Goal: Task Accomplishment & Management: Manage account settings

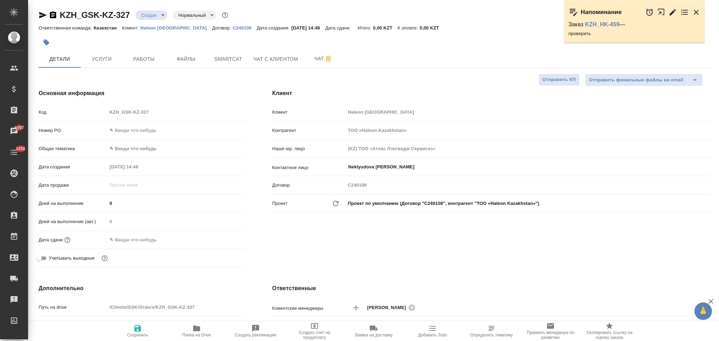
select select "RU"
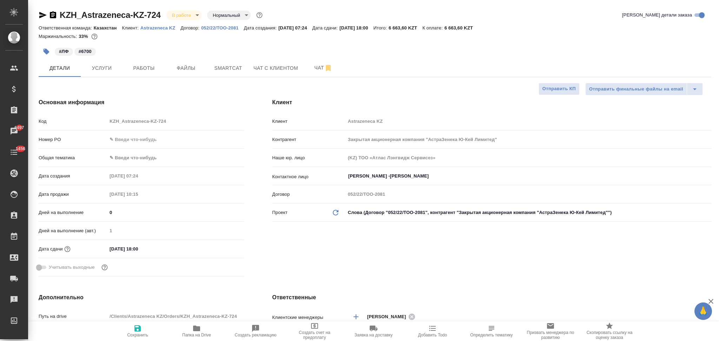
select select "RU"
click at [152, 248] on input "26.09.2025 18:00" at bounding box center [137, 249] width 61 height 10
click at [114, 251] on input "26.09.2025 18:00" at bounding box center [137, 249] width 61 height 10
type input "29.09.2025 18:00"
click at [137, 331] on icon "button" at bounding box center [137, 328] width 6 height 6
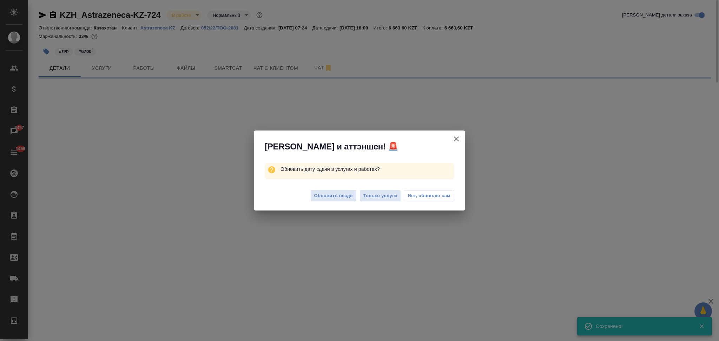
select select "RU"
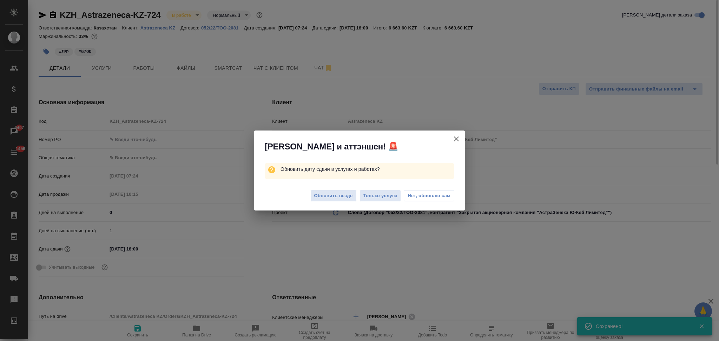
type textarea "x"
click at [378, 197] on span "Только услуги" at bounding box center [380, 196] width 34 height 8
type textarea "x"
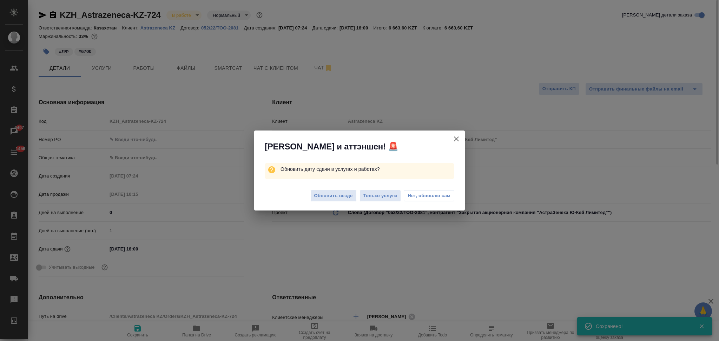
type textarea "x"
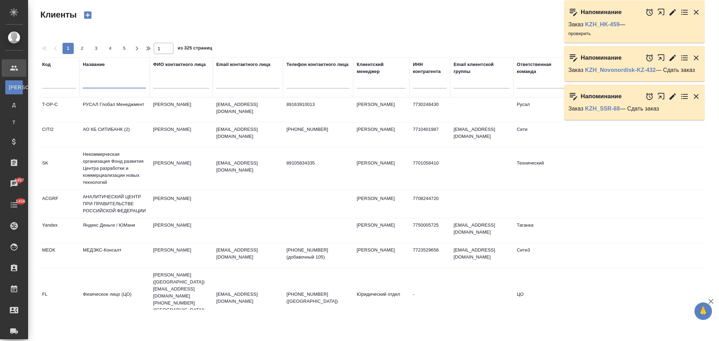
select select "RU"
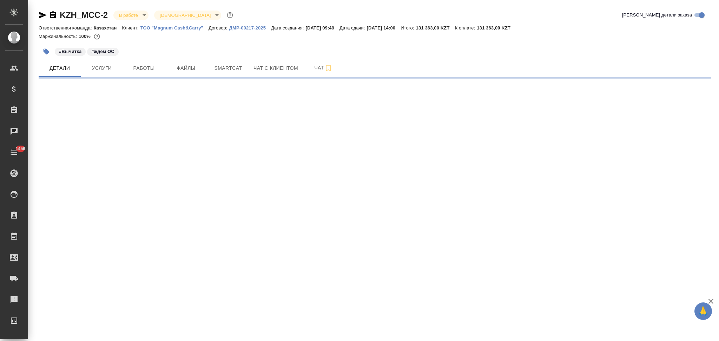
select select "RU"
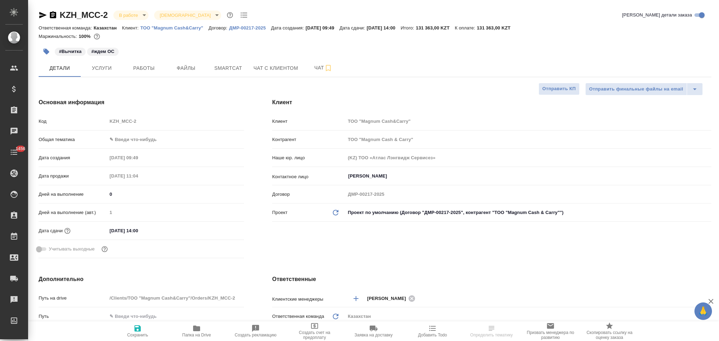
type textarea "x"
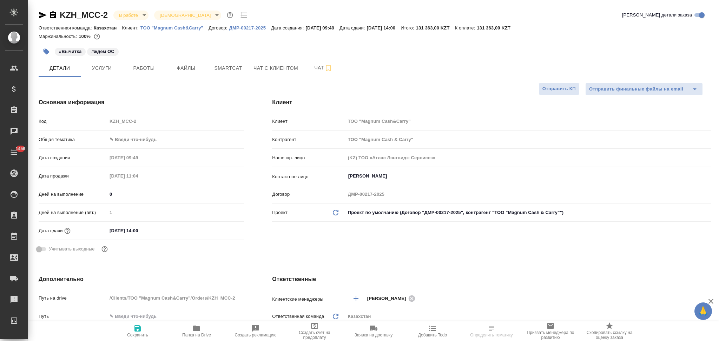
type textarea "x"
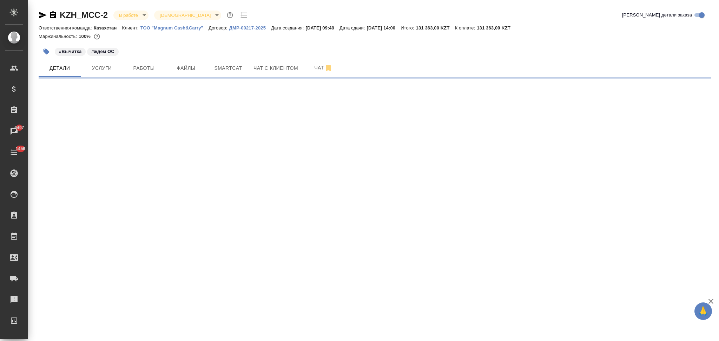
select select "RU"
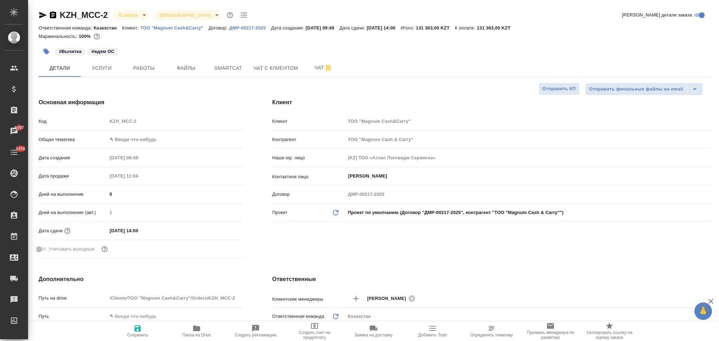
type textarea "x"
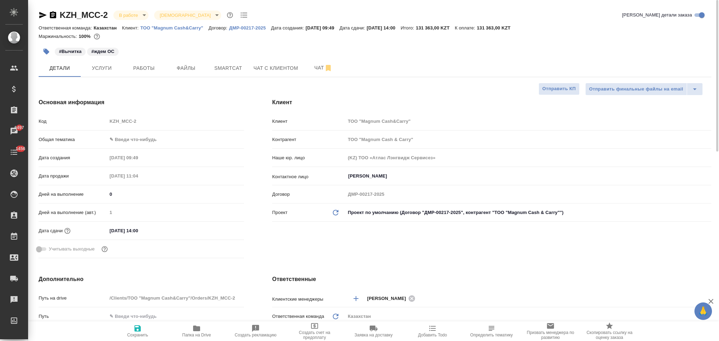
type textarea "x"
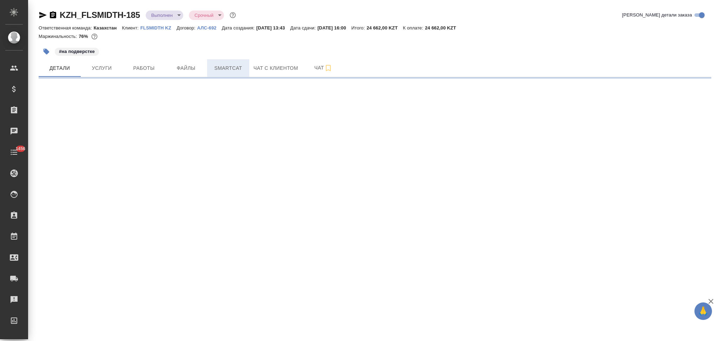
select select "RU"
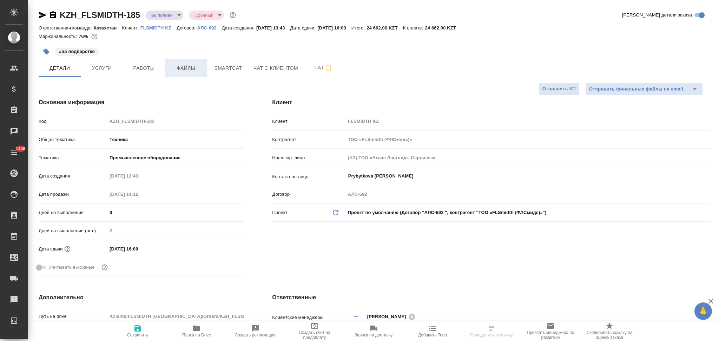
type textarea "x"
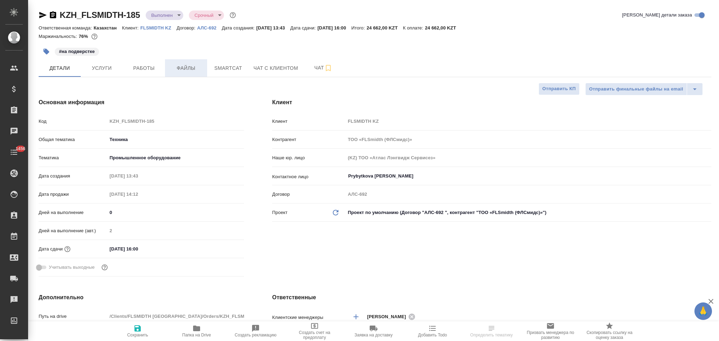
type textarea "x"
type input "Matveeva Anastasia"
type input "Chernova Anna"
type input "[PERSON_NAME]"
click at [185, 68] on span "Файлы" at bounding box center [186, 68] width 34 height 9
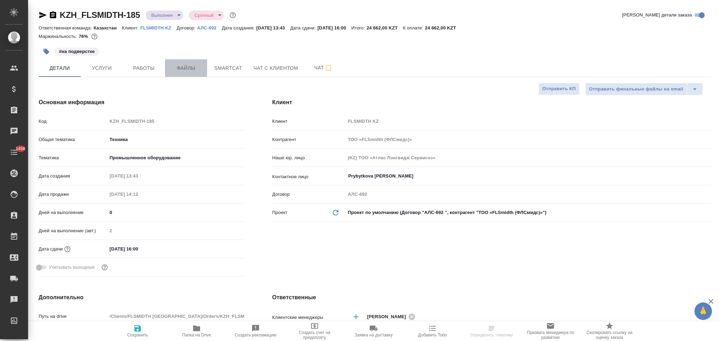
type textarea "x"
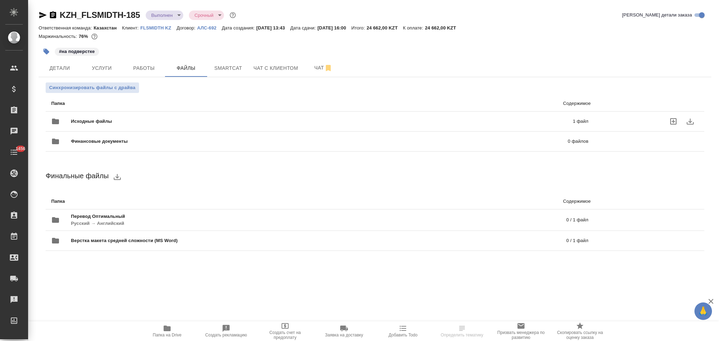
click at [121, 120] on span "Исходные файлы" at bounding box center [206, 121] width 271 height 7
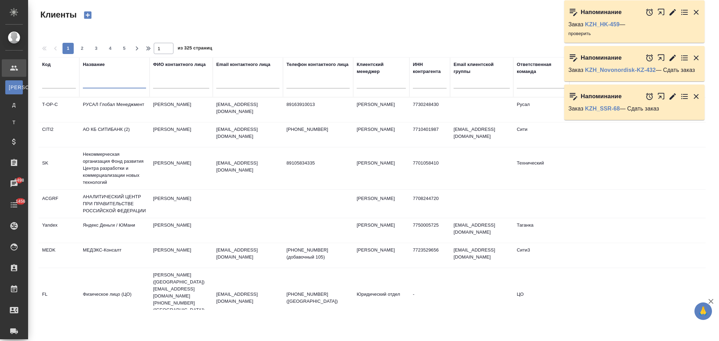
select select "RU"
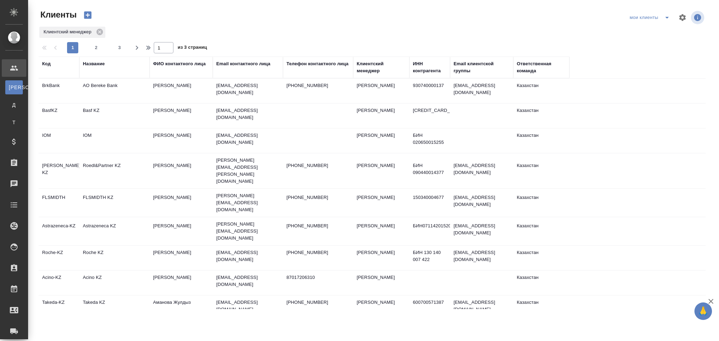
select select "RU"
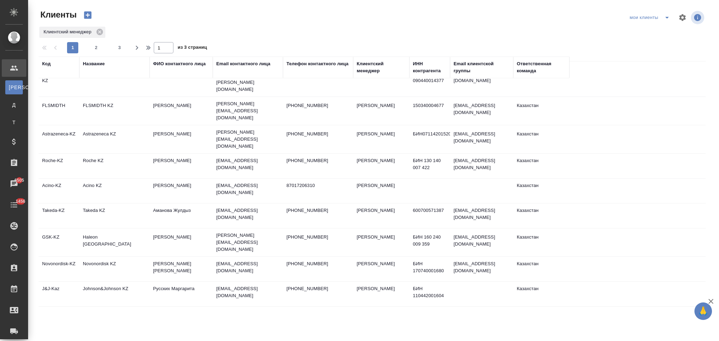
scroll to position [93, 0]
click at [133, 202] on td "Takeda KZ" at bounding box center [114, 214] width 70 height 25
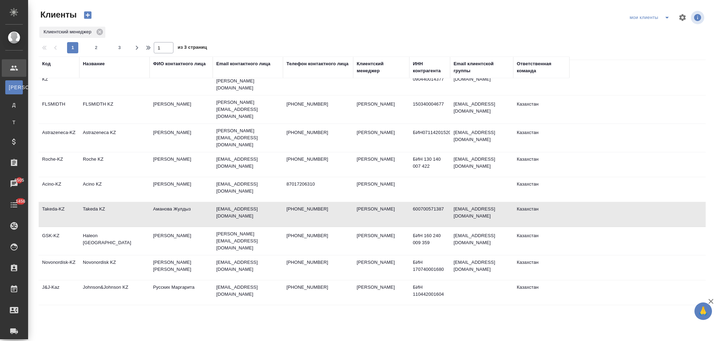
click at [133, 202] on td "Takeda KZ" at bounding box center [114, 214] width 70 height 25
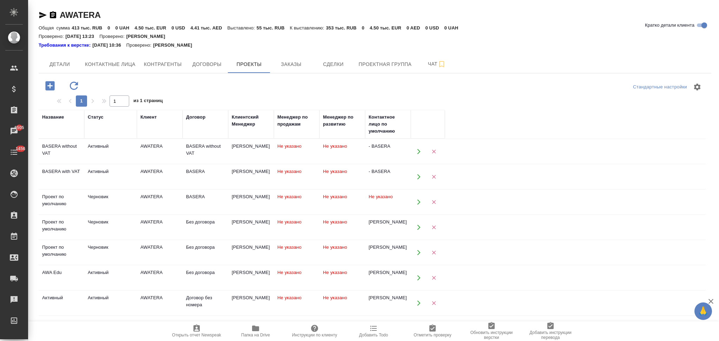
scroll to position [64, 0]
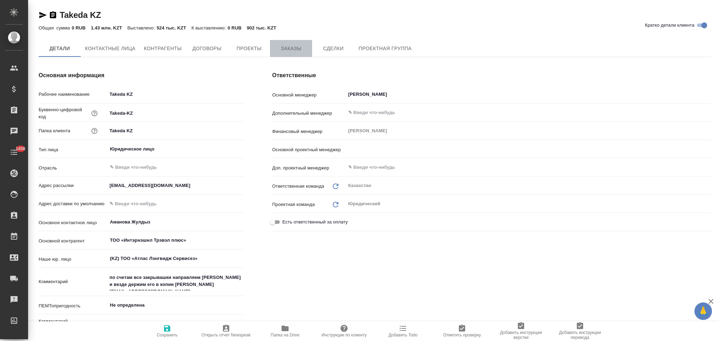
type textarea "x"
click at [292, 47] on span "Заказы" at bounding box center [291, 48] width 34 height 9
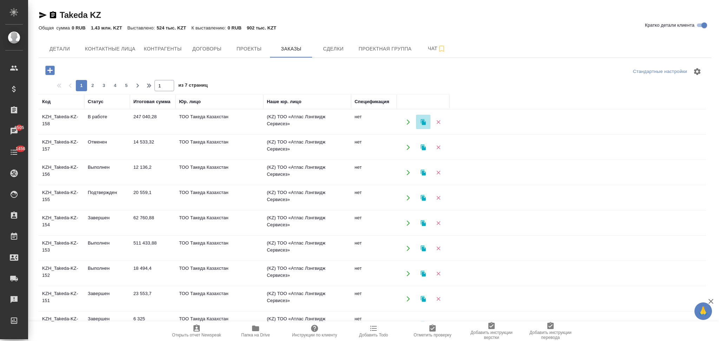
click at [424, 120] on icon "button" at bounding box center [422, 122] width 5 height 6
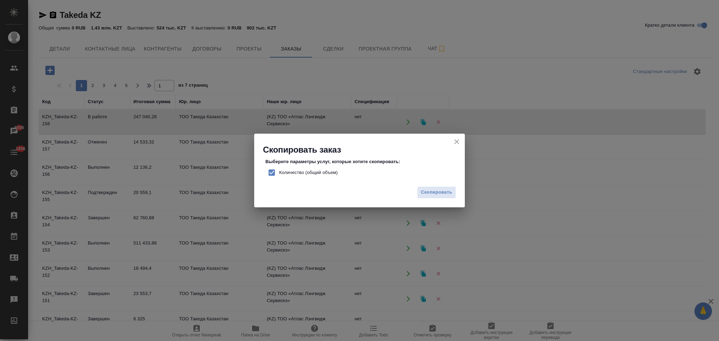
click at [269, 168] on input "Количество (общий объем)" at bounding box center [271, 172] width 15 height 15
checkbox input "false"
click at [427, 192] on span "Скопировать" at bounding box center [436, 192] width 31 height 8
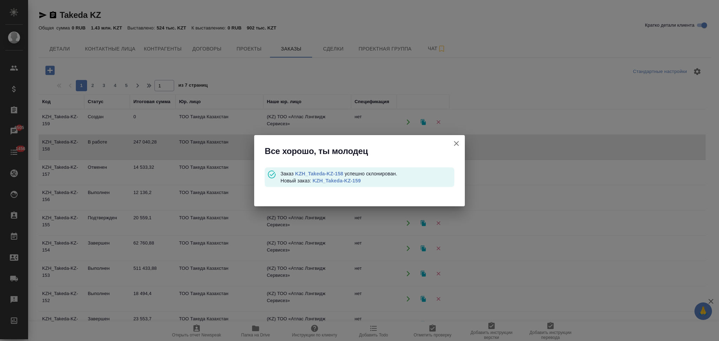
click at [328, 182] on link "KZH_Takeda-KZ-159" at bounding box center [336, 181] width 48 height 6
click at [456, 143] on icon "button" at bounding box center [456, 143] width 5 height 5
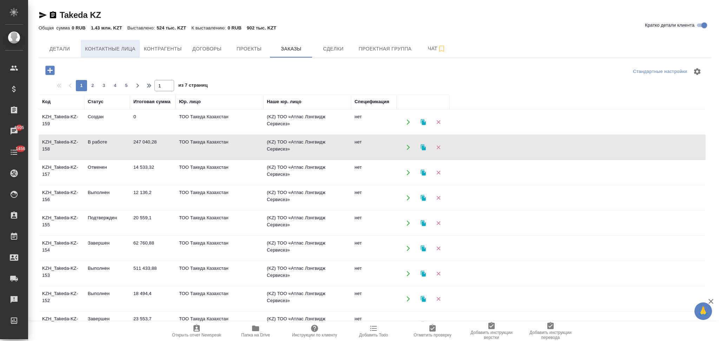
click at [104, 45] on span "Контактные лица" at bounding box center [110, 49] width 51 height 9
select select "RU"
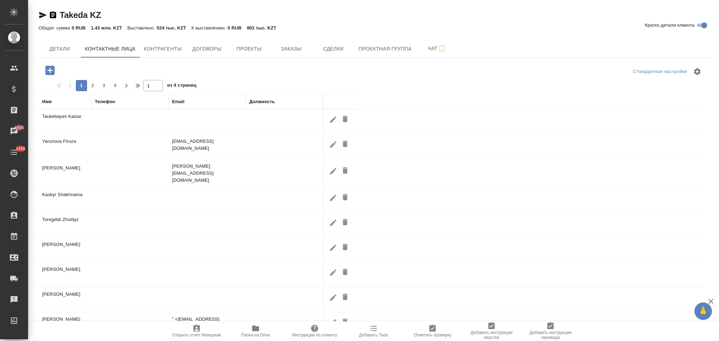
click at [49, 67] on icon "button" at bounding box center [49, 70] width 9 height 9
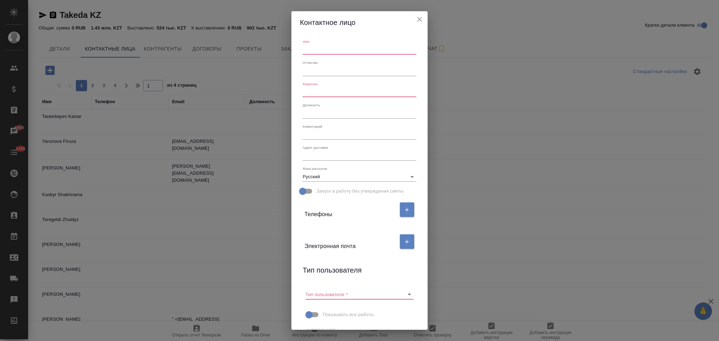
click at [316, 51] on input "text" at bounding box center [359, 50] width 113 height 10
paste input "Daniyar Meimankhan"
drag, startPoint x: 316, startPoint y: 48, endPoint x: 362, endPoint y: 49, distance: 46.0
click at [362, 49] on input "Daniyar Meimankhan" at bounding box center [359, 50] width 113 height 10
type input "Daniyar"
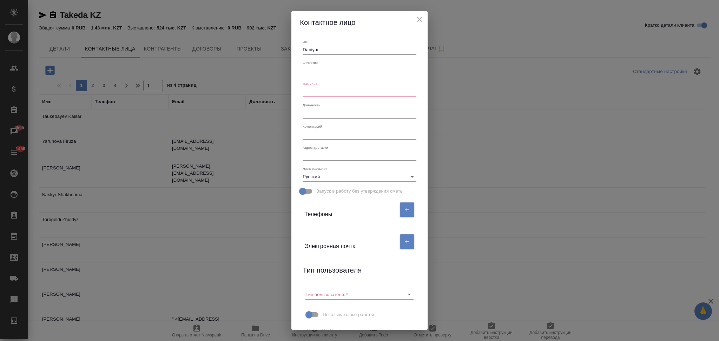
click at [305, 96] on input "text" at bounding box center [359, 92] width 113 height 10
paste input "Meimankhan"
type input "Meimankhan"
click at [403, 243] on button "button" at bounding box center [407, 241] width 14 height 14
click at [316, 269] on input "text" at bounding box center [333, 269] width 59 height 10
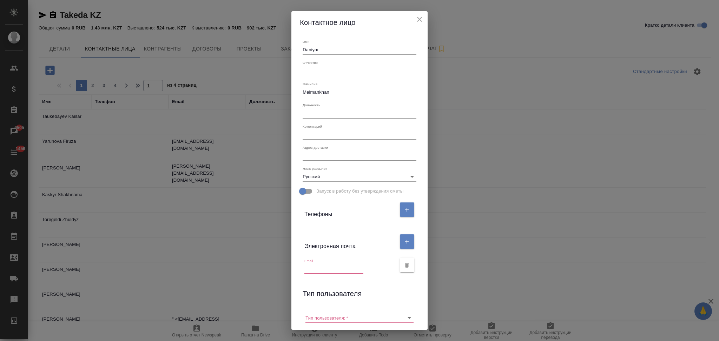
paste input "daniyar.meimankhan@takeda.com"
click at [398, 319] on icon "Очистить" at bounding box center [400, 318] width 4 height 4
type input "daniyar.meimankhan@takeda.com"
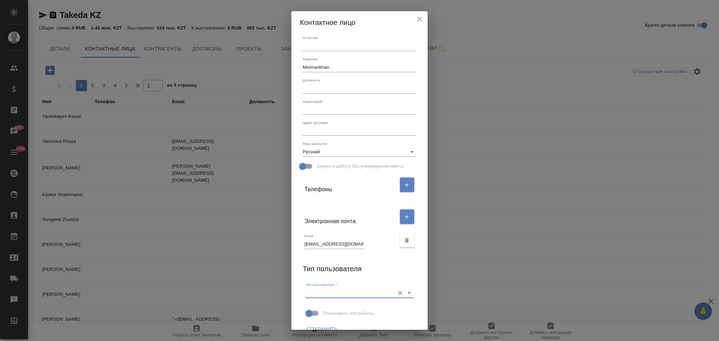
scroll to position [36, 0]
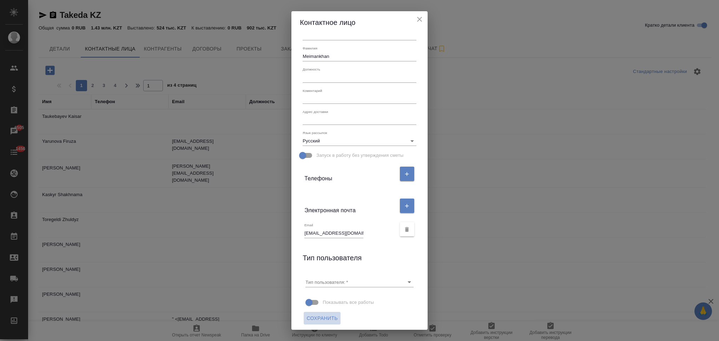
click at [317, 322] on span "Сохранить" at bounding box center [321, 318] width 31 height 9
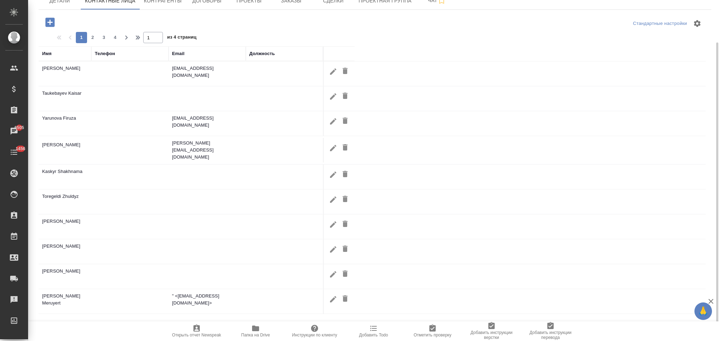
scroll to position [0, 0]
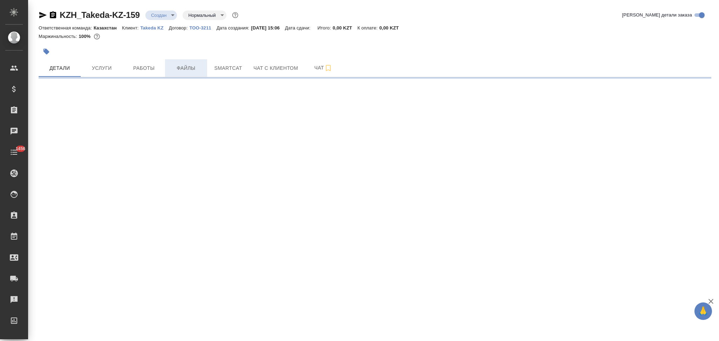
select select "RU"
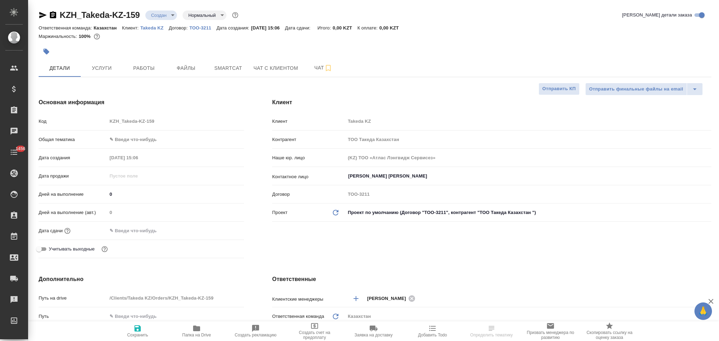
type textarea "x"
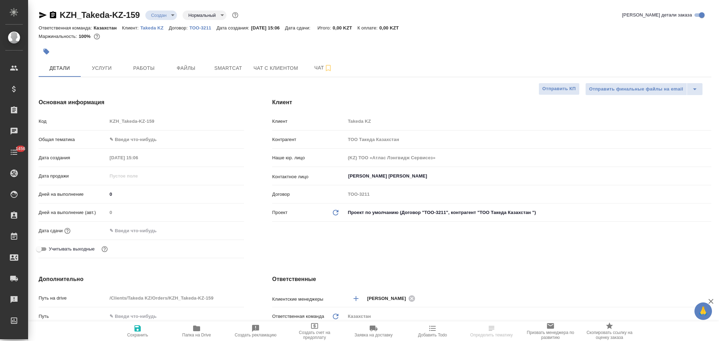
type textarea "x"
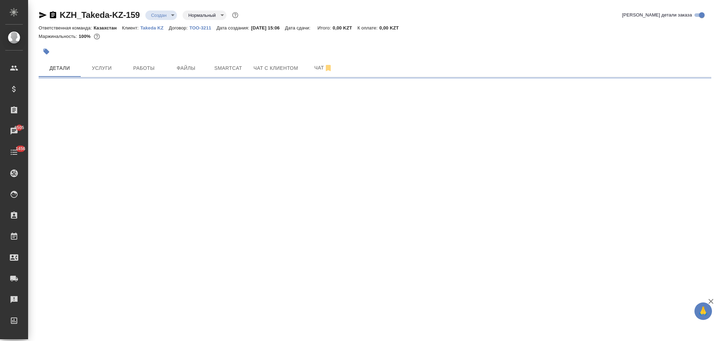
select select "RU"
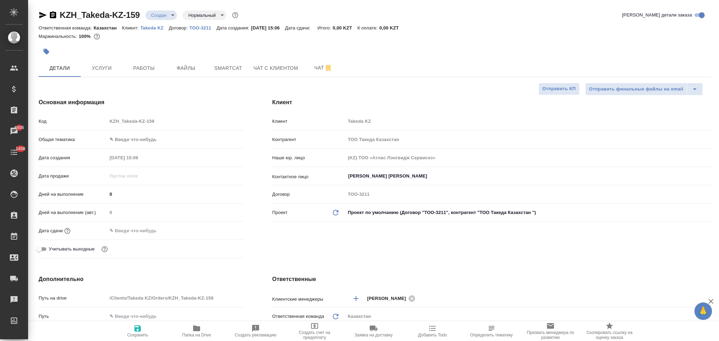
type textarea "x"
click at [190, 69] on span "Файлы" at bounding box center [186, 68] width 34 height 9
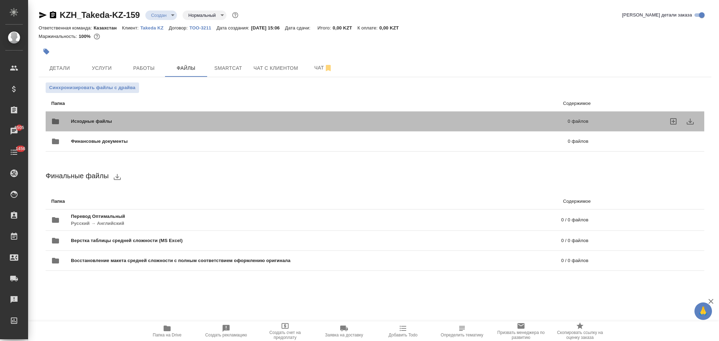
click at [117, 119] on span "Исходные файлы" at bounding box center [205, 121] width 269 height 7
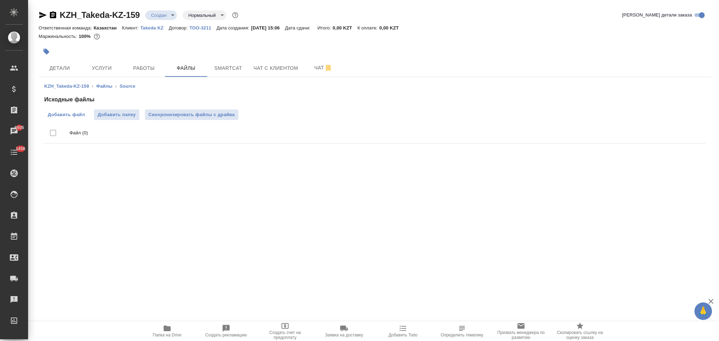
click at [67, 118] on span "Добавить файл" at bounding box center [66, 114] width 37 height 7
click at [0, 0] on input "Добавить файл" at bounding box center [0, 0] width 0 height 0
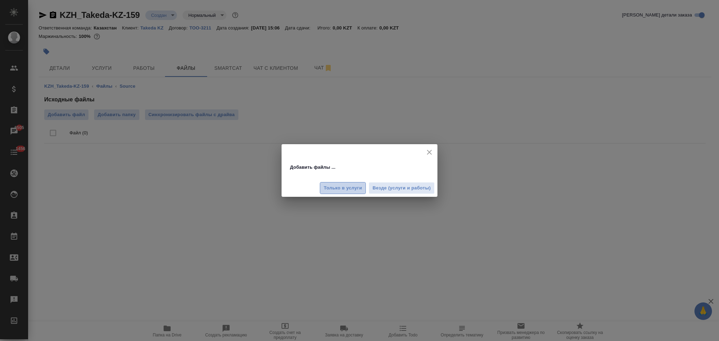
click at [337, 186] on span "Только в услуги" at bounding box center [343, 188] width 38 height 8
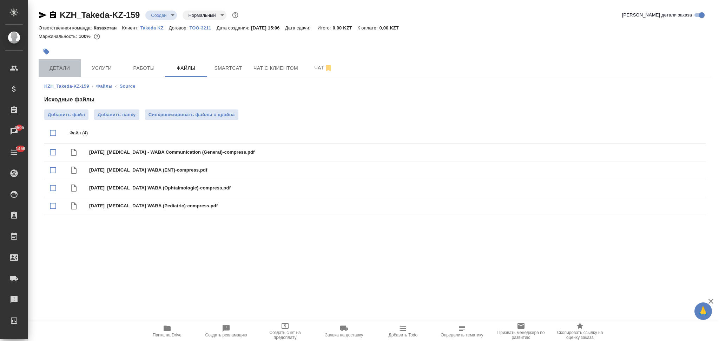
click at [61, 67] on span "Детали" at bounding box center [60, 68] width 34 height 9
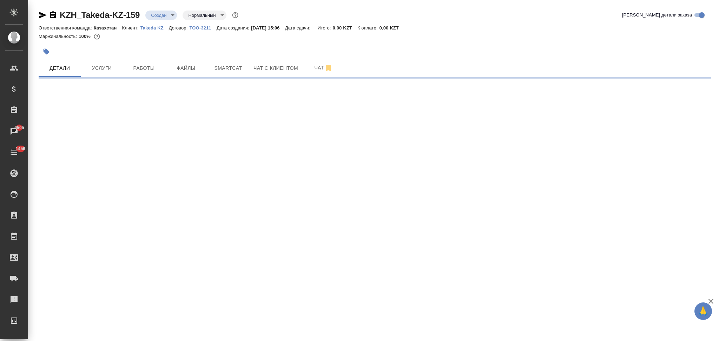
select select "RU"
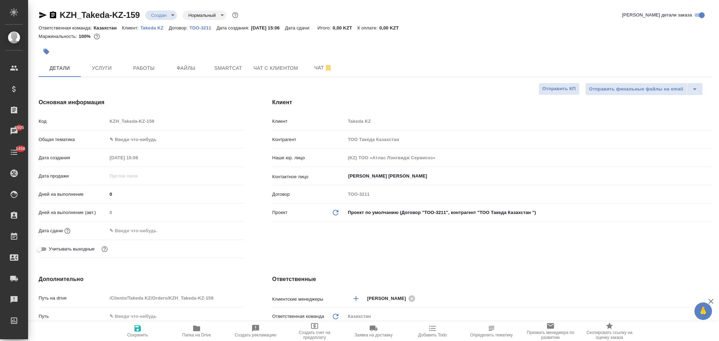
type textarea "x"
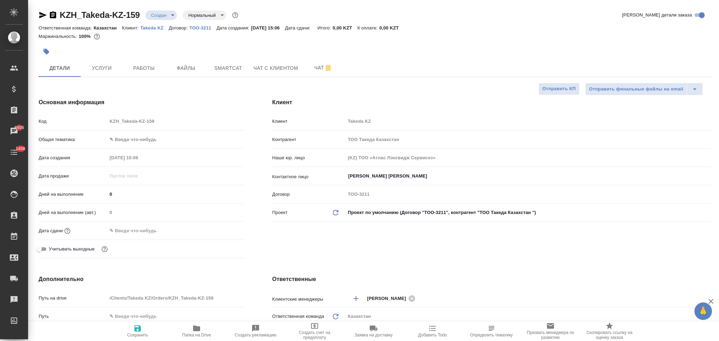
type textarea "x"
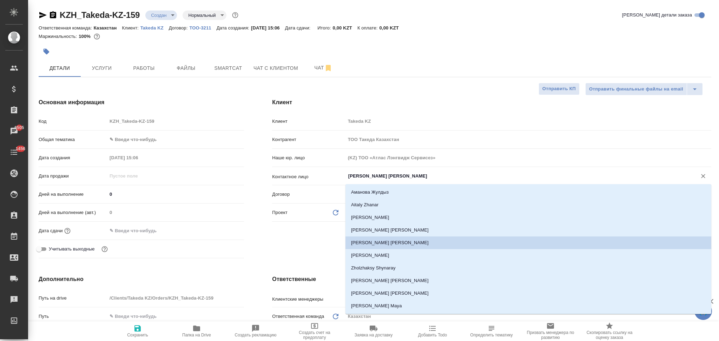
click at [415, 179] on input "[PERSON_NAME] [PERSON_NAME]" at bounding box center [516, 176] width 338 height 8
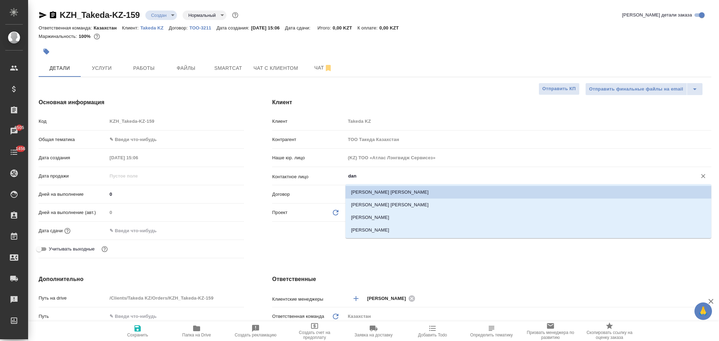
type input "dan"
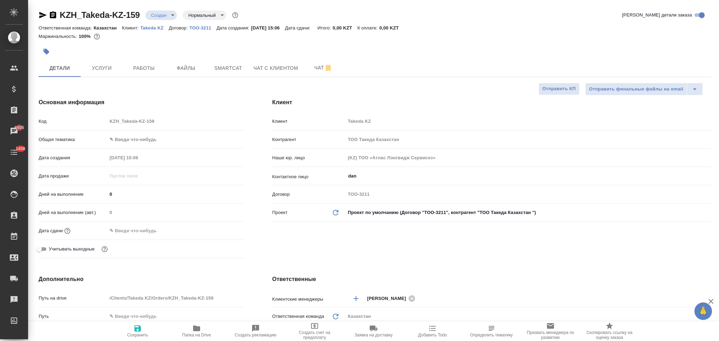
type textarea "x"
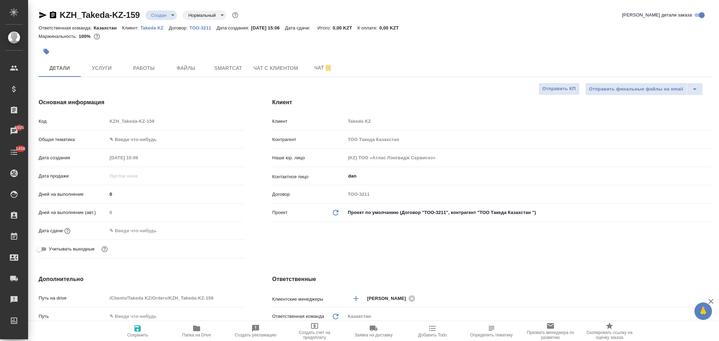
type textarea "x"
click at [159, 16] on body "🙏 .cls-1 fill:#fff; AWATERA Aslanukova Sati Клиенты Спецификации Заказы 6505 Ча…" at bounding box center [359, 170] width 719 height 341
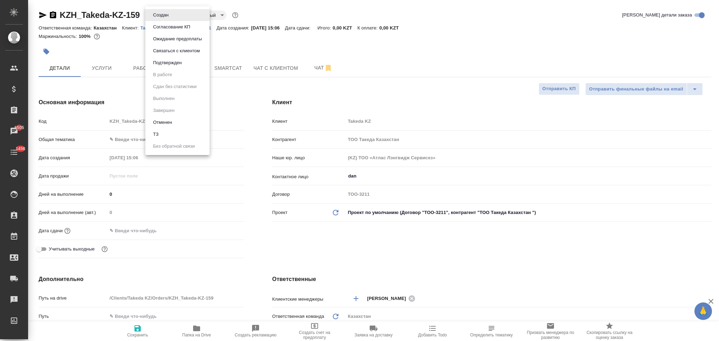
click at [165, 133] on li "ТЗ" at bounding box center [177, 134] width 64 height 12
type textarea "x"
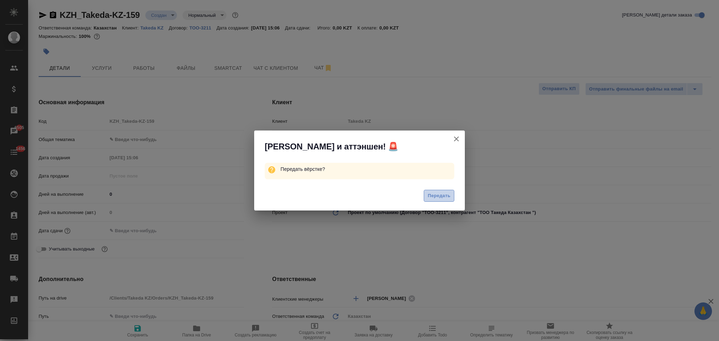
click at [441, 193] on span "Передать" at bounding box center [438, 196] width 23 height 8
type textarea "x"
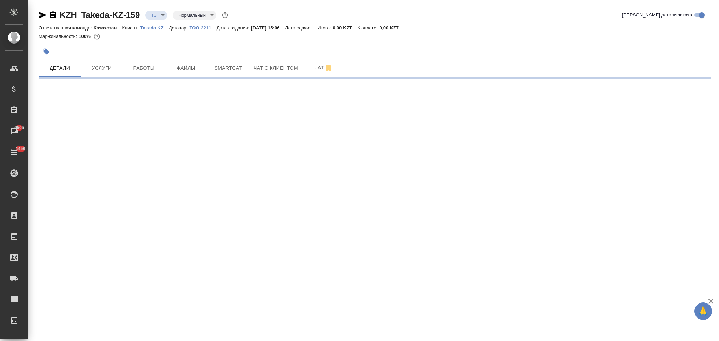
select select "RU"
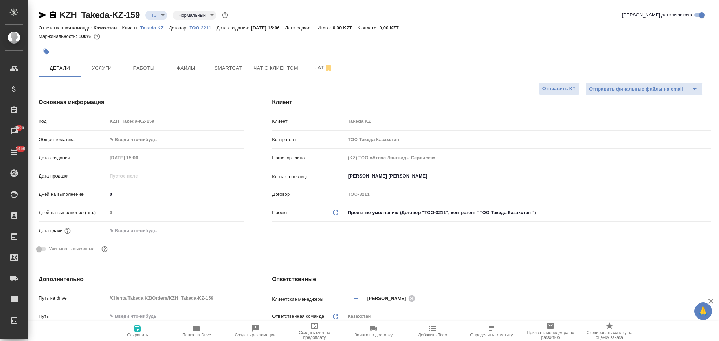
type textarea "x"
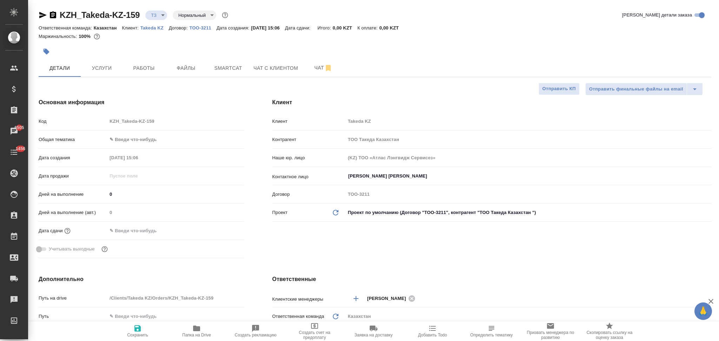
type textarea "x"
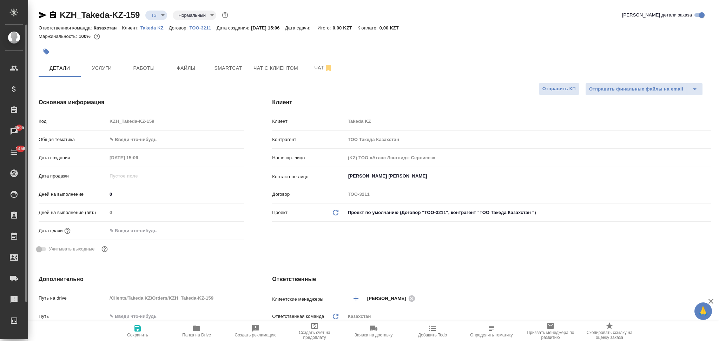
type textarea "x"
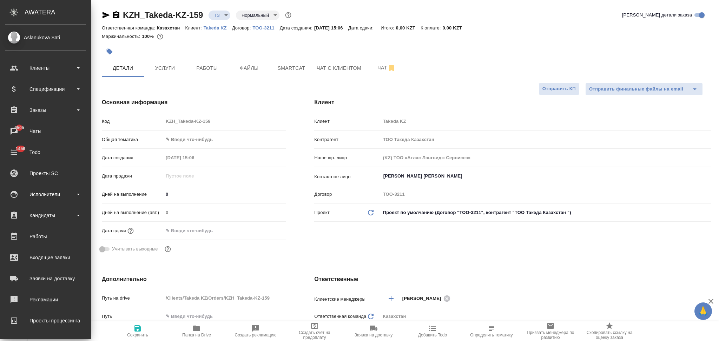
type textarea "x"
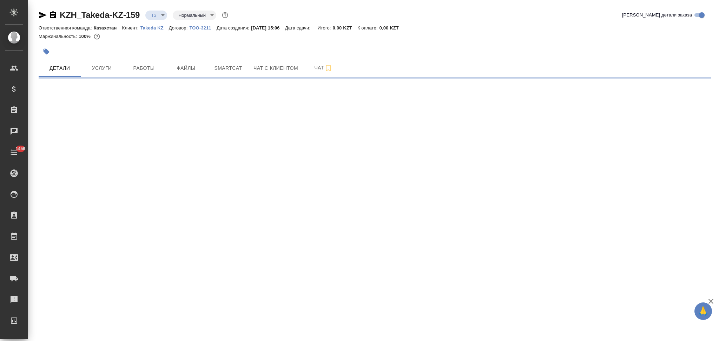
select select "RU"
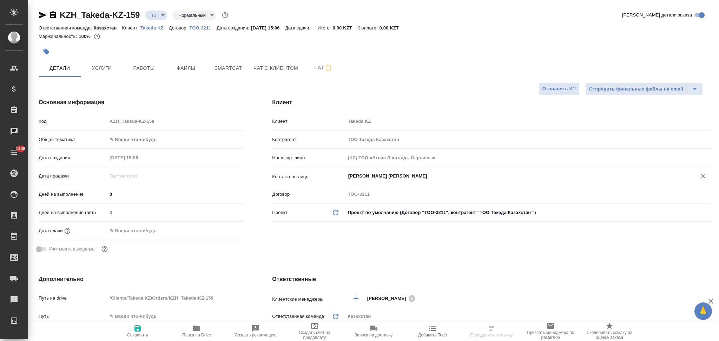
type textarea "x"
click at [403, 177] on input "[PERSON_NAME] [PERSON_NAME]" at bounding box center [516, 176] width 338 height 8
type textarea "x"
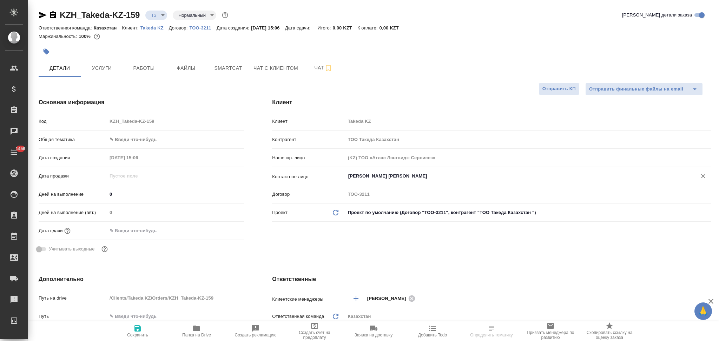
type textarea "x"
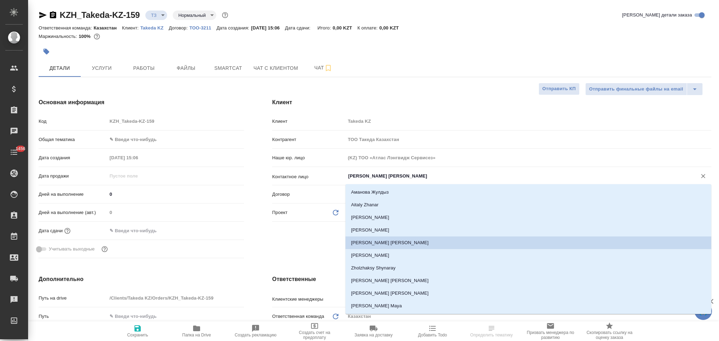
type textarea "x"
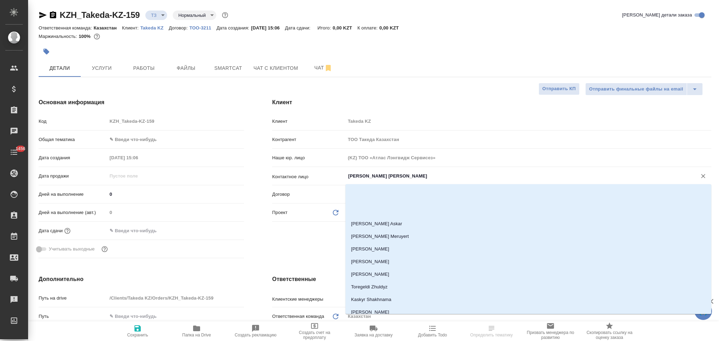
scroll to position [365, 0]
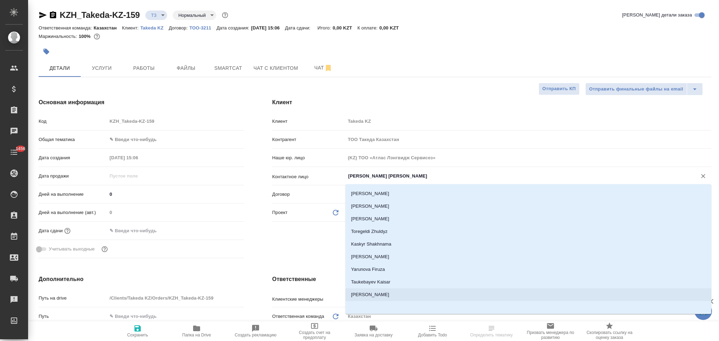
click at [376, 296] on li "[PERSON_NAME]" at bounding box center [528, 294] width 366 height 13
type input "[PERSON_NAME]"
type textarea "x"
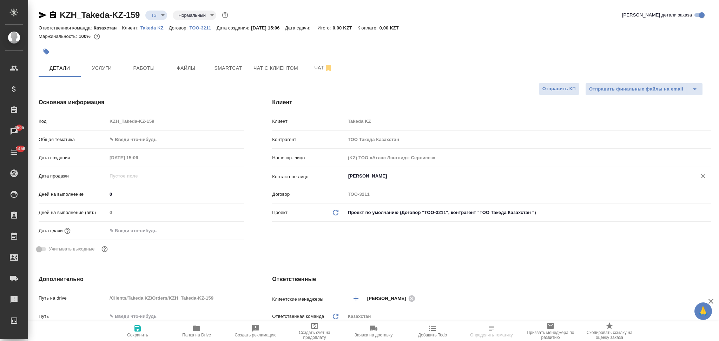
click at [135, 331] on icon "button" at bounding box center [137, 328] width 6 height 6
type textarea "x"
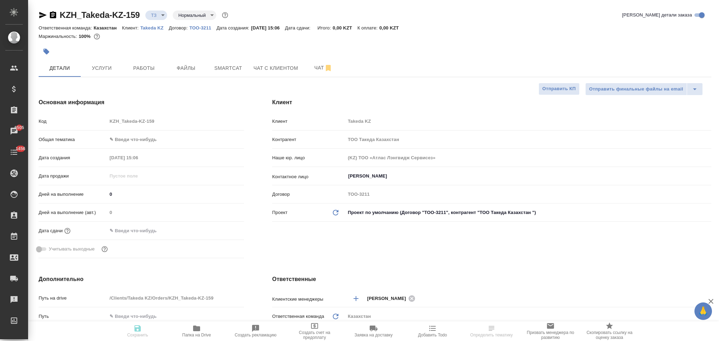
type textarea "x"
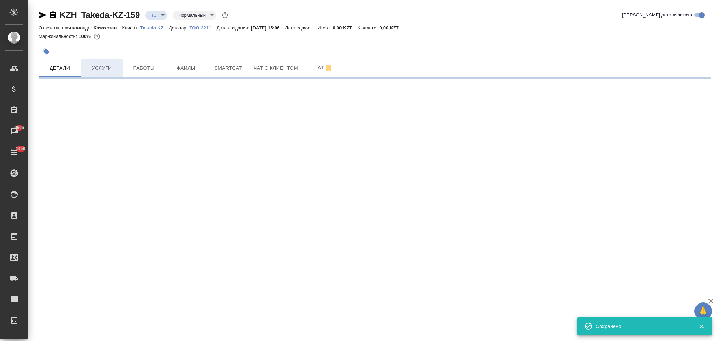
select select "RU"
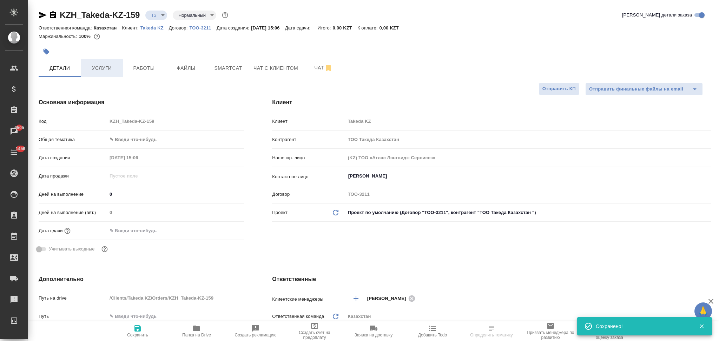
type textarea "x"
type input "holyTrinity"
type textarea "x"
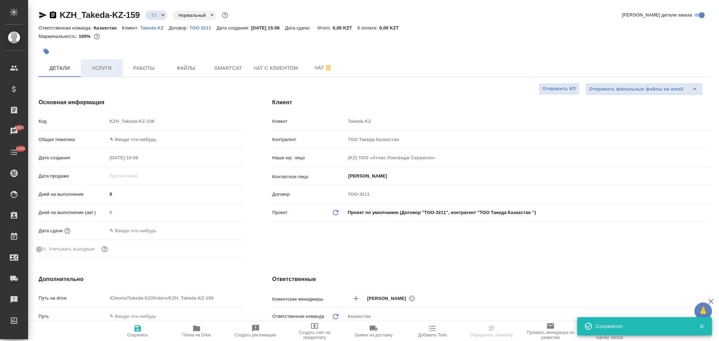
type textarea "x"
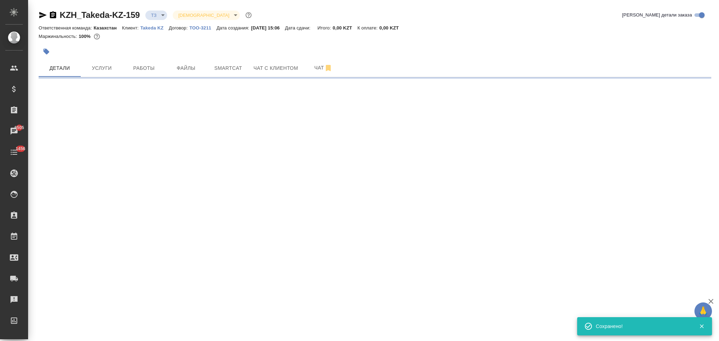
select select "RU"
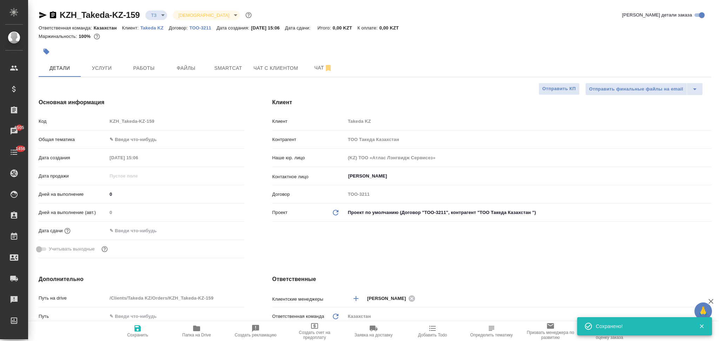
type textarea "x"
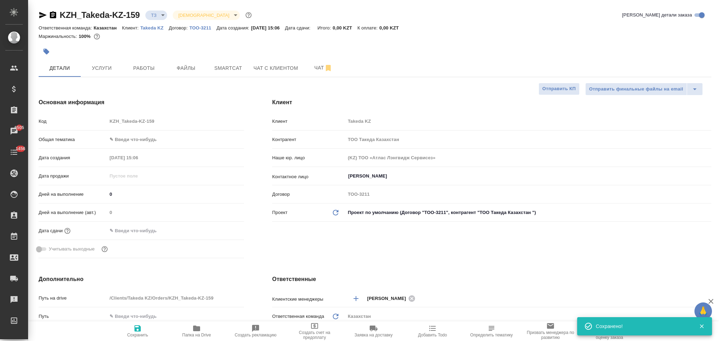
type textarea "x"
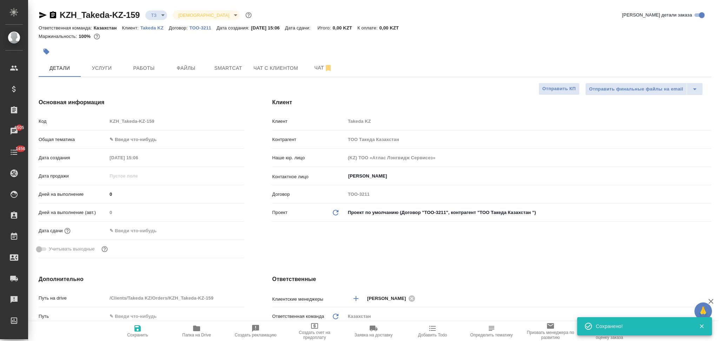
type textarea "x"
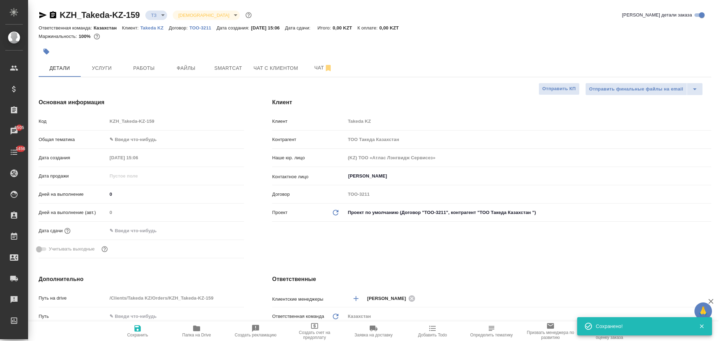
scroll to position [140, 0]
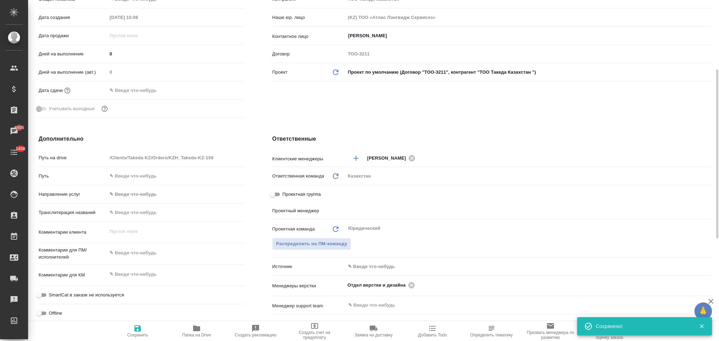
type textarea "x"
click at [137, 251] on textarea at bounding box center [175, 253] width 136 height 12
type textarea "x"
type textarea "h"
type textarea "x"
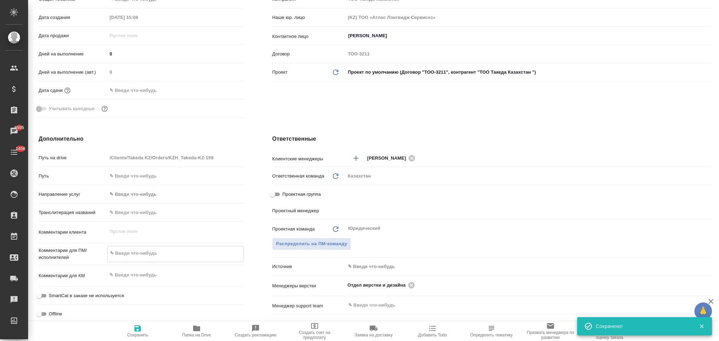
type textarea "x"
type textarea "he"
type textarea "x"
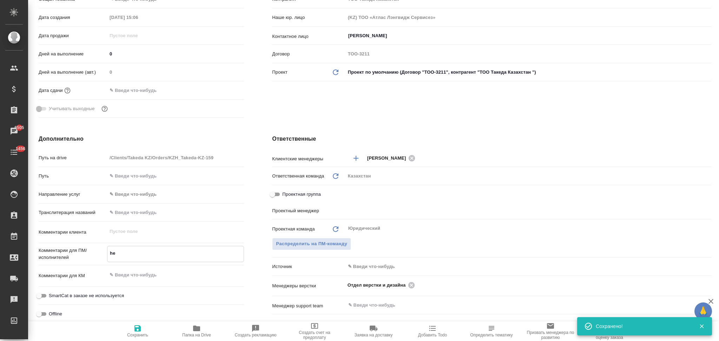
type textarea "x"
type textarea "hec"
type textarea "x"
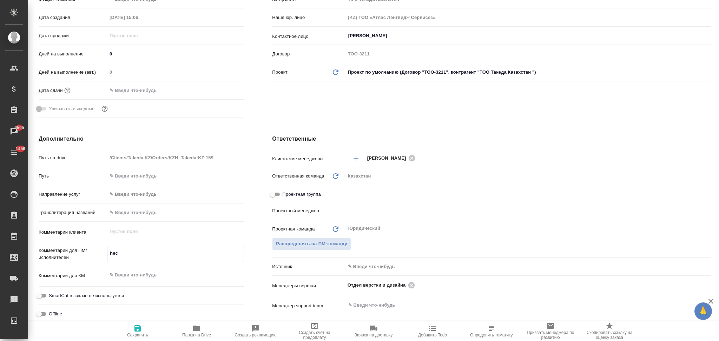
type textarea "x"
type textarea "hec-"
type textarea "x"
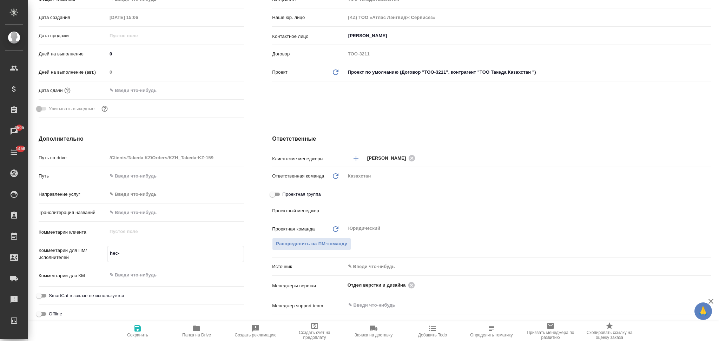
type textarea "hec-r"
type textarea "x"
type textarea "hec-rf"
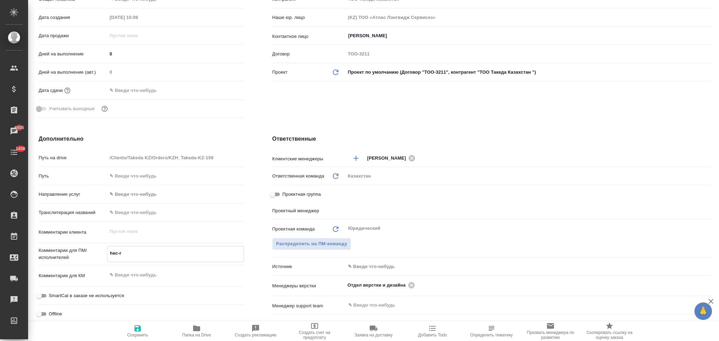
type textarea "x"
type textarea "hec-rfp"
type textarea "x"
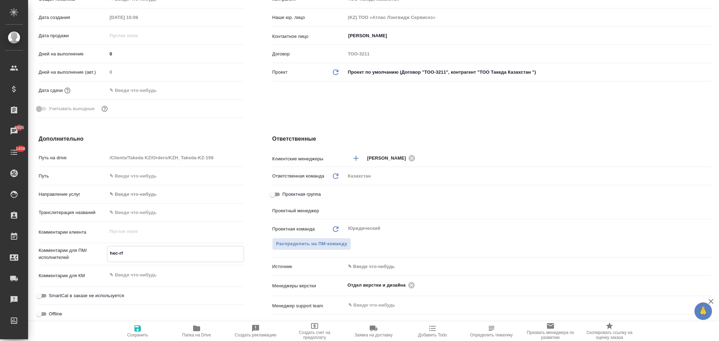
type textarea "x"
type textarea "hec-rf"
type textarea "x"
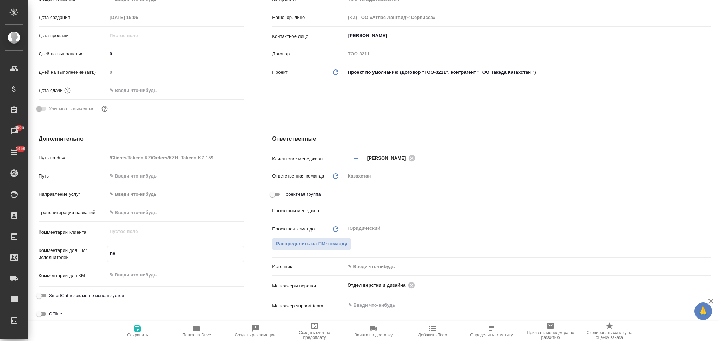
type textarea "h"
type textarea "x"
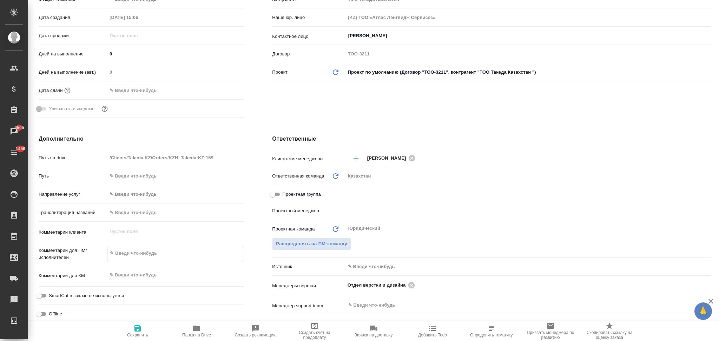
type textarea "н"
type textarea "x"
type textarea "на"
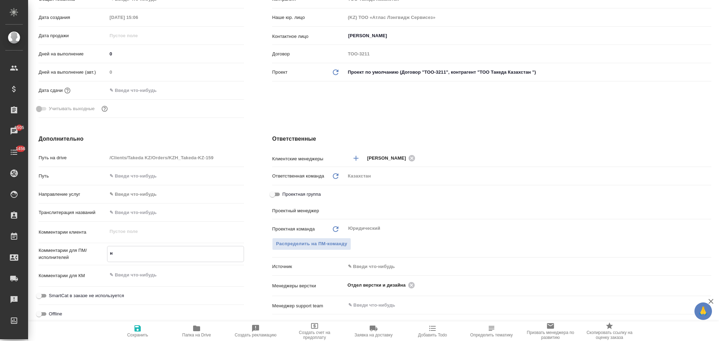
type textarea "x"
type textarea "на"
type textarea "x"
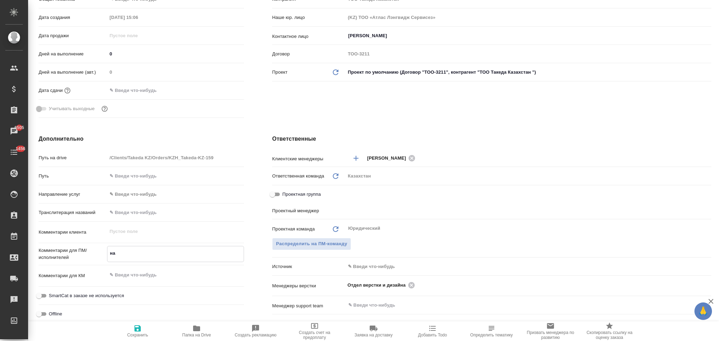
type textarea "x"
type textarea "на к"
type textarea "x"
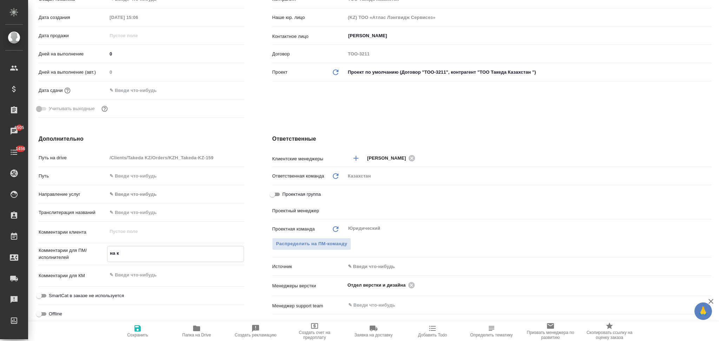
type textarea "x"
type textarea "на ка"
type textarea "x"
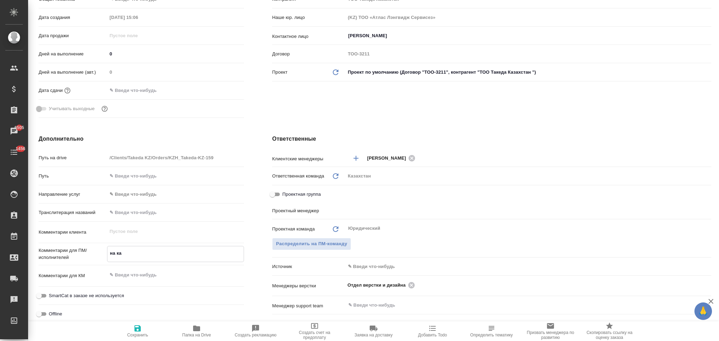
type textarea "на каз"
type textarea "x"
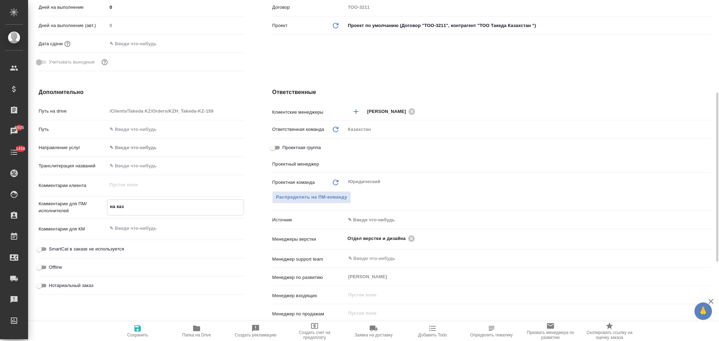
type textarea "на каз"
type textarea "x"
click at [138, 328] on icon "button" at bounding box center [137, 328] width 6 height 6
type textarea "x"
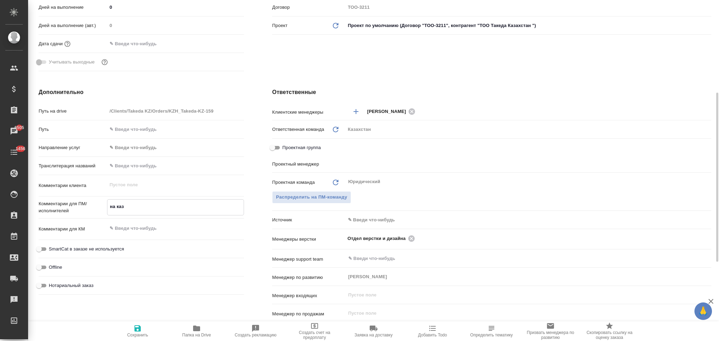
type textarea "x"
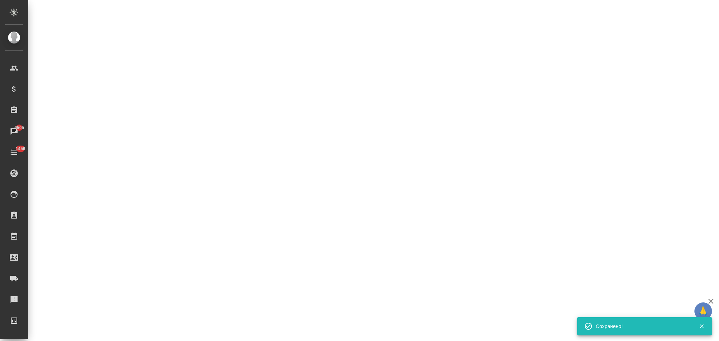
select select "RU"
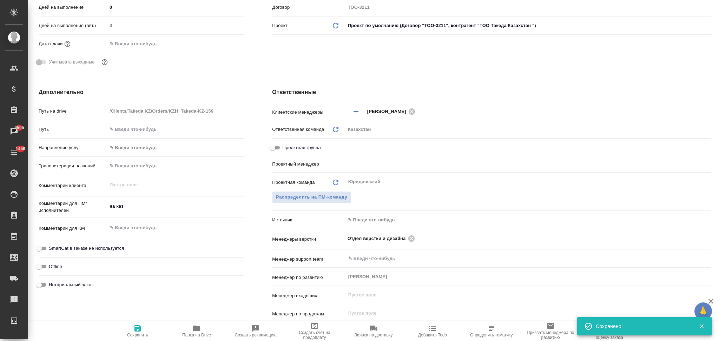
type textarea "x"
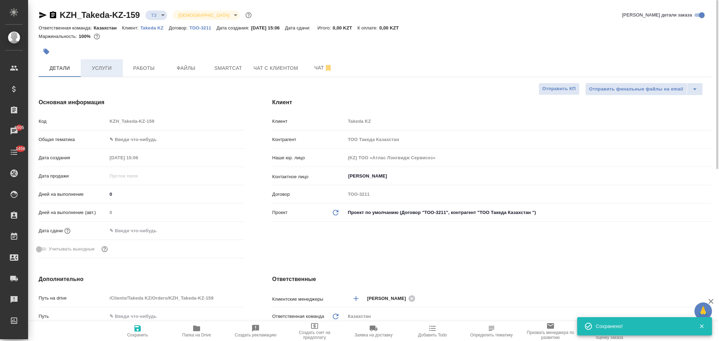
click at [108, 68] on span "Услуги" at bounding box center [102, 68] width 34 height 9
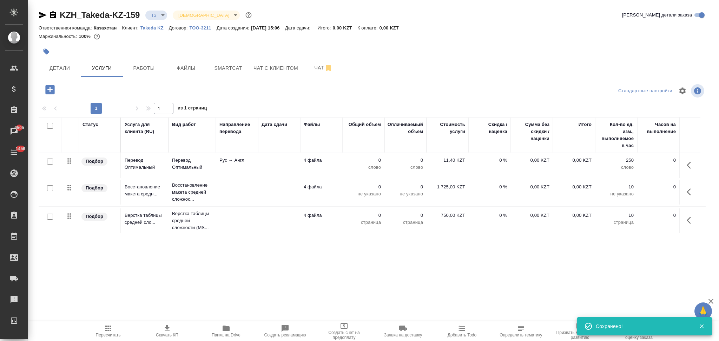
click at [48, 88] on icon "button" at bounding box center [49, 89] width 9 height 9
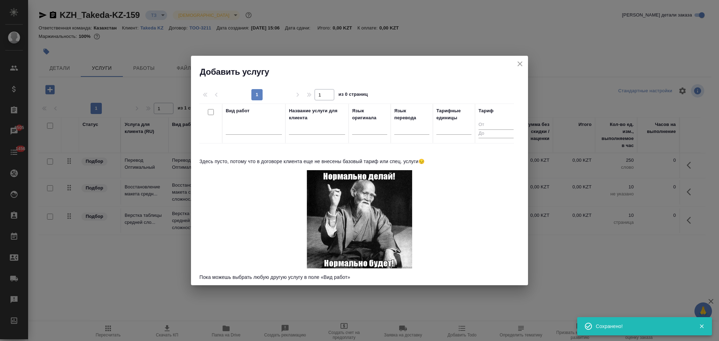
click at [519, 62] on icon "close" at bounding box center [520, 64] width 8 height 8
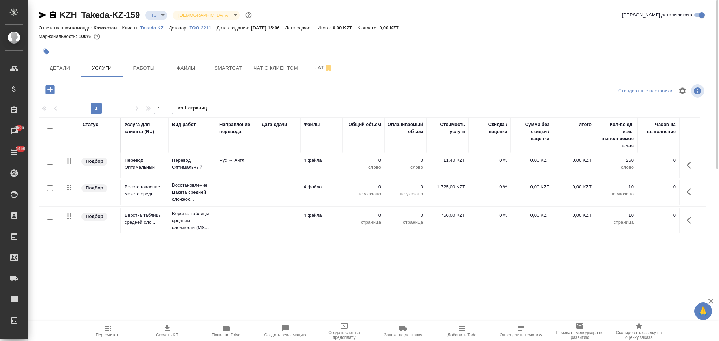
click at [692, 166] on icon "button" at bounding box center [690, 165] width 8 height 8
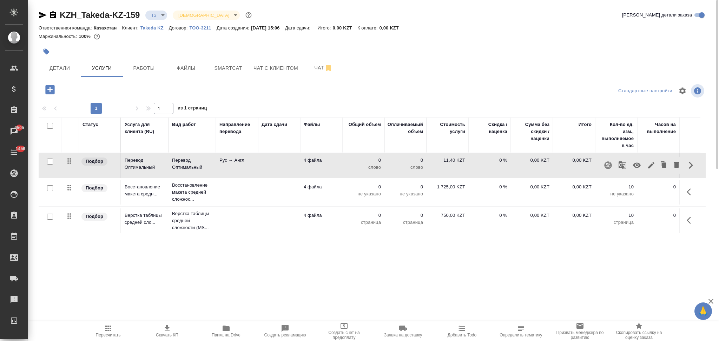
click at [261, 166] on td at bounding box center [279, 165] width 42 height 25
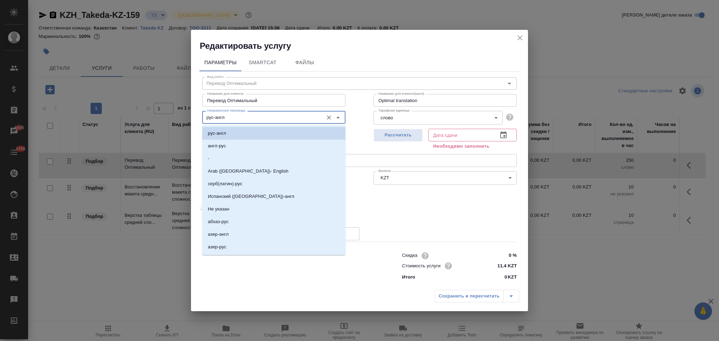
drag, startPoint x: 215, startPoint y: 119, endPoint x: 225, endPoint y: 115, distance: 10.7
click at [225, 116] on input "рус-англ" at bounding box center [261, 117] width 115 height 8
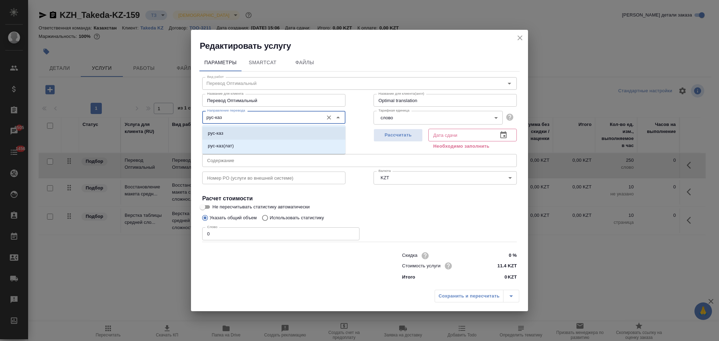
click at [227, 128] on li "рус-каз" at bounding box center [273, 133] width 143 height 13
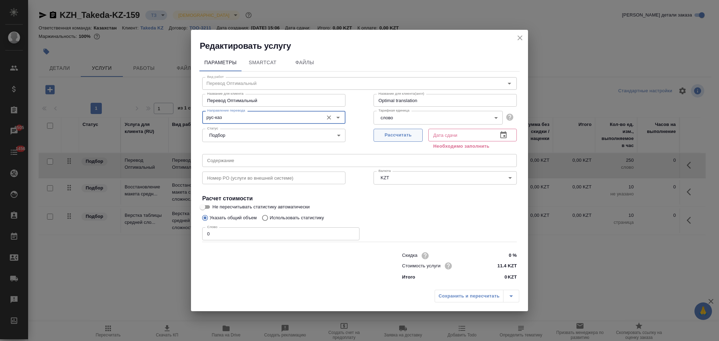
type input "рус-каз"
click at [399, 136] on span "Рассчитать" at bounding box center [397, 135] width 41 height 8
type input "26.09.2025 15:09"
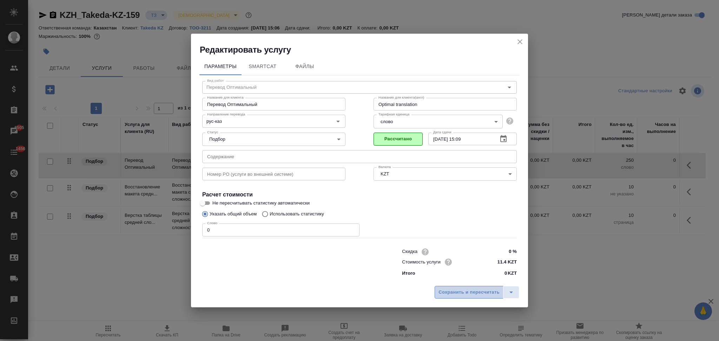
click at [453, 297] on button "Сохранить и пересчитать" at bounding box center [468, 292] width 69 height 13
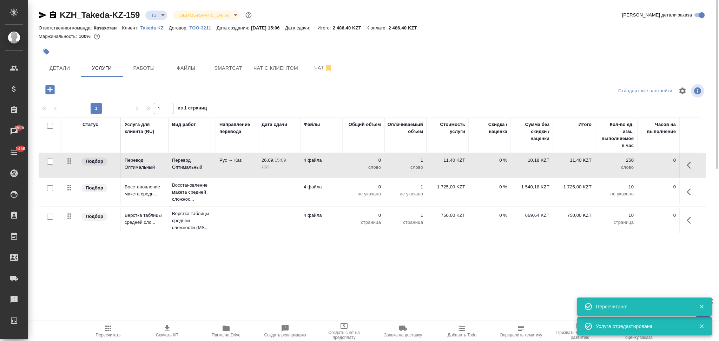
click at [232, 330] on span "Папка на Drive" at bounding box center [226, 330] width 51 height 13
click at [688, 219] on icon "button" at bounding box center [688, 220] width 4 height 7
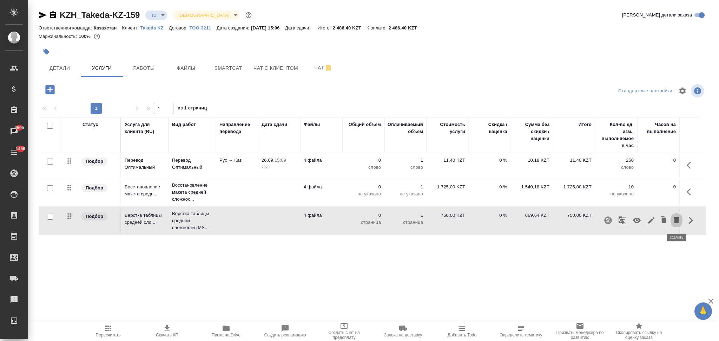
drag, startPoint x: 673, startPoint y: 219, endPoint x: 623, endPoint y: 234, distance: 52.7
click at [674, 219] on icon "button" at bounding box center [676, 220] width 8 height 8
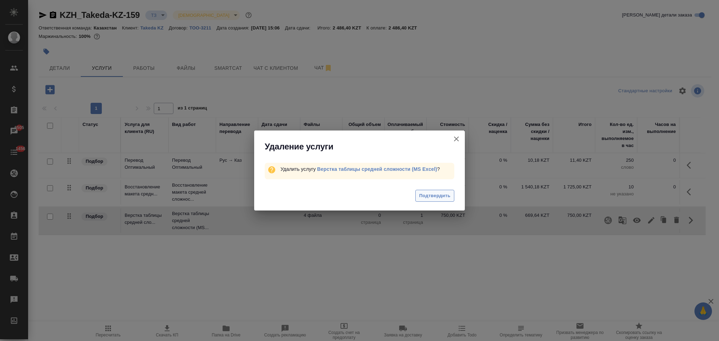
click at [428, 194] on span "Подтвердить" at bounding box center [434, 196] width 31 height 8
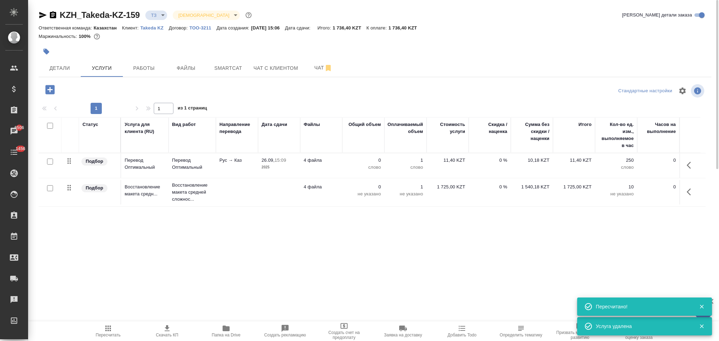
click at [338, 161] on p "4 файла" at bounding box center [321, 160] width 35 height 7
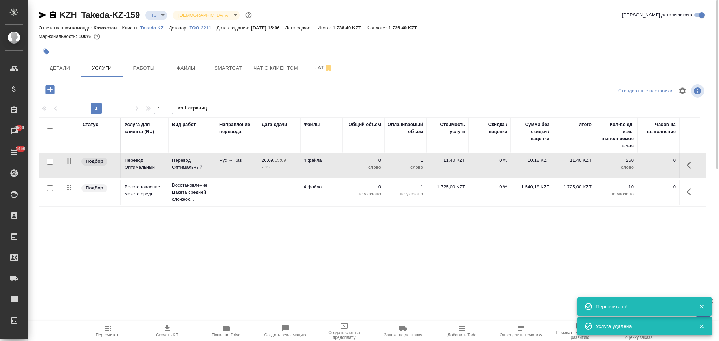
click at [338, 161] on p "4 файла" at bounding box center [321, 160] width 35 height 7
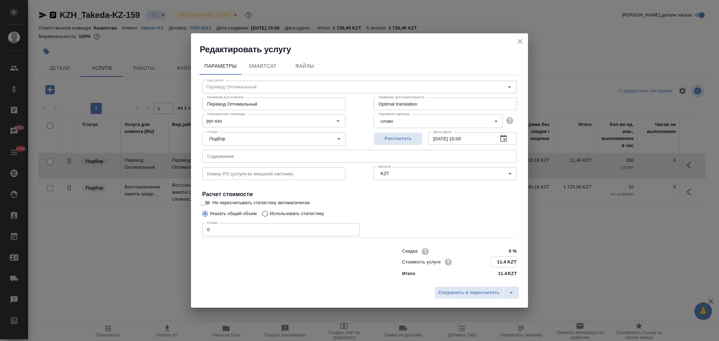
drag, startPoint x: 506, startPoint y: 261, endPoint x: 494, endPoint y: 263, distance: 12.2
click at [494, 263] on input "11.4 KZT" at bounding box center [504, 262] width 26 height 10
type input "13.2 KZT"
drag, startPoint x: 486, startPoint y: 282, endPoint x: 481, endPoint y: 291, distance: 10.4
click at [486, 283] on div "Редактировать услугу Параметры SmartCat Файлы Вид работ Перевод Оптимальный Вид…" at bounding box center [359, 171] width 337 height 274
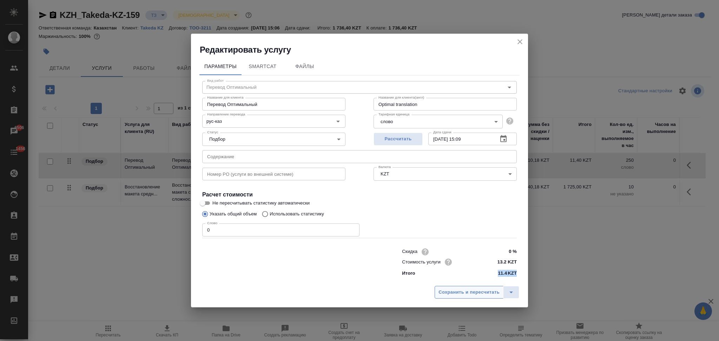
click at [479, 294] on span "Сохранить и пересчитать" at bounding box center [468, 292] width 61 height 8
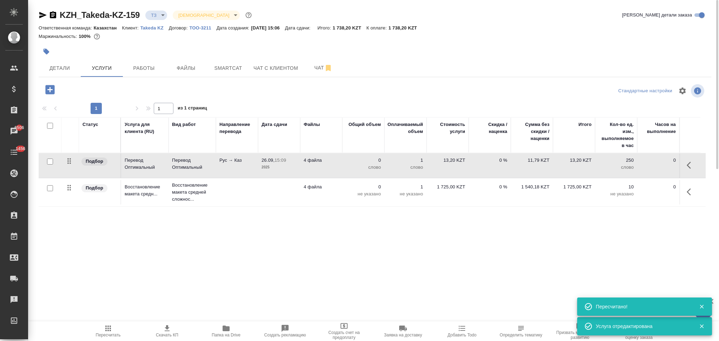
click at [50, 160] on input "checkbox" at bounding box center [50, 162] width 6 height 6
checkbox input "true"
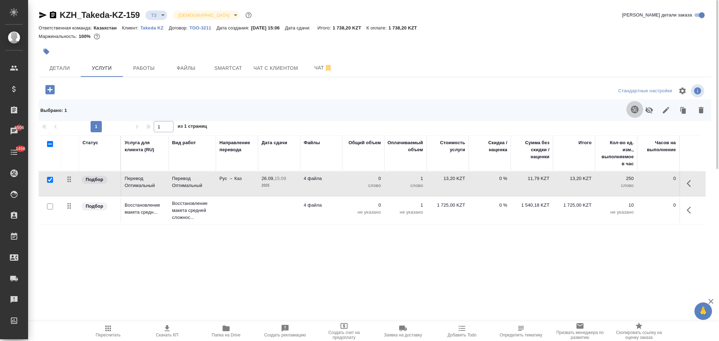
click at [635, 107] on icon "button" at bounding box center [634, 109] width 7 height 7
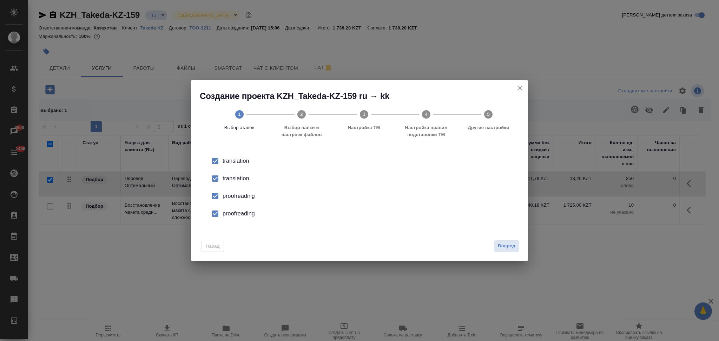
click at [232, 177] on div "translation" at bounding box center [366, 178] width 288 height 8
click at [232, 195] on div "proofreading" at bounding box center [366, 196] width 288 height 8
click at [236, 213] on div "proofreading" at bounding box center [366, 214] width 288 height 8
click at [512, 250] on span "Вперед" at bounding box center [507, 246] width 18 height 8
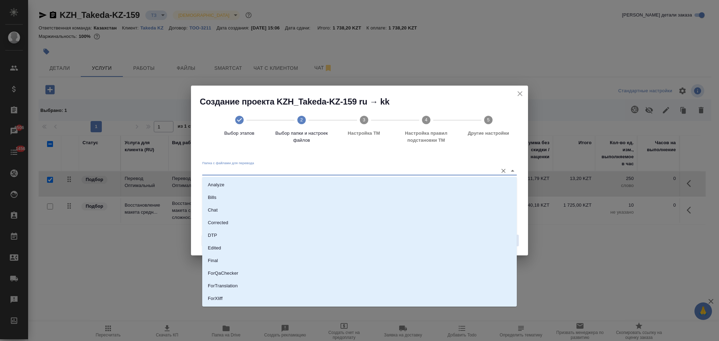
click at [256, 173] on input "Папка с файлами для перевода" at bounding box center [348, 170] width 292 height 8
click at [224, 269] on li "Source" at bounding box center [359, 275] width 314 height 13
type input "Source"
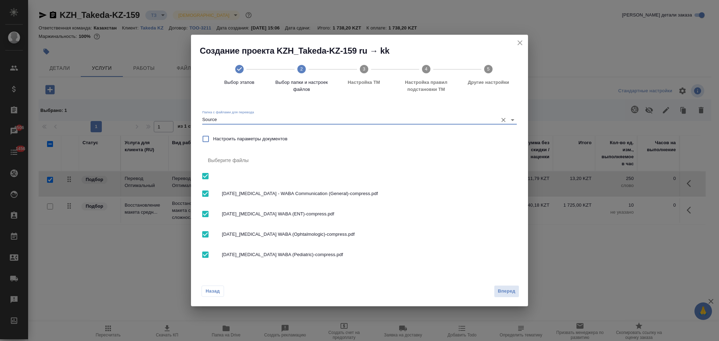
click at [511, 297] on button "Вперед" at bounding box center [506, 291] width 25 height 12
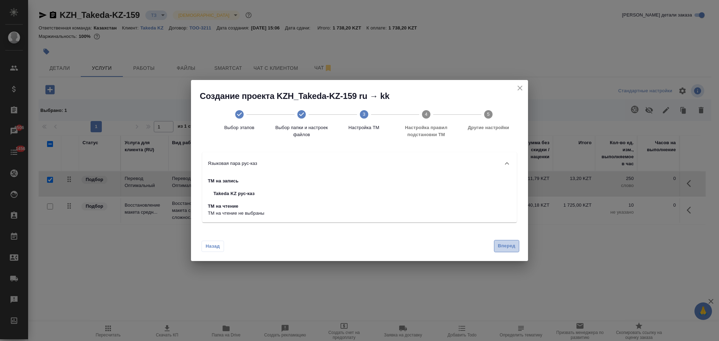
click at [508, 249] on span "Вперед" at bounding box center [507, 246] width 18 height 8
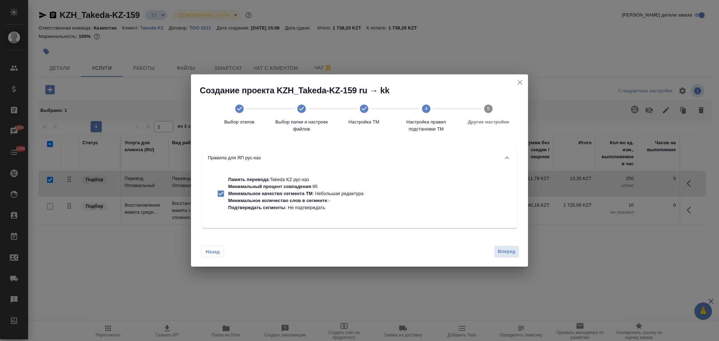
click at [298, 197] on p "Минимальное качество сегмента ТМ : Небольшая редактура" at bounding box center [295, 193] width 135 height 7
checkbox input "false"
click at [499, 253] on span "Вперед" at bounding box center [507, 252] width 18 height 8
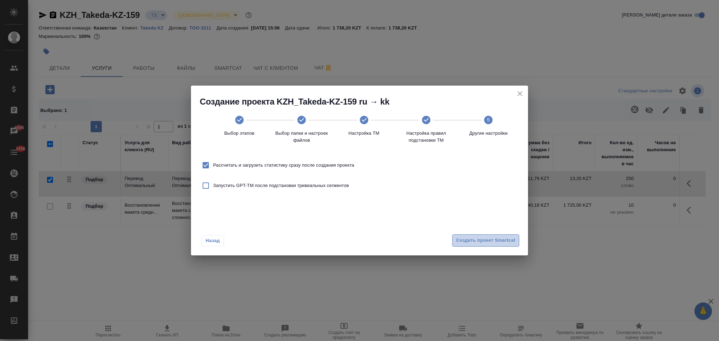
click at [464, 235] on button "Создать проект Smartcat" at bounding box center [485, 240] width 67 height 12
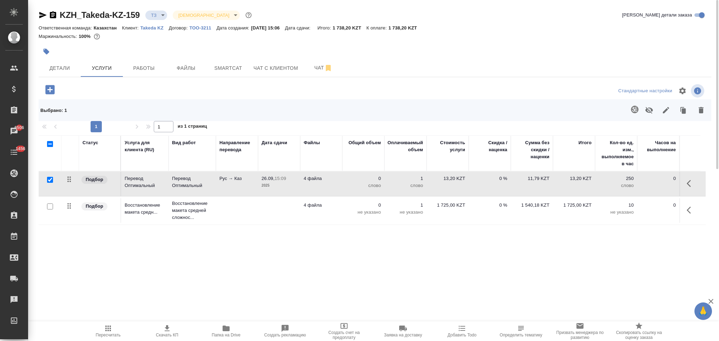
click at [233, 187] on td "Рус → Каз" at bounding box center [237, 184] width 42 height 25
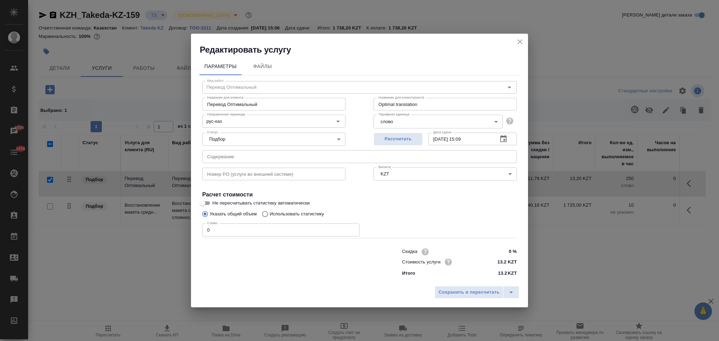
click at [204, 202] on input "Не пересчитывать статистику автоматически" at bounding box center [202, 203] width 25 height 8
checkbox input "true"
click at [269, 212] on input "Использовать статистику" at bounding box center [263, 213] width 11 height 13
radio input "true"
radio input "false"
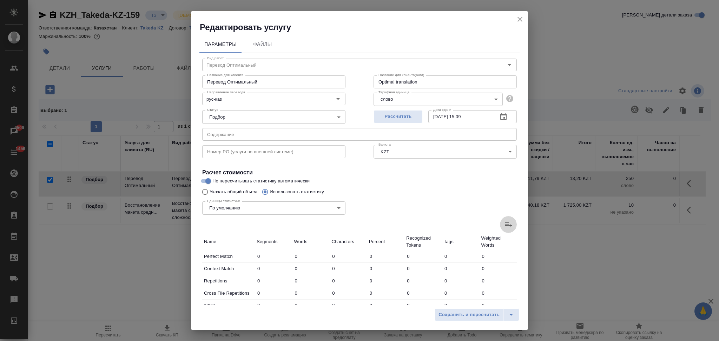
click at [504, 220] on icon at bounding box center [508, 224] width 8 height 8
click at [0, 0] on input "file" at bounding box center [0, 0] width 0 height 0
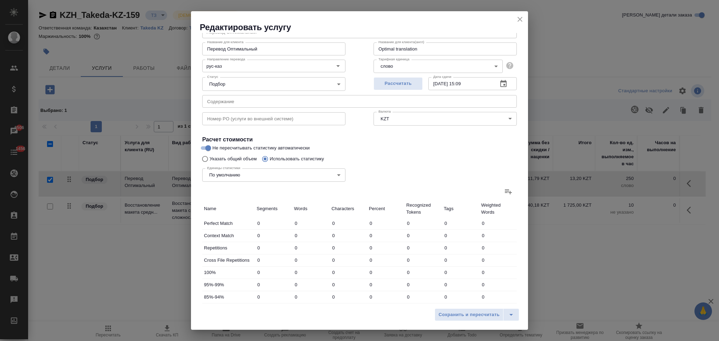
scroll to position [138, 0]
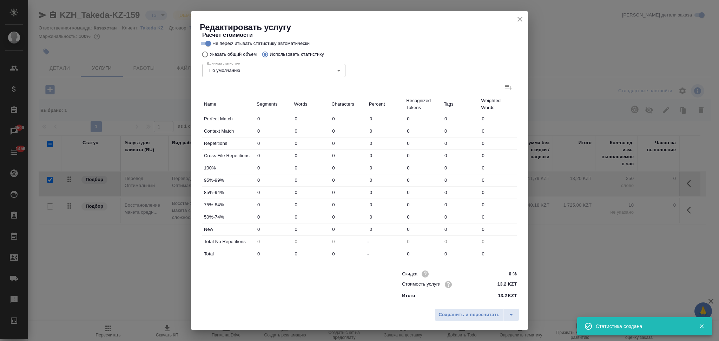
type input "46"
type input "358"
type input "3096"
type input "67"
type input "296"
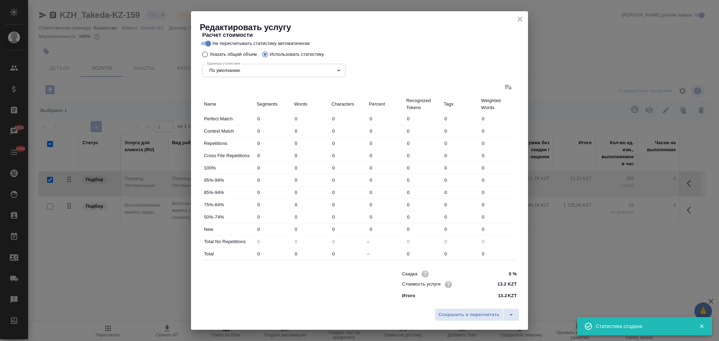
type input "1971"
type input "148"
type input "668"
type input "4841"
type input "33"
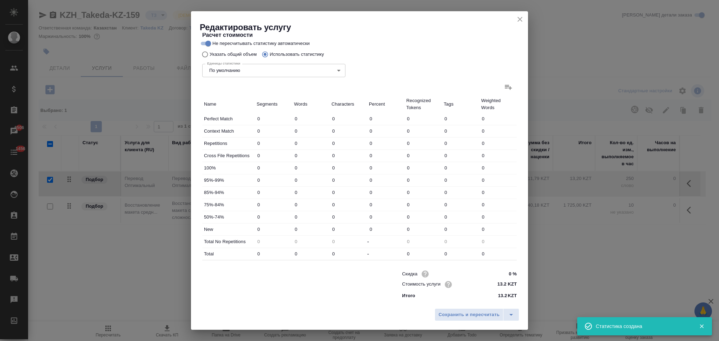
type input "34"
type input "593"
type input "14"
type input "111"
type input "861"
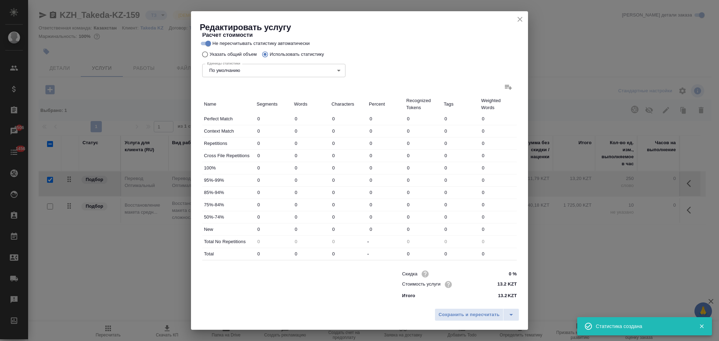
type input "12"
type input "31"
type input "275"
type input "218"
type input "1371"
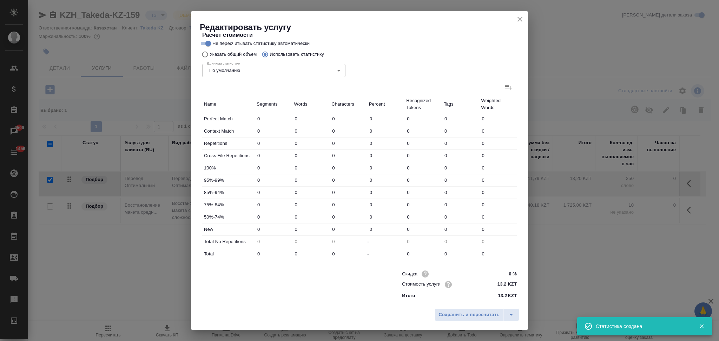
type input "10313"
type input "323"
type input "1905"
type input "15138"
type input "538"
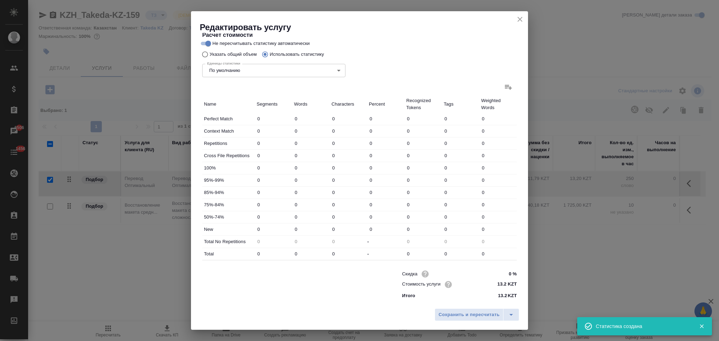
type input "2869"
type input "21950"
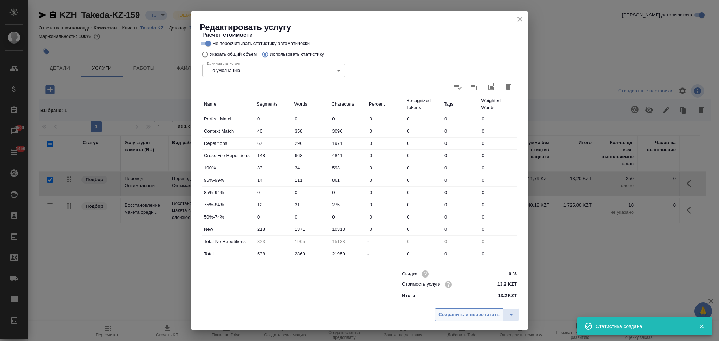
click at [443, 314] on span "Сохранить и пересчитать" at bounding box center [468, 315] width 61 height 8
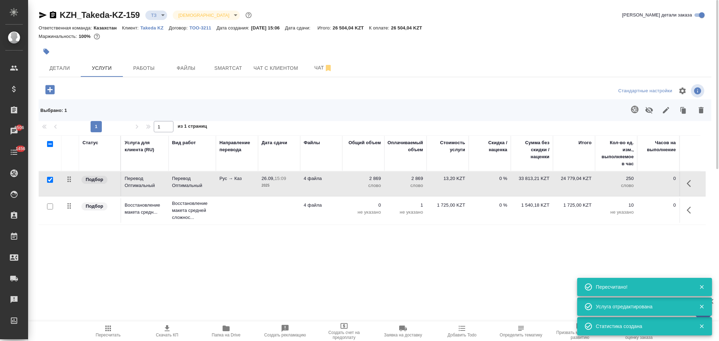
click at [329, 186] on td "4 файла" at bounding box center [321, 184] width 42 height 25
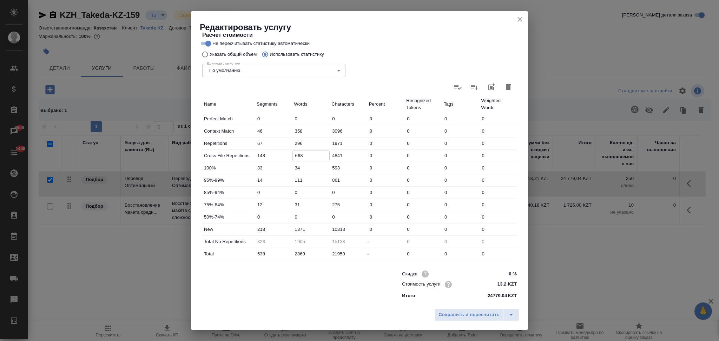
click at [294, 157] on input "668" at bounding box center [311, 156] width 37 height 10
type input "68"
type input "2505"
type input "68"
click at [296, 230] on input "1371" at bounding box center [311, 229] width 37 height 10
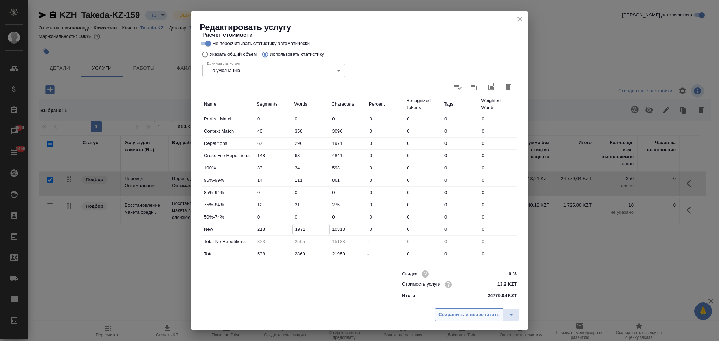
type input "1971"
click at [444, 314] on span "Сохранить и пересчитать" at bounding box center [468, 315] width 61 height 8
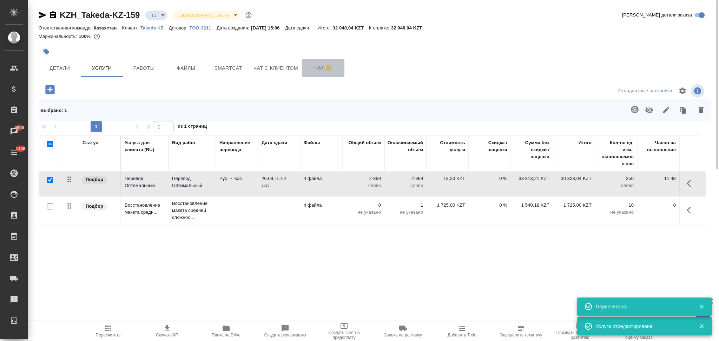
click at [313, 66] on span "Чат" at bounding box center [323, 68] width 34 height 9
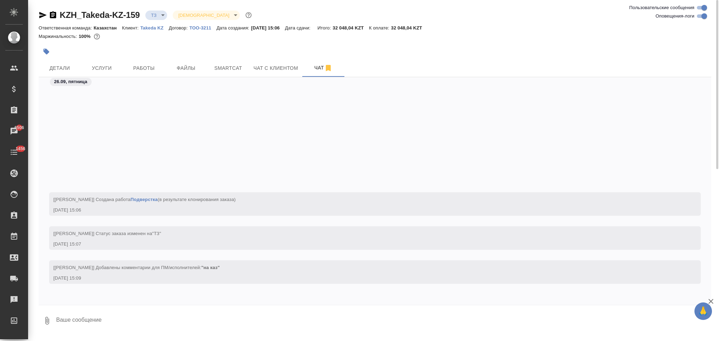
scroll to position [136, 0]
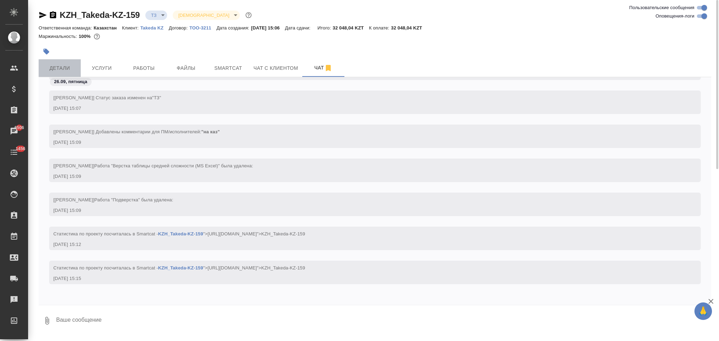
click at [55, 62] on button "Детали" at bounding box center [60, 68] width 42 height 18
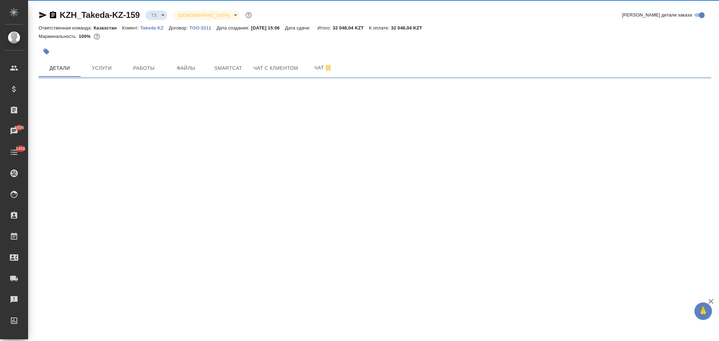
select select "RU"
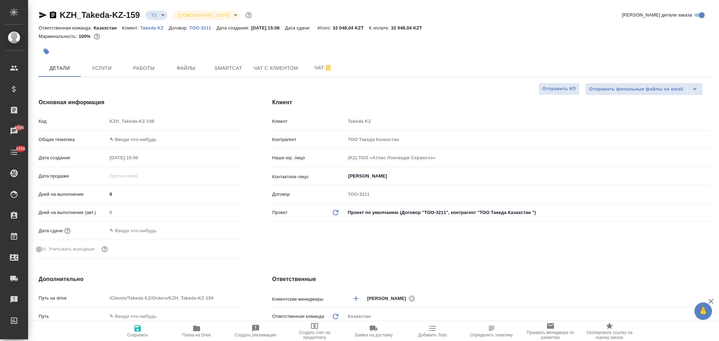
type textarea "x"
click at [101, 65] on span "Услуги" at bounding box center [102, 68] width 34 height 9
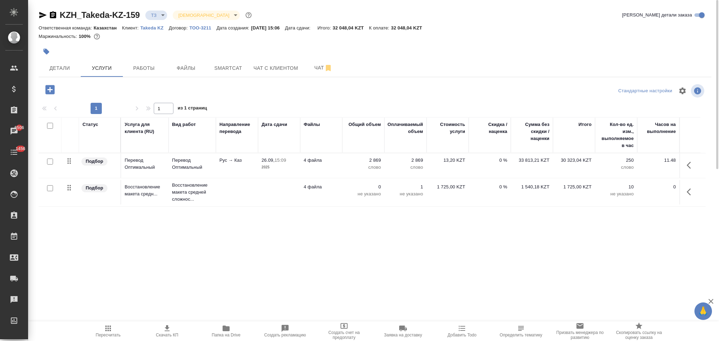
click at [246, 167] on td "Рус → Каз" at bounding box center [237, 165] width 42 height 25
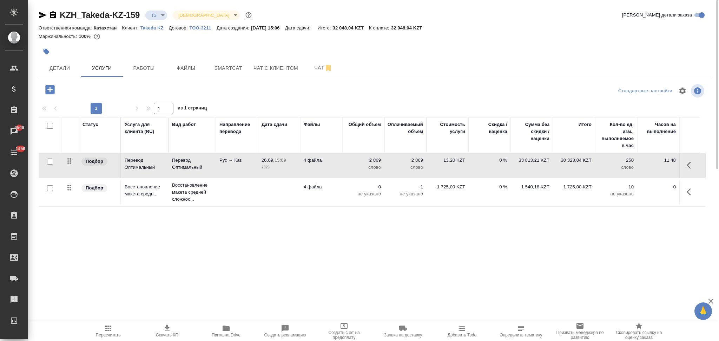
click at [246, 167] on td "Рус → Каз" at bounding box center [237, 165] width 42 height 25
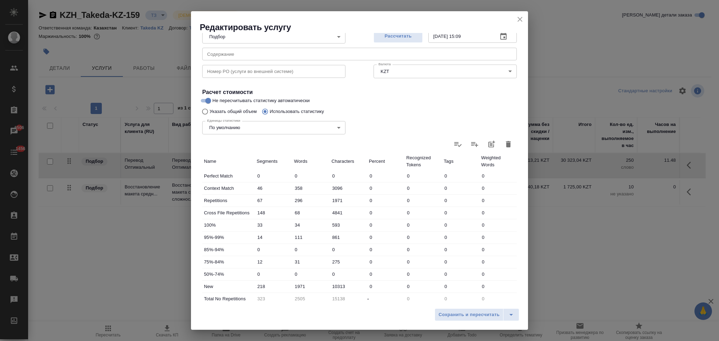
scroll to position [138, 0]
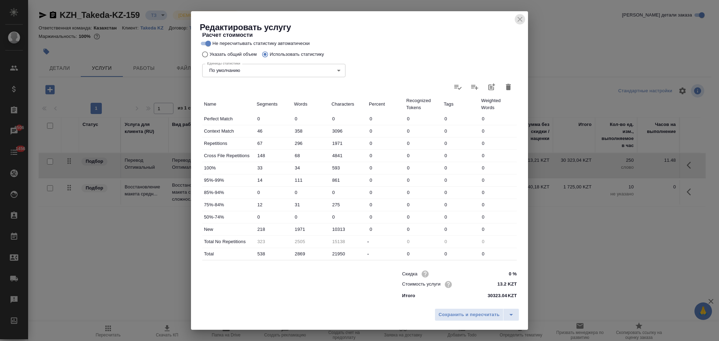
click at [519, 16] on icon "close" at bounding box center [520, 19] width 8 height 8
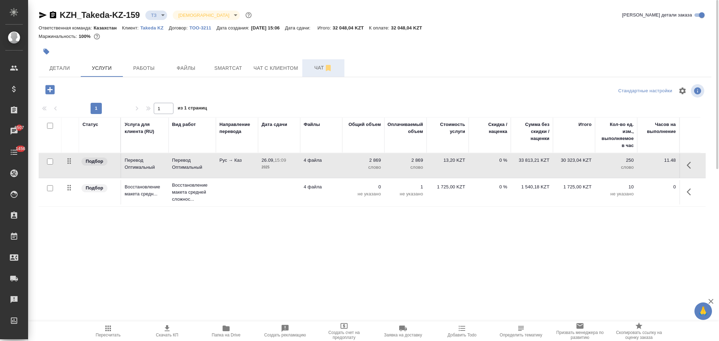
click at [312, 66] on span "Чат" at bounding box center [323, 68] width 34 height 9
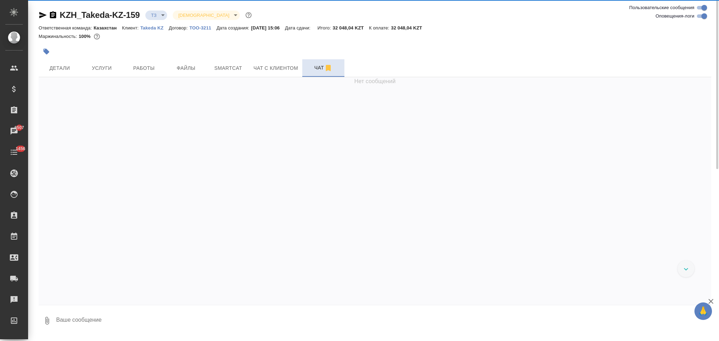
scroll to position [136, 0]
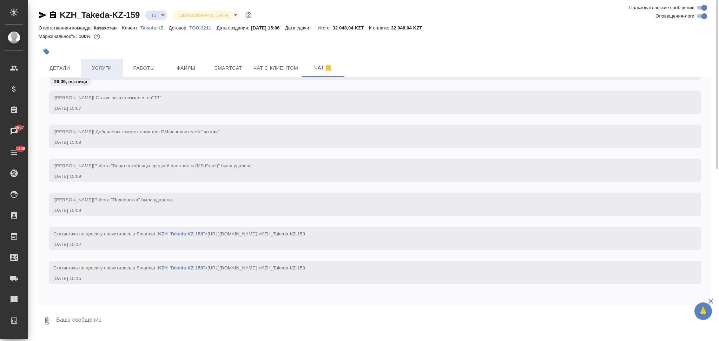
click at [104, 65] on span "Услуги" at bounding box center [102, 68] width 34 height 9
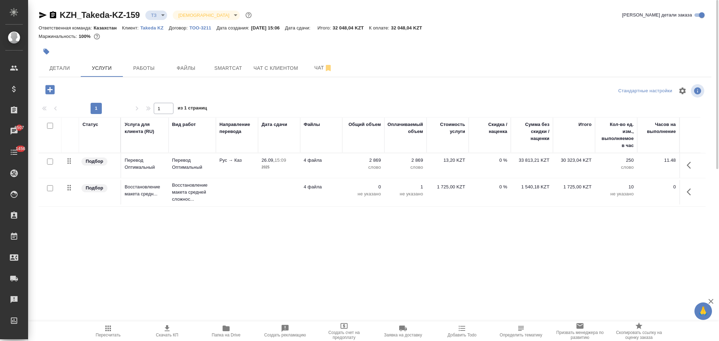
click at [332, 169] on td "4 файла" at bounding box center [321, 165] width 42 height 25
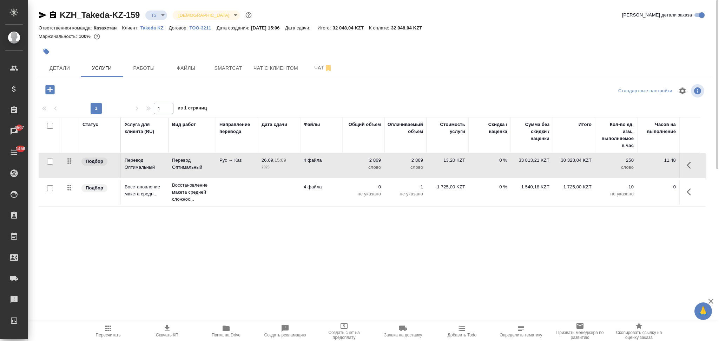
click at [332, 169] on td "4 файла" at bounding box center [321, 165] width 42 height 25
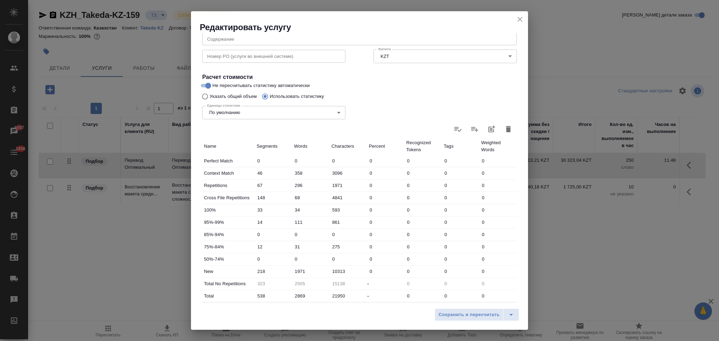
scroll to position [138, 0]
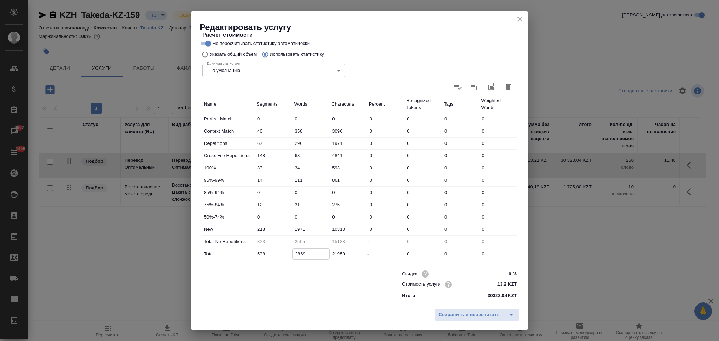
click at [298, 253] on input "2869" at bounding box center [311, 254] width 37 height 10
click at [300, 253] on input "2869" at bounding box center [311, 254] width 37 height 10
drag, startPoint x: 299, startPoint y: 253, endPoint x: 294, endPoint y: 254, distance: 4.6
click at [294, 254] on input "2869" at bounding box center [311, 254] width 37 height 10
type input "5"
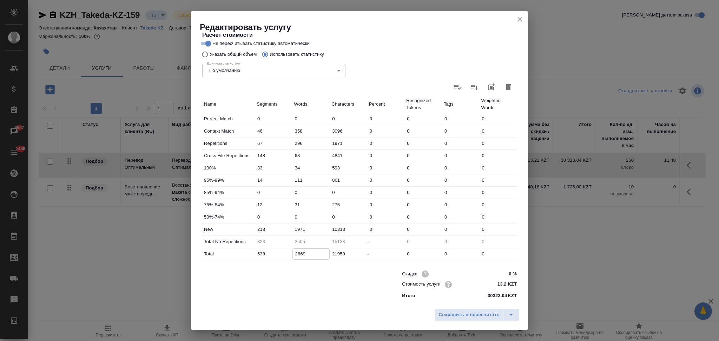
type input "369"
type input "3005"
type input "3369"
drag, startPoint x: 298, startPoint y: 227, endPoint x: 295, endPoint y: 230, distance: 4.1
click at [295, 230] on input "1971" at bounding box center [311, 229] width 37 height 10
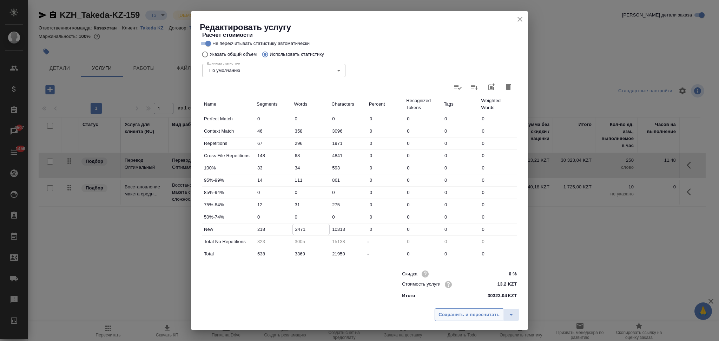
type input "2471"
click at [455, 319] on button "Сохранить и пересчитать" at bounding box center [468, 314] width 69 height 13
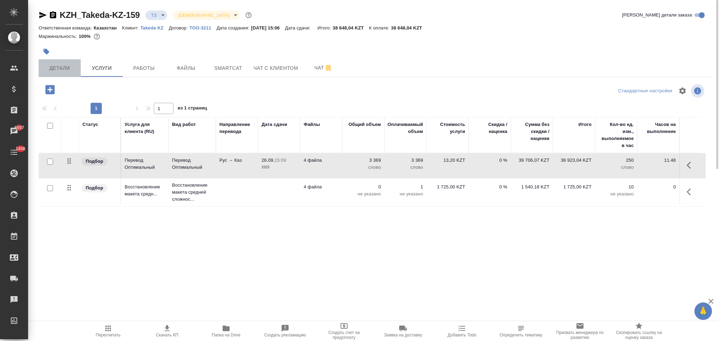
click at [65, 62] on button "Детали" at bounding box center [60, 68] width 42 height 18
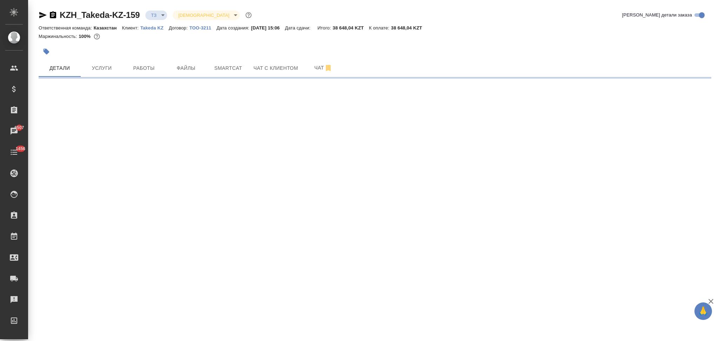
select select "RU"
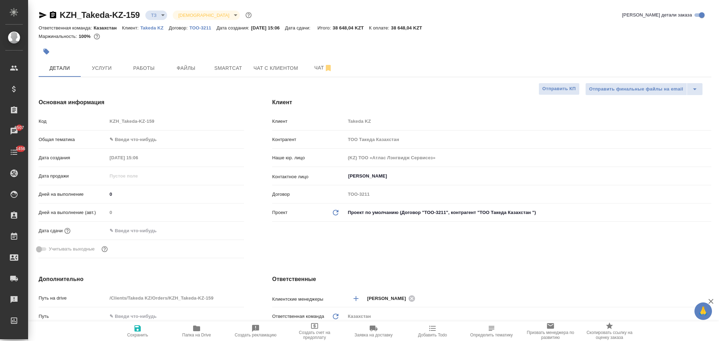
type textarea "x"
click at [313, 64] on span "Чат" at bounding box center [323, 68] width 34 height 9
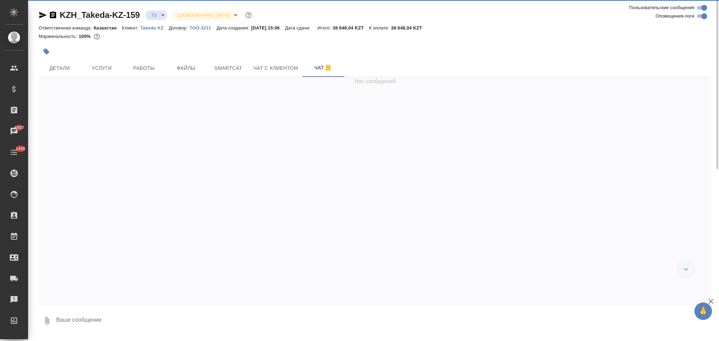
scroll to position [136, 0]
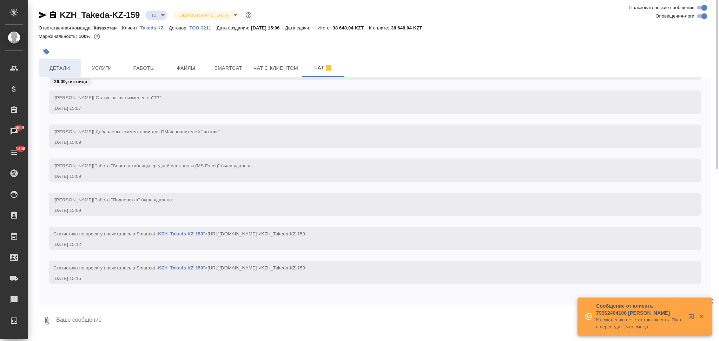
click at [67, 59] on button "Детали" at bounding box center [60, 68] width 42 height 18
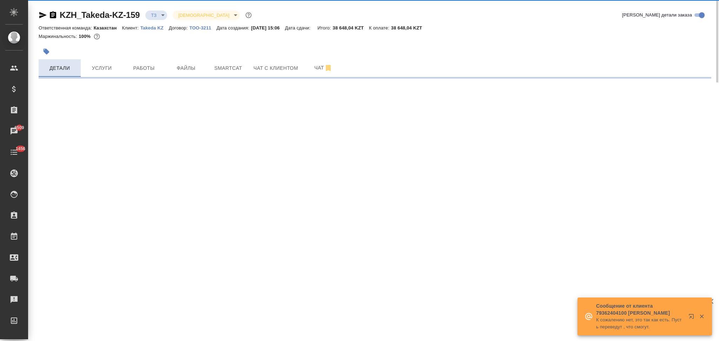
select select "RU"
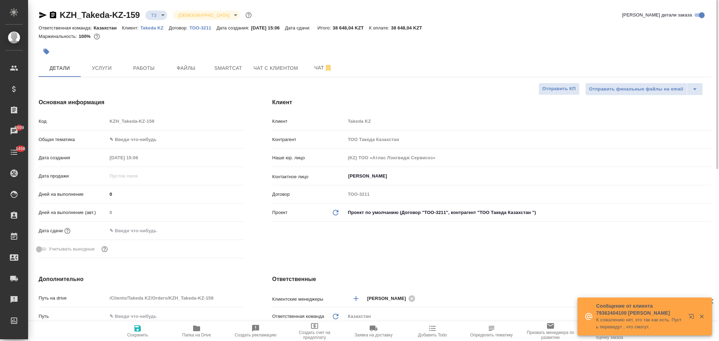
type textarea "x"
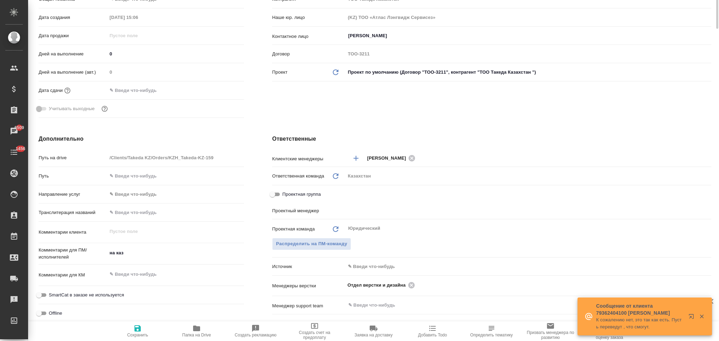
scroll to position [187, 0]
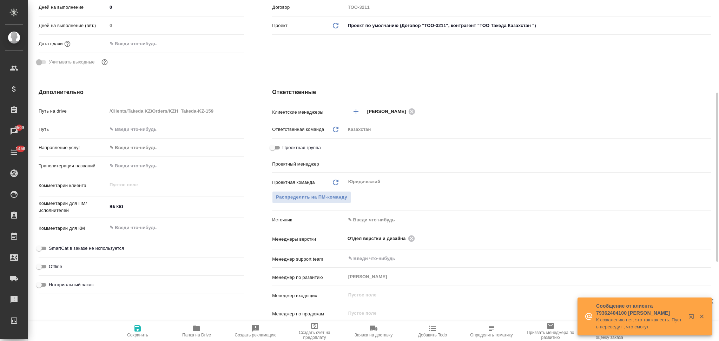
type input "[PERSON_NAME]"
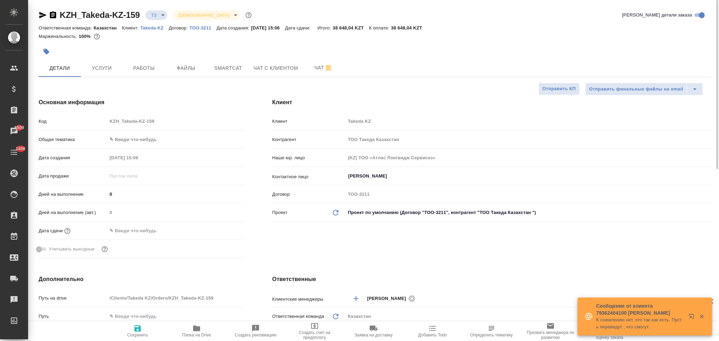
type textarea "x"
click at [39, 14] on icon "button" at bounding box center [43, 15] width 8 height 8
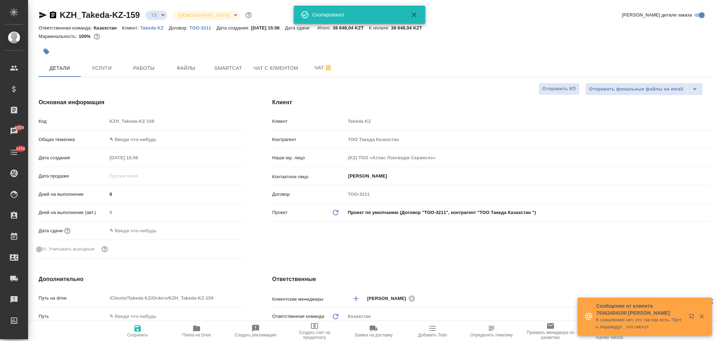
type textarea "x"
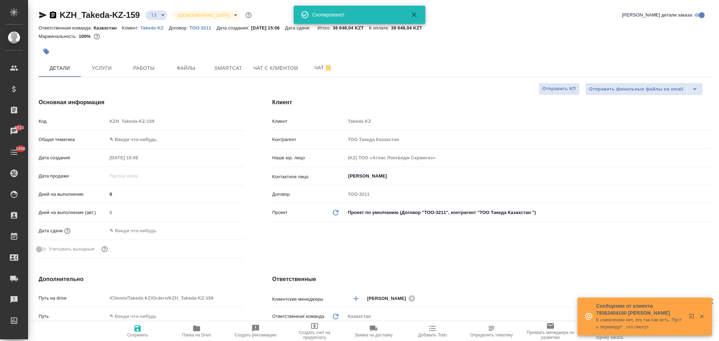
type textarea "x"
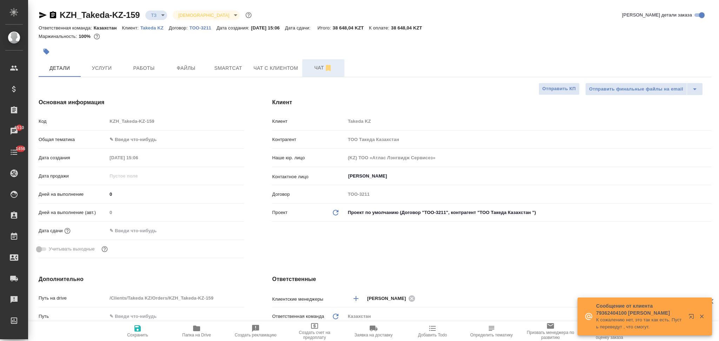
click at [309, 67] on span "Чат" at bounding box center [323, 68] width 34 height 9
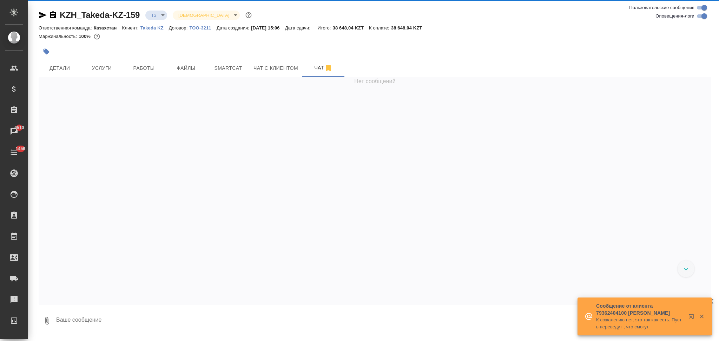
scroll to position [136, 0]
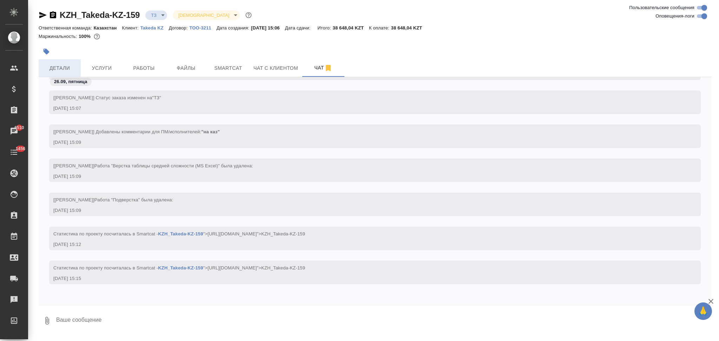
click at [72, 70] on span "Детали" at bounding box center [60, 68] width 34 height 9
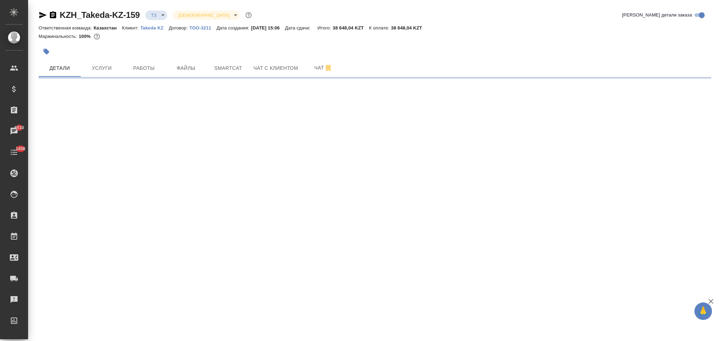
select select "RU"
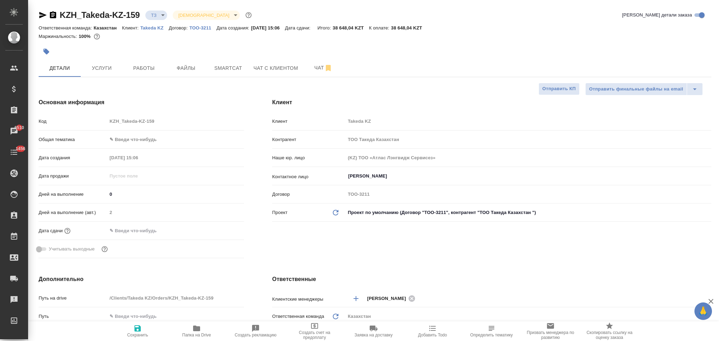
type textarea "x"
click at [314, 67] on span "Чат" at bounding box center [323, 68] width 34 height 9
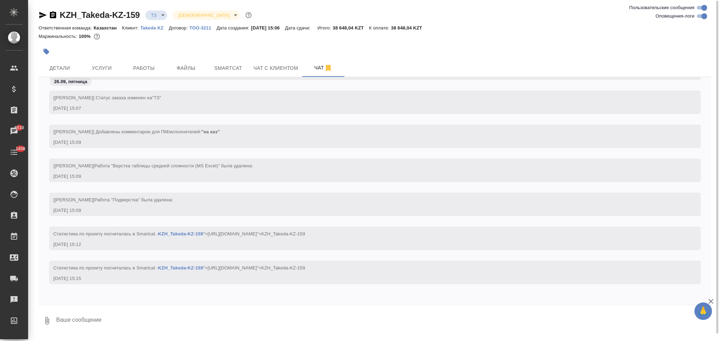
scroll to position [0, 0]
click at [69, 67] on span "Детали" at bounding box center [60, 68] width 34 height 9
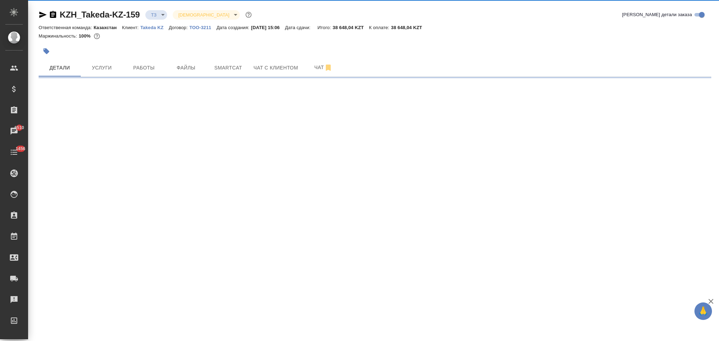
select select "RU"
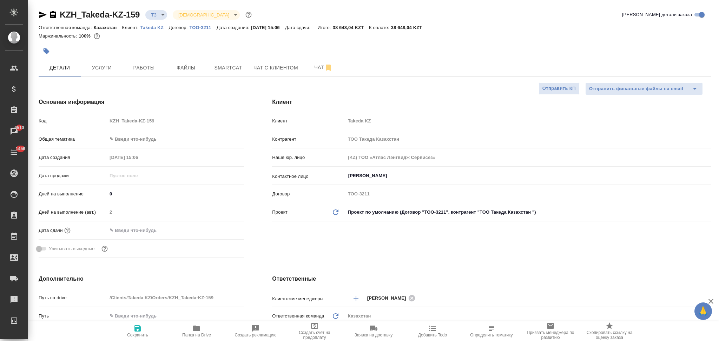
type textarea "x"
click at [312, 67] on span "Чат" at bounding box center [323, 68] width 34 height 9
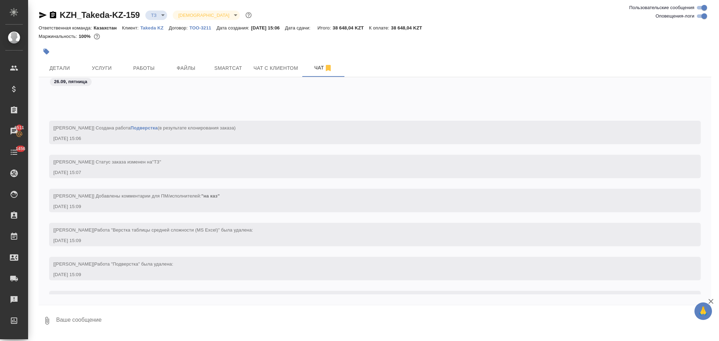
scroll to position [145, 0]
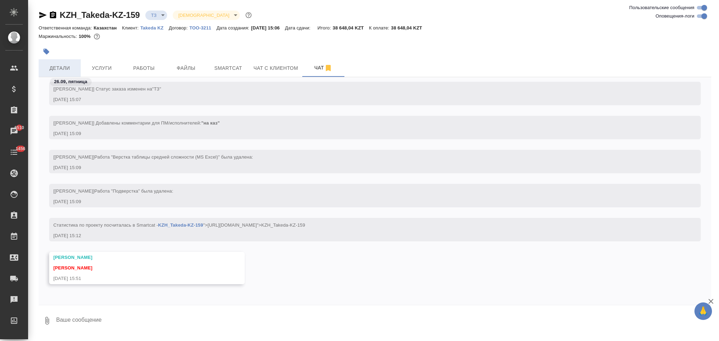
click at [61, 67] on span "Детали" at bounding box center [60, 68] width 34 height 9
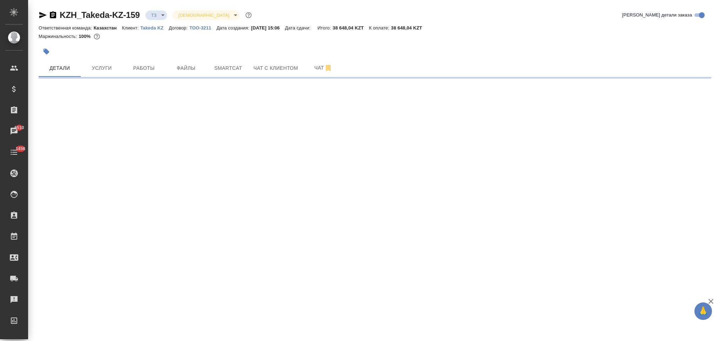
select select "RU"
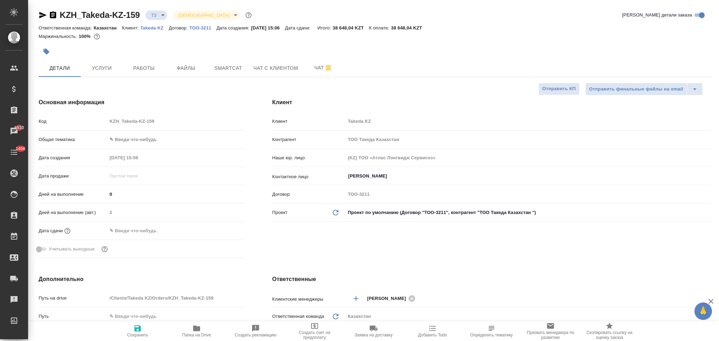
type textarea "x"
click at [197, 325] on icon "button" at bounding box center [196, 328] width 8 height 8
type textarea "x"
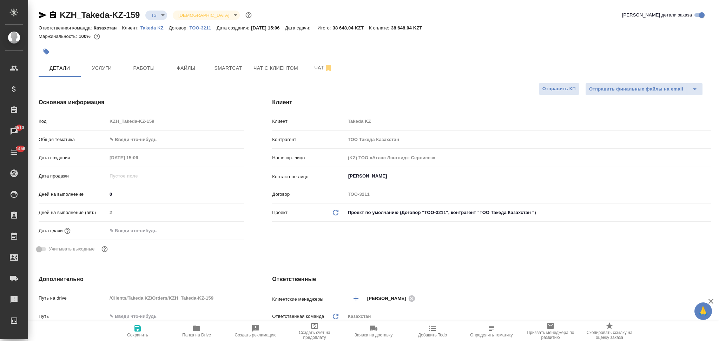
type textarea "x"
click at [316, 73] on button "Чат" at bounding box center [323, 68] width 42 height 18
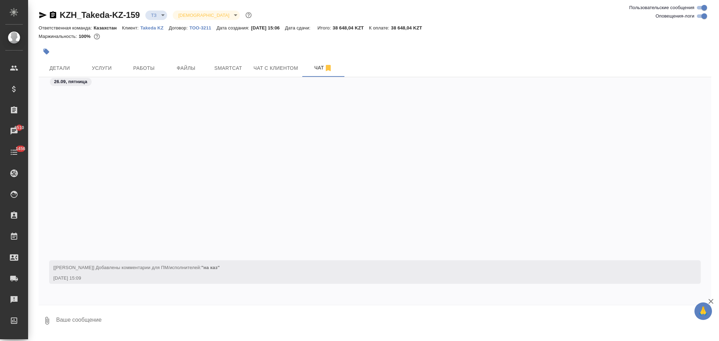
scroll to position [221, 0]
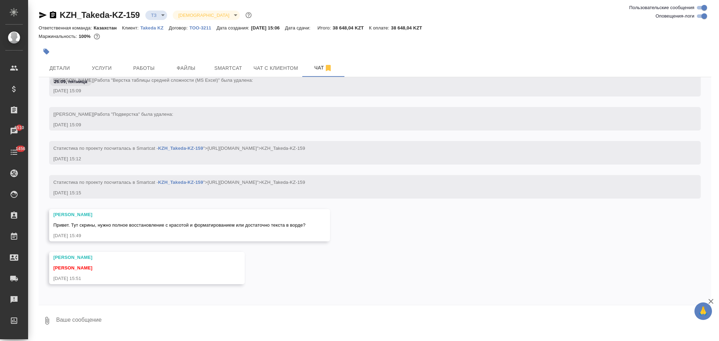
click at [103, 322] on textarea at bounding box center [383, 321] width 656 height 24
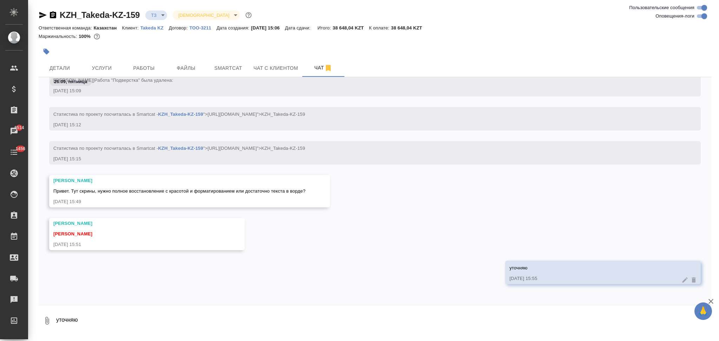
click at [114, 320] on textarea "уточняю" at bounding box center [383, 321] width 656 height 24
click at [58, 320] on textarea "давай пока оба варианта посчитаем" at bounding box center [377, 321] width 644 height 24
click at [180, 319] on textarea "Катя, давай пока оба варианта посчитаем" at bounding box center [377, 321] width 644 height 24
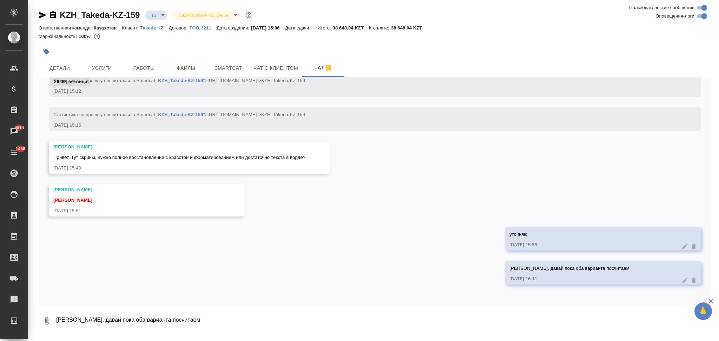
click at [682, 282] on icon at bounding box center [684, 280] width 5 height 5
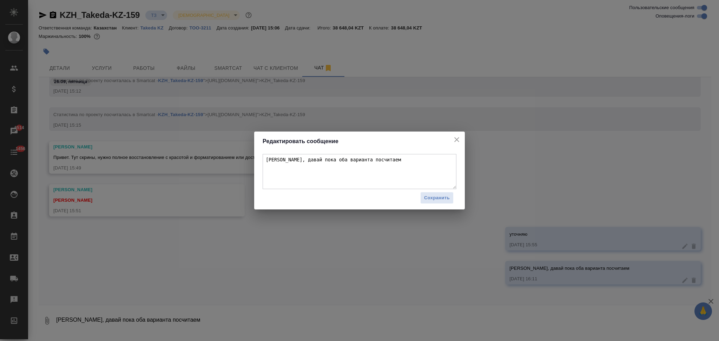
click at [372, 162] on textarea "Катя, давай пока оба варианта посчитаем" at bounding box center [360, 171] width 194 height 35
click at [456, 138] on icon "close" at bounding box center [456, 139] width 8 height 8
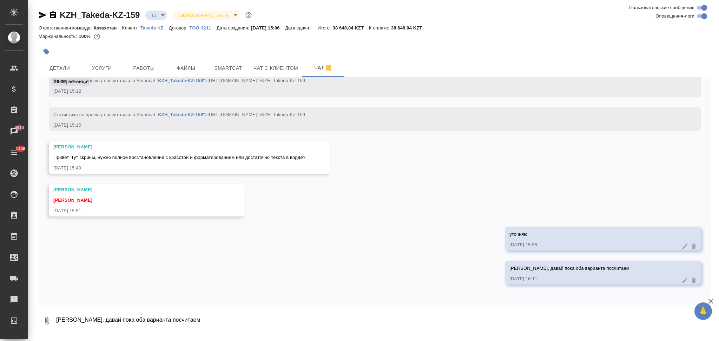
scroll to position [290, 0]
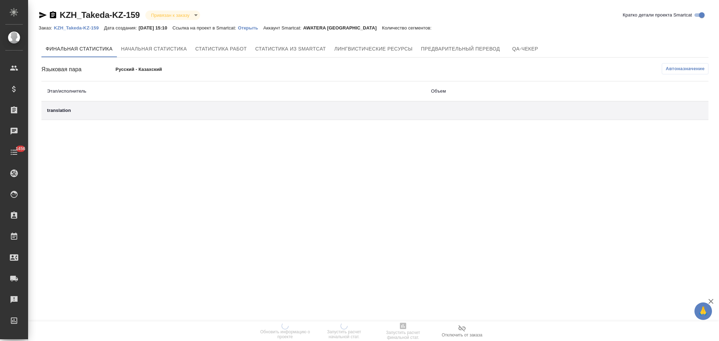
click at [249, 28] on p "Открыть" at bounding box center [250, 27] width 25 height 5
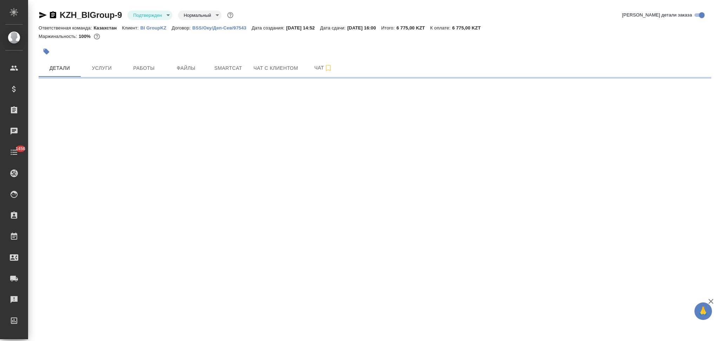
select select "RU"
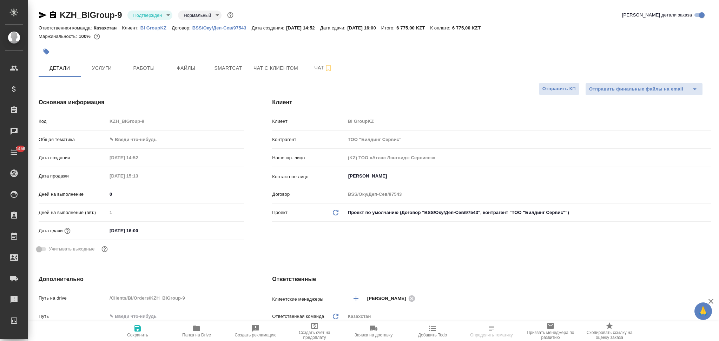
type textarea "x"
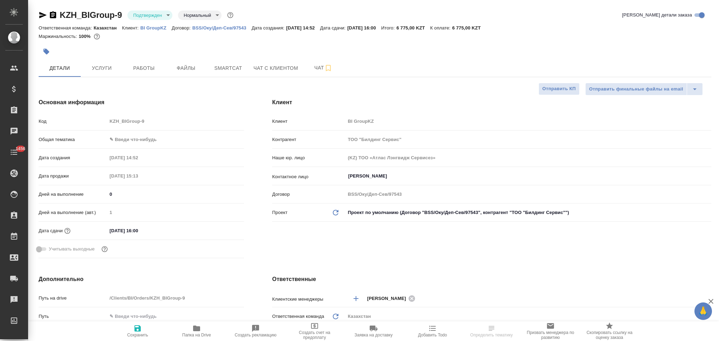
type textarea "x"
click at [99, 72] on span "Услуги" at bounding box center [102, 68] width 34 height 9
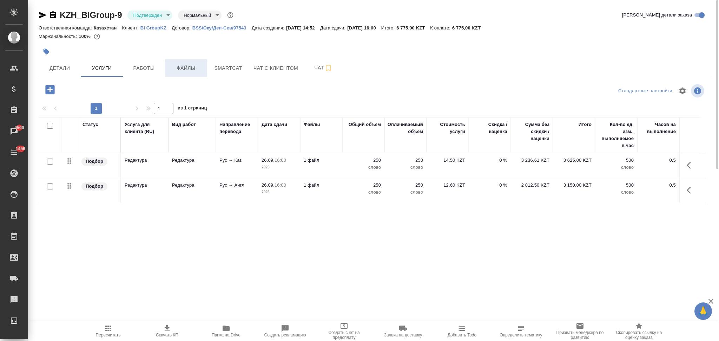
click at [190, 62] on button "Файлы" at bounding box center [186, 68] width 42 height 18
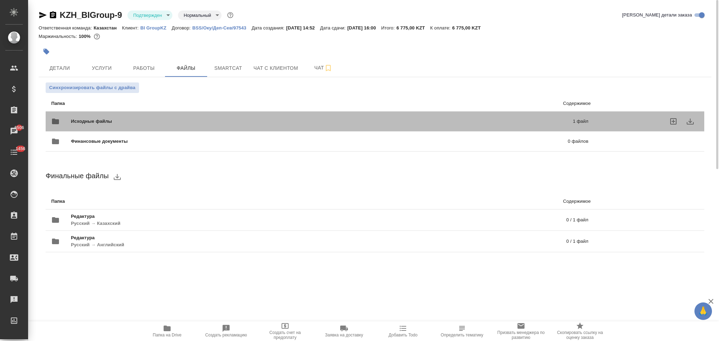
click at [145, 119] on span "Исходные файлы" at bounding box center [206, 121] width 271 height 7
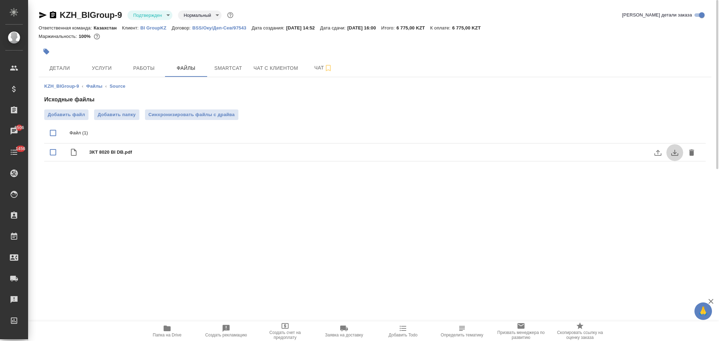
click at [673, 151] on icon "download" at bounding box center [674, 152] width 8 height 8
click at [107, 72] on span "Услуги" at bounding box center [102, 68] width 34 height 9
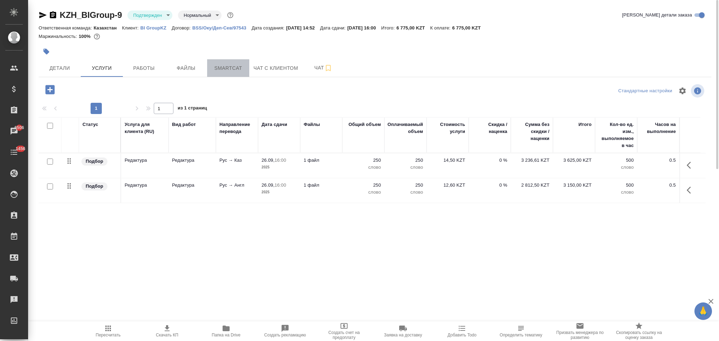
click at [223, 67] on span "Smartcat" at bounding box center [228, 68] width 34 height 9
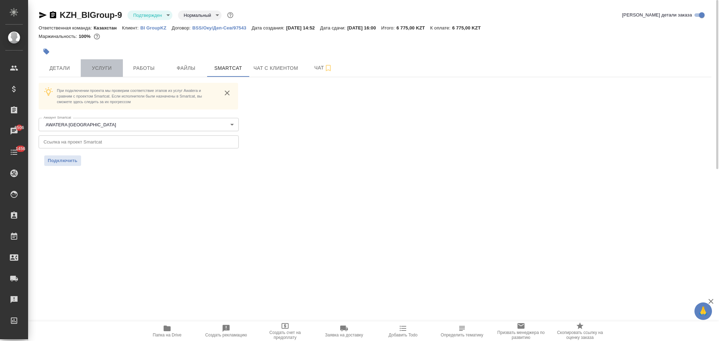
click at [106, 71] on span "Услуги" at bounding box center [102, 68] width 34 height 9
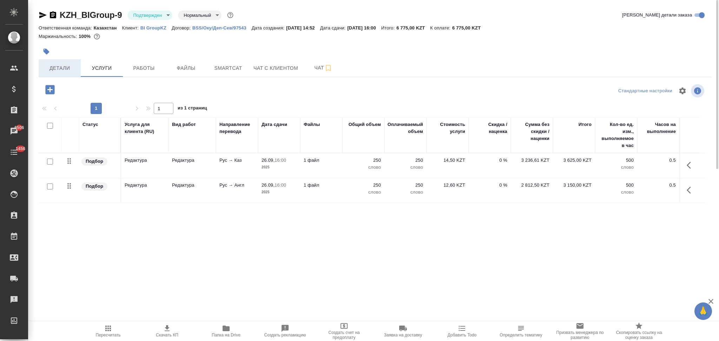
click at [67, 69] on span "Детали" at bounding box center [60, 68] width 34 height 9
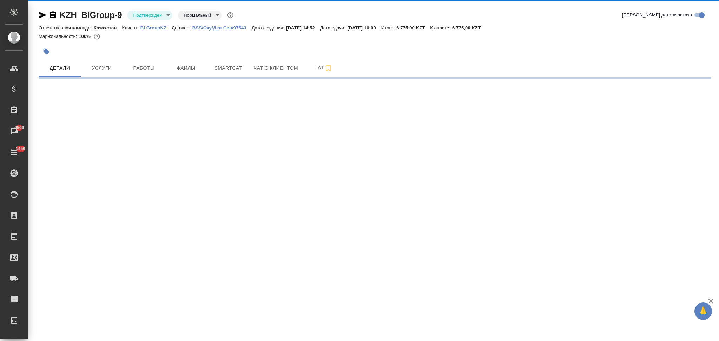
select select "RU"
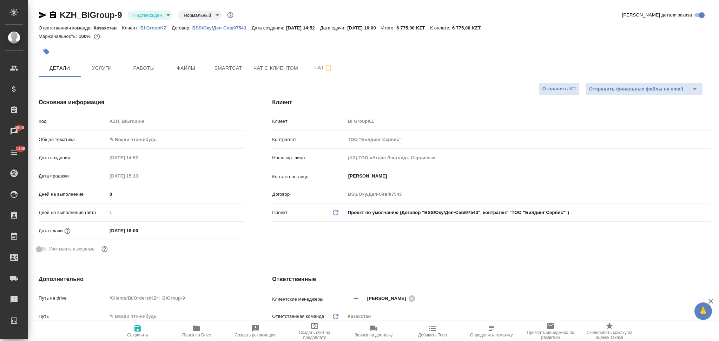
type textarea "x"
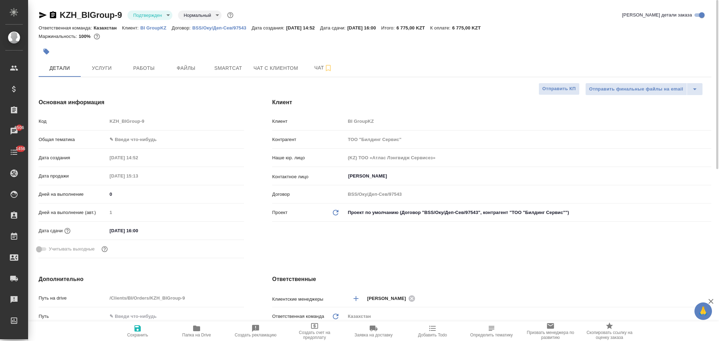
type textarea "x"
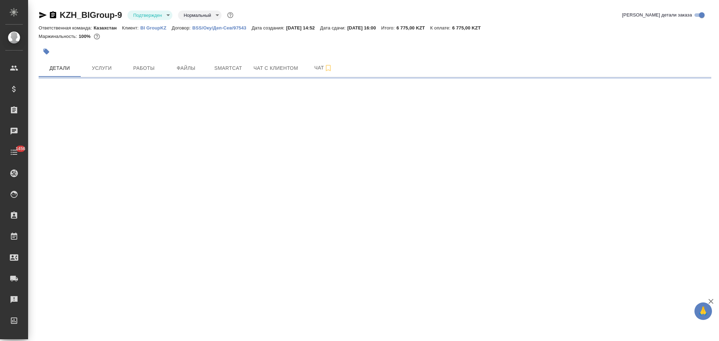
select select "RU"
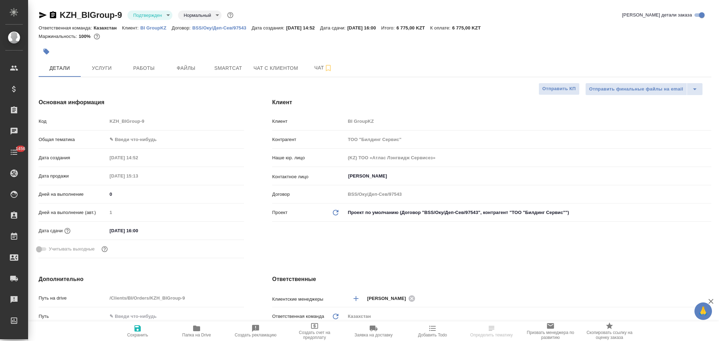
type textarea "x"
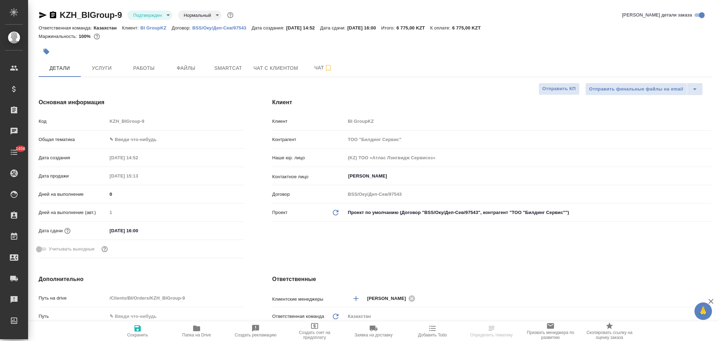
type textarea "x"
select select "RU"
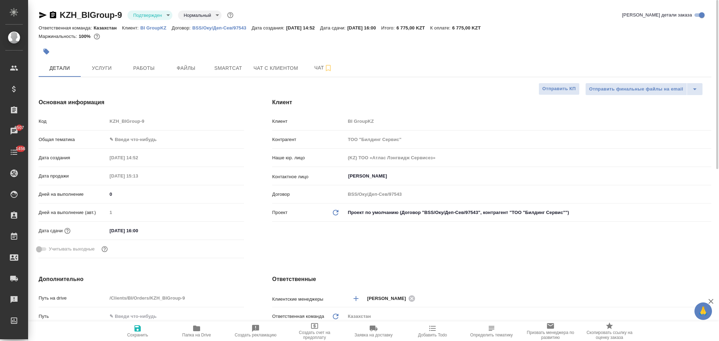
type textarea "x"
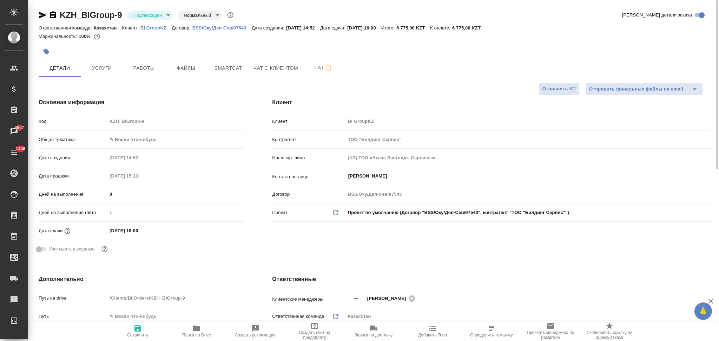
type textarea "x"
click at [182, 76] on button "Файлы" at bounding box center [186, 68] width 42 height 18
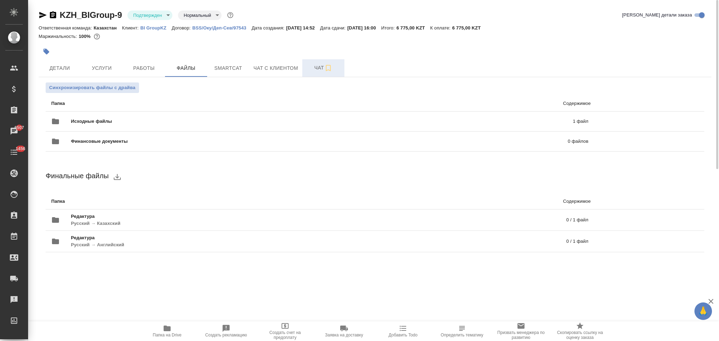
click at [310, 69] on span "Чат" at bounding box center [323, 68] width 34 height 9
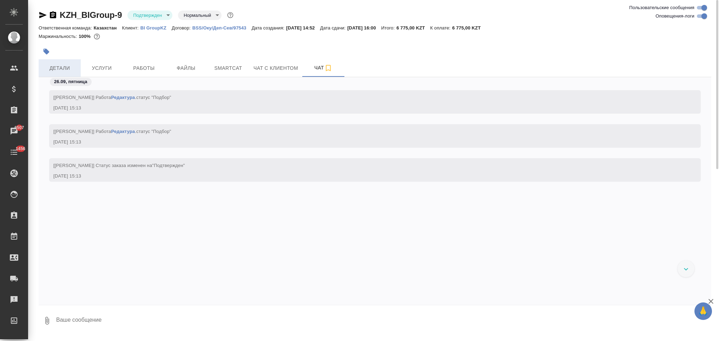
click at [68, 61] on button "Детали" at bounding box center [60, 68] width 42 height 18
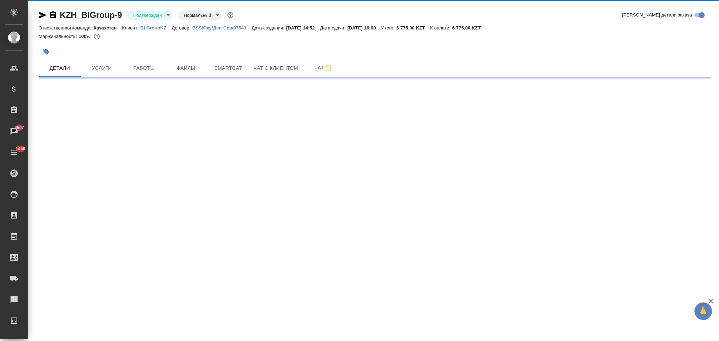
select select "RU"
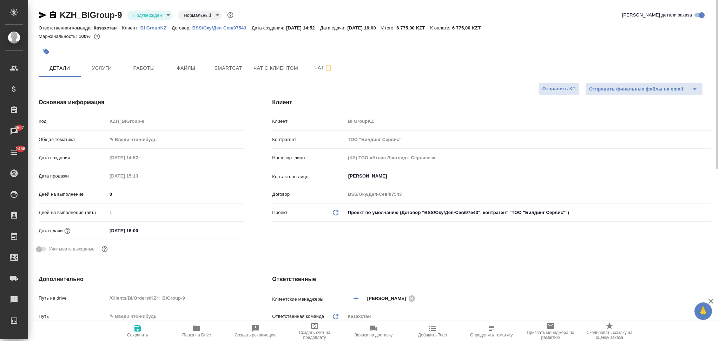
type textarea "x"
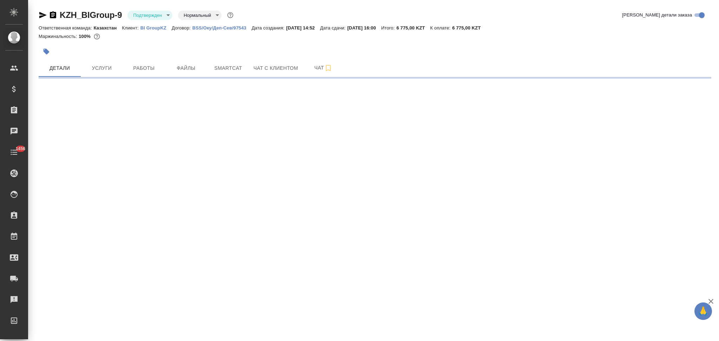
select select "RU"
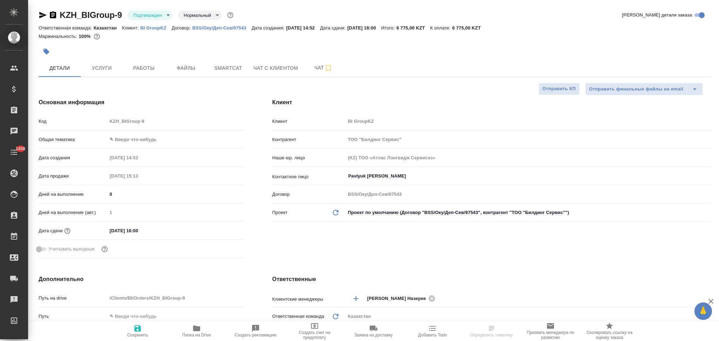
type textarea "x"
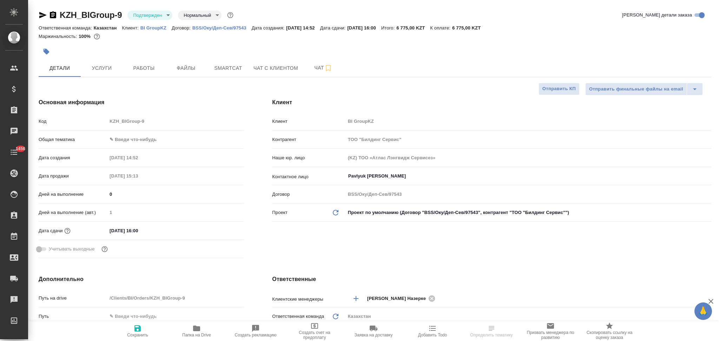
type textarea "x"
select select "RU"
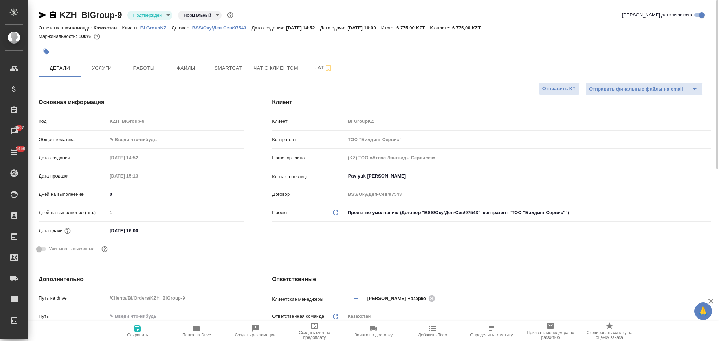
type textarea "x"
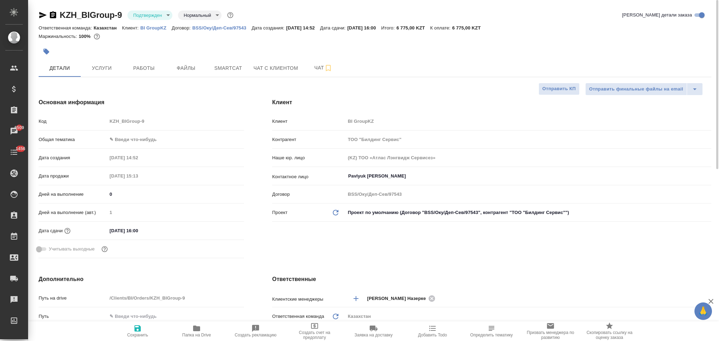
type textarea "x"
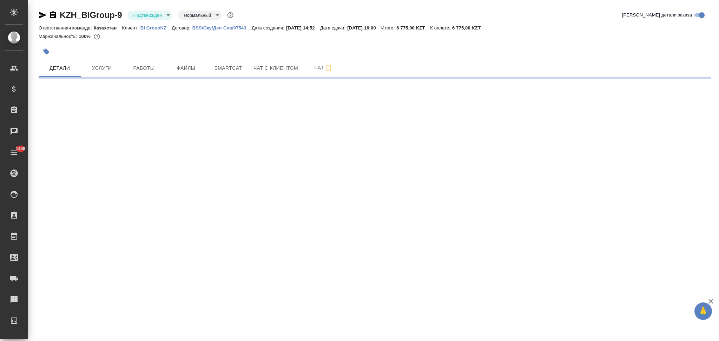
select select "RU"
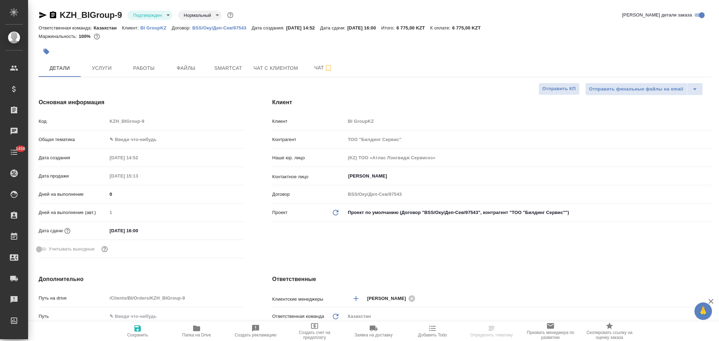
type textarea "x"
click at [137, 68] on span "Работы" at bounding box center [144, 68] width 34 height 9
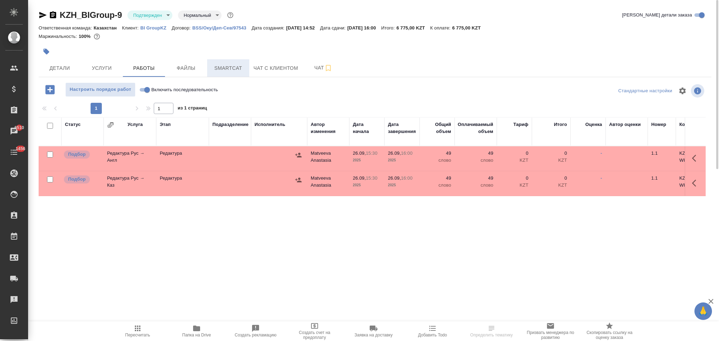
click at [242, 67] on span "Smartcat" at bounding box center [228, 68] width 34 height 9
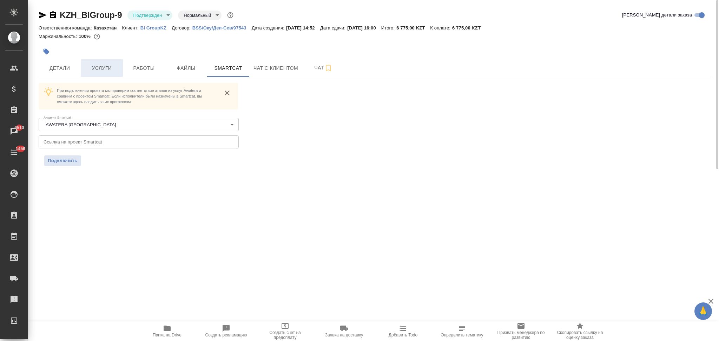
click at [109, 67] on span "Услуги" at bounding box center [102, 68] width 34 height 9
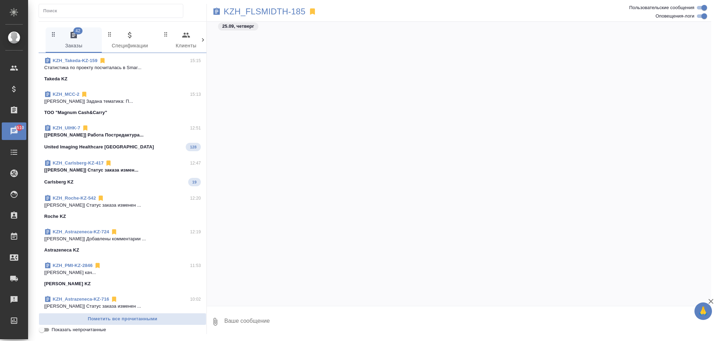
scroll to position [1682, 0]
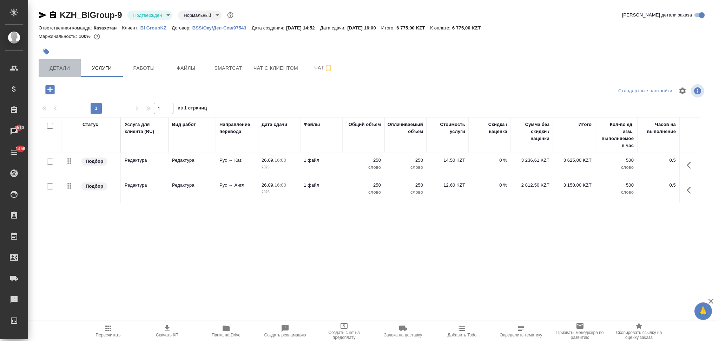
click at [71, 66] on span "Детали" at bounding box center [60, 68] width 34 height 9
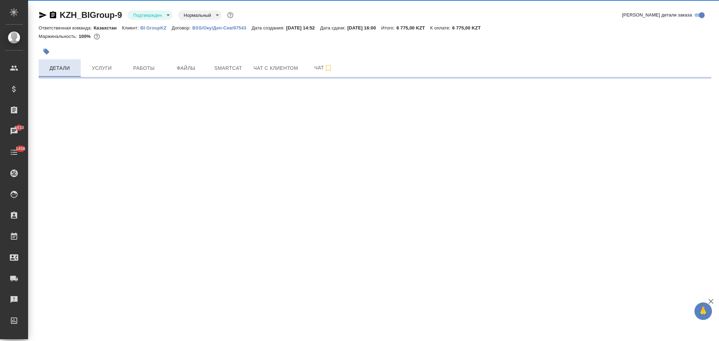
select select "RU"
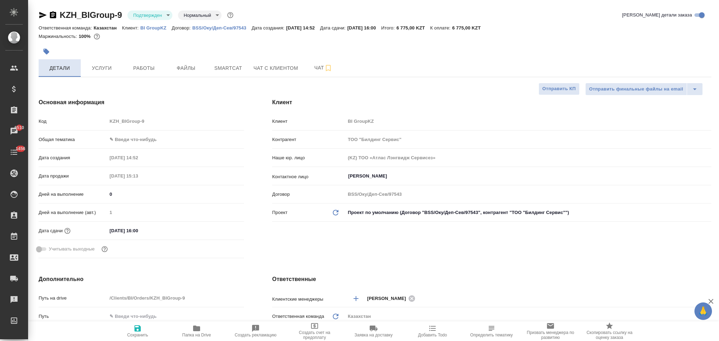
type textarea "x"
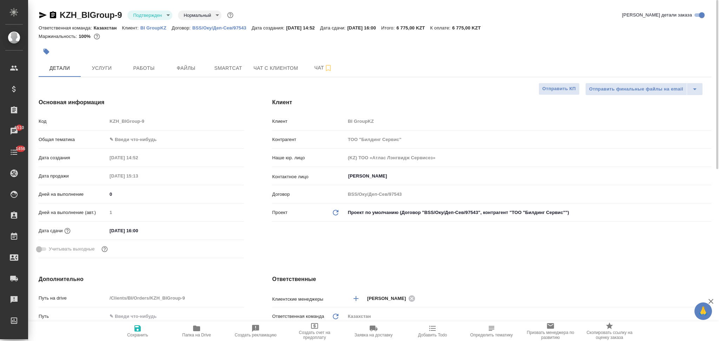
type textarea "x"
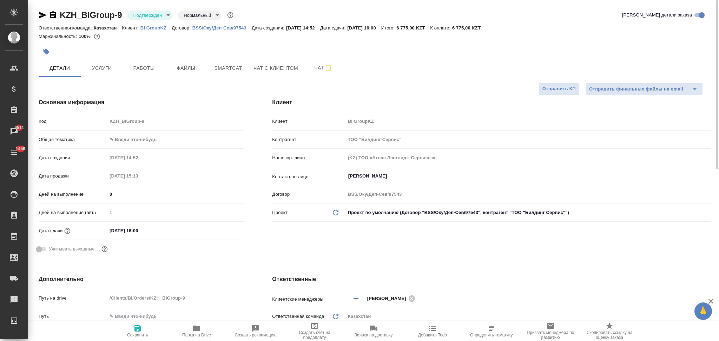
type textarea "x"
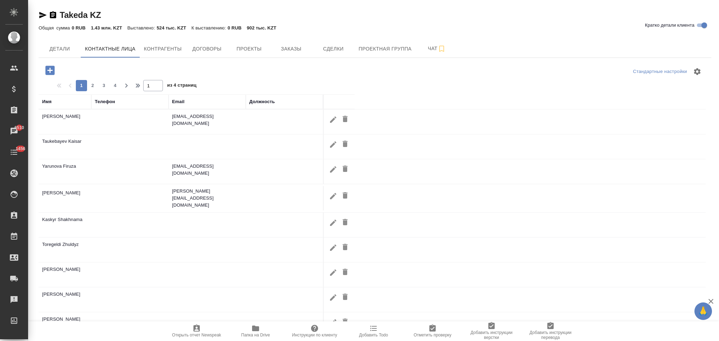
select select "RU"
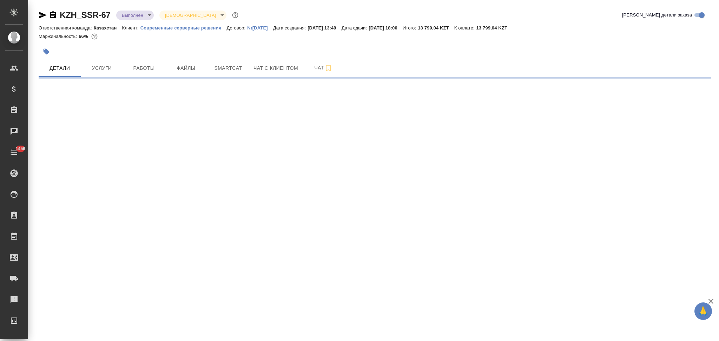
select select "RU"
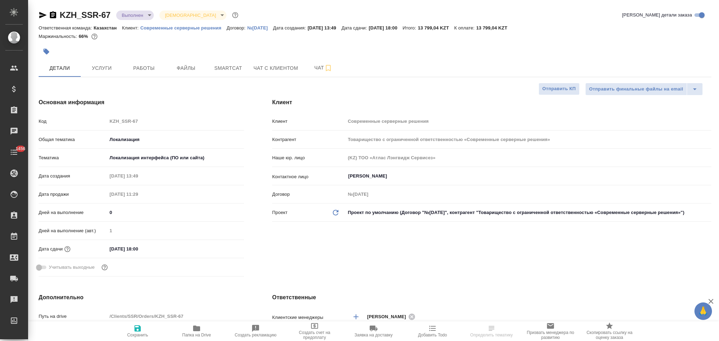
type textarea "x"
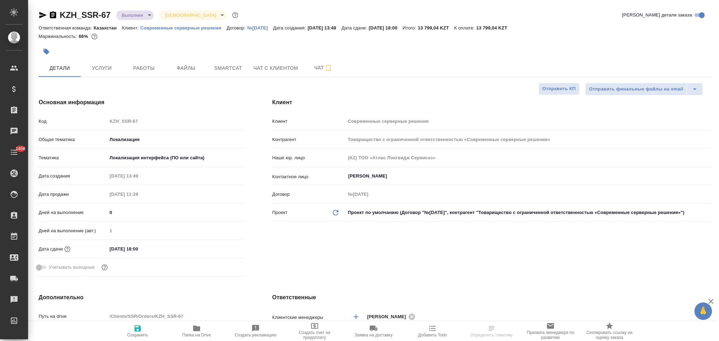
type textarea "x"
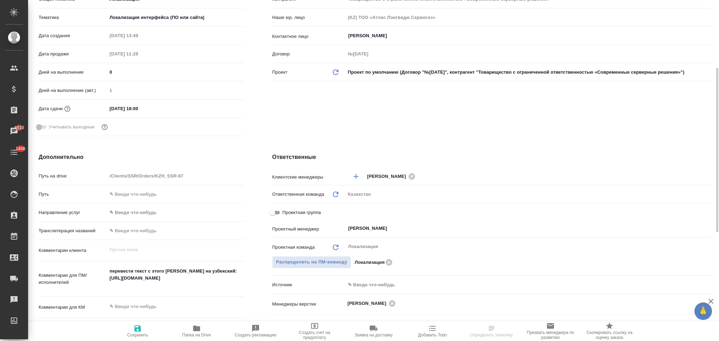
click at [195, 328] on icon "button" at bounding box center [196, 329] width 7 height 6
select select "RU"
type textarea "x"
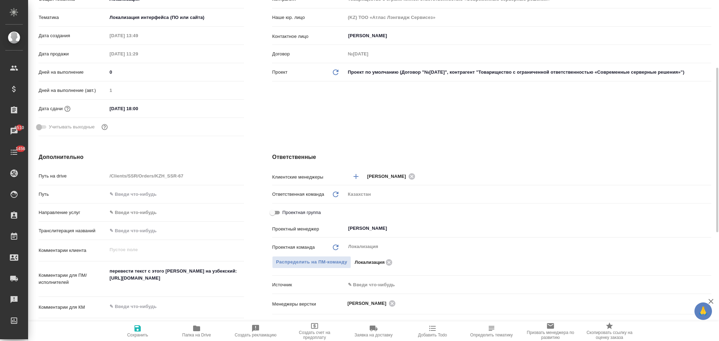
type textarea "x"
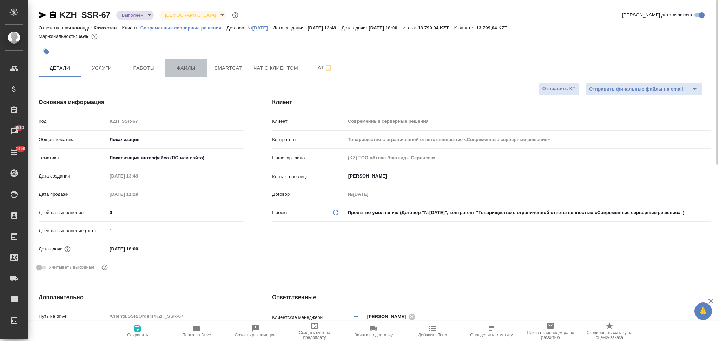
click at [185, 73] on button "Файлы" at bounding box center [186, 68] width 42 height 18
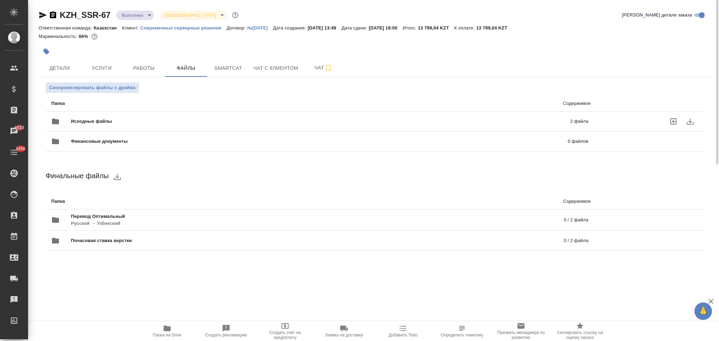
click at [167, 118] on span "Исходные файлы" at bounding box center [206, 121] width 270 height 7
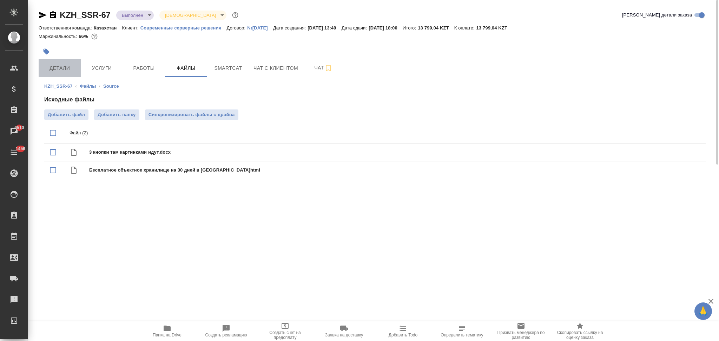
click at [65, 63] on button "Детали" at bounding box center [60, 68] width 42 height 18
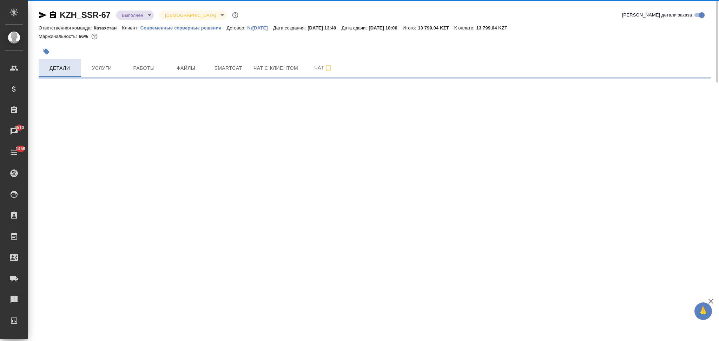
select select "RU"
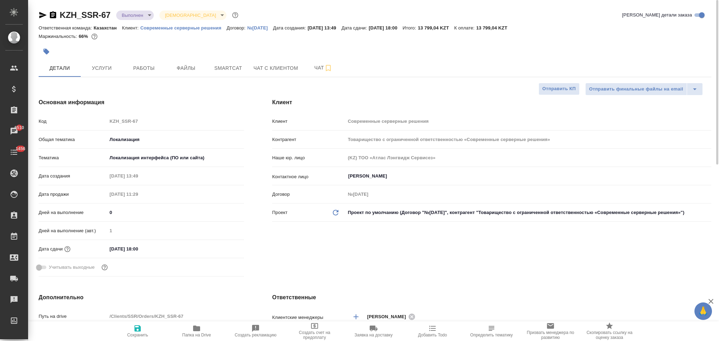
type textarea "x"
click at [105, 62] on button "Услуги" at bounding box center [102, 68] width 42 height 18
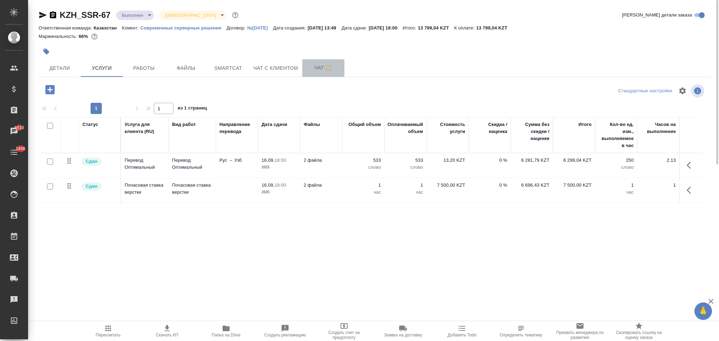
click at [314, 65] on span "Чат" at bounding box center [323, 68] width 34 height 9
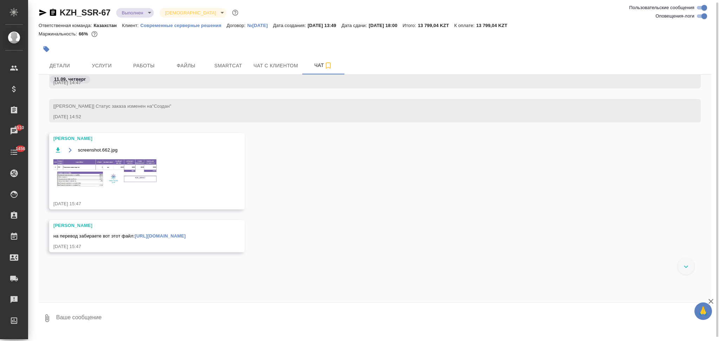
scroll to position [93, 0]
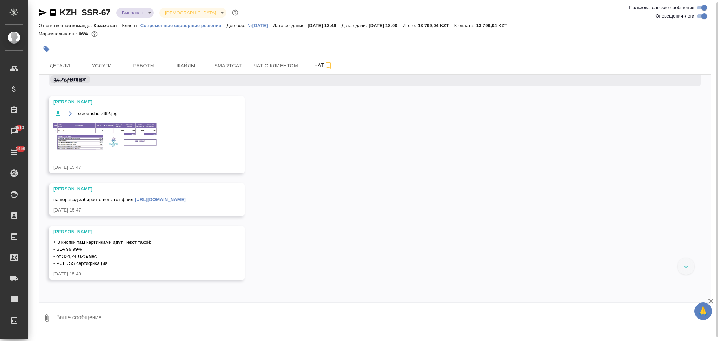
click at [186, 202] on link "https://drive.awatera.com/apps/files/files?dir=/Shares/SSR/Orders/KZH_SSR-67/Fo…" at bounding box center [160, 199] width 51 height 5
click at [216, 64] on span "Smartcat" at bounding box center [228, 65] width 34 height 9
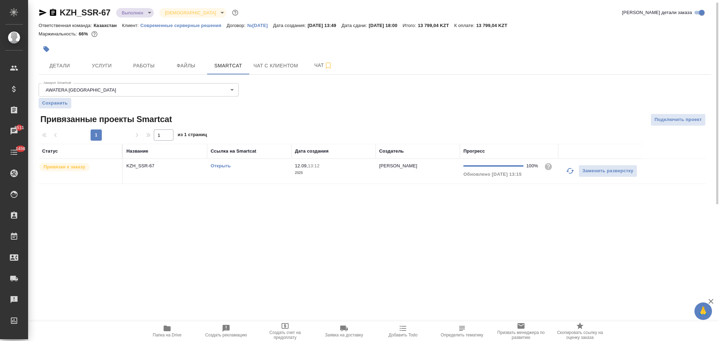
click at [213, 165] on link "Открыть" at bounding box center [221, 165] width 20 height 5
click at [66, 64] on span "Детали" at bounding box center [60, 65] width 34 height 9
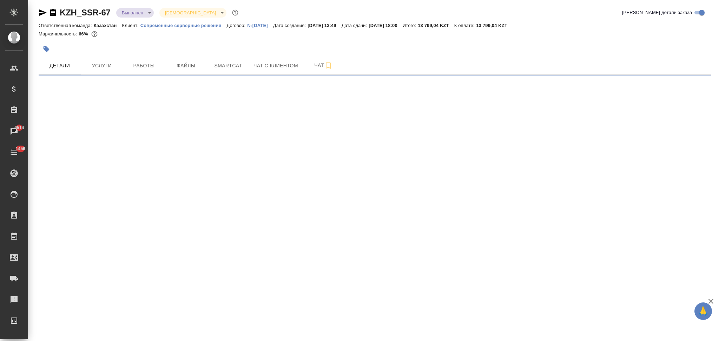
select select "RU"
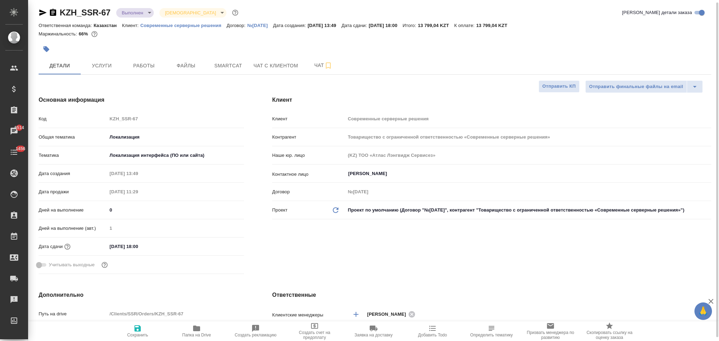
type textarea "x"
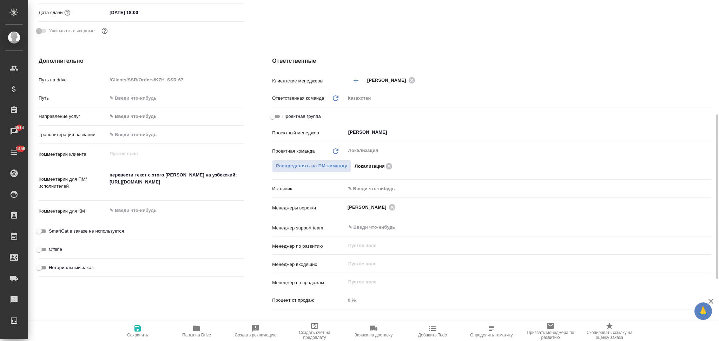
type textarea "x"
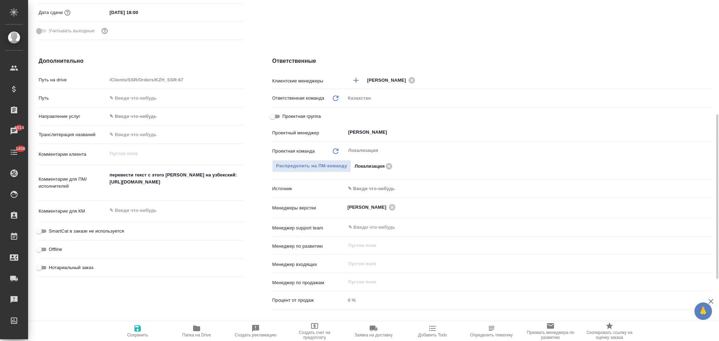
type textarea "x"
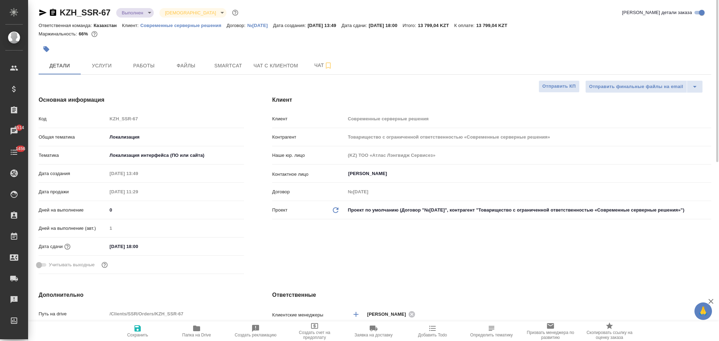
scroll to position [0, 0]
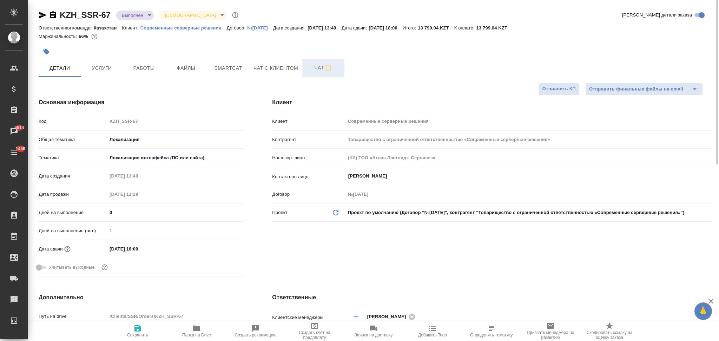
click at [310, 65] on span "Чат" at bounding box center [323, 68] width 34 height 9
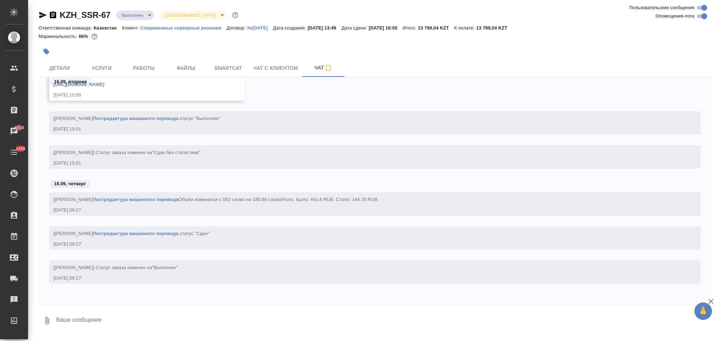
scroll to position [1901, 0]
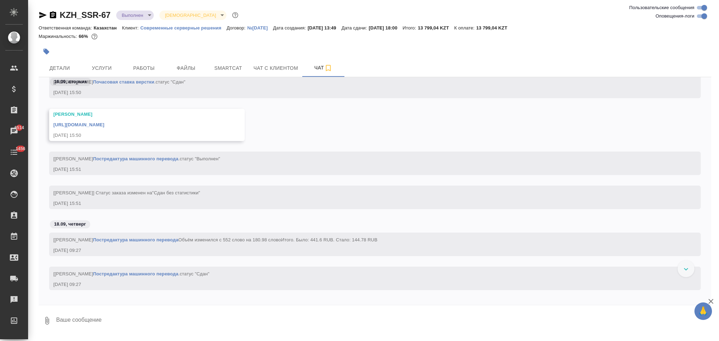
click at [104, 125] on link "https://drive.awatera.com/apps/files/files/10345394?dir=/Shares/SSR/Orders/KZH_…" at bounding box center [78, 124] width 51 height 5
click at [143, 71] on span "Работы" at bounding box center [144, 68] width 34 height 9
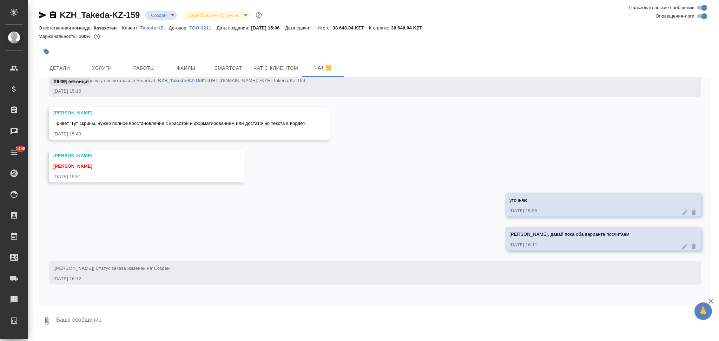
scroll to position [324, 0]
click at [97, 322] on textarea at bounding box center [383, 321] width 656 height 24
click at [184, 323] on textarea "Они вернутся скорее утром, а вас до 10 не будет" at bounding box center [377, 321] width 644 height 24
type textarea "Они вернутся скорее утром, а вас до 10 не будет)"
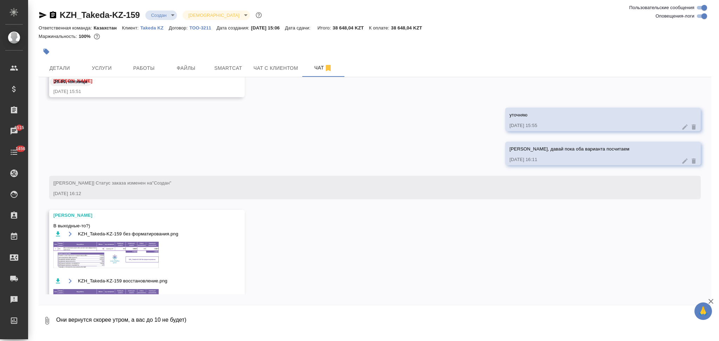
scroll to position [465, 0]
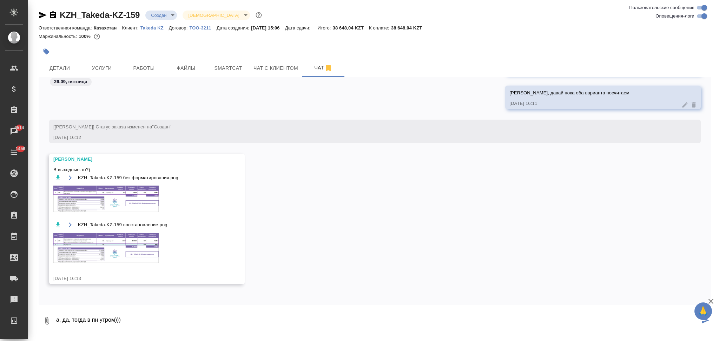
click at [59, 317] on textarea "а, да, тогда в пн утром)))" at bounding box center [377, 321] width 644 height 24
click at [131, 321] on textarea "аа, да, тогда в пн утром)))" at bounding box center [377, 321] width 644 height 24
type textarea "аа, да, тогда в пн утром)))"
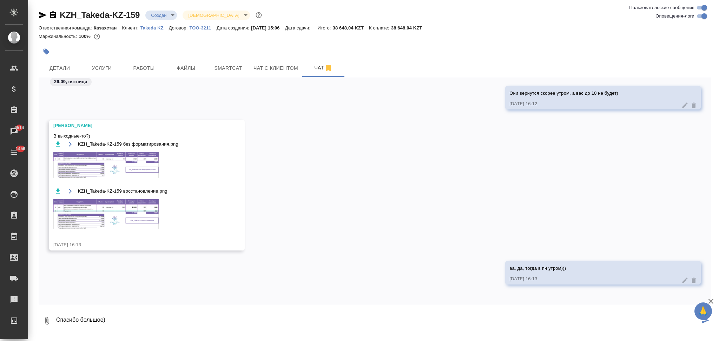
type textarea "Спасибо большое)"
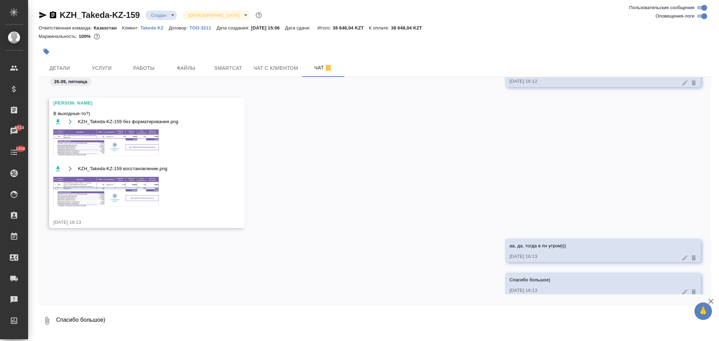
scroll to position [567, 0]
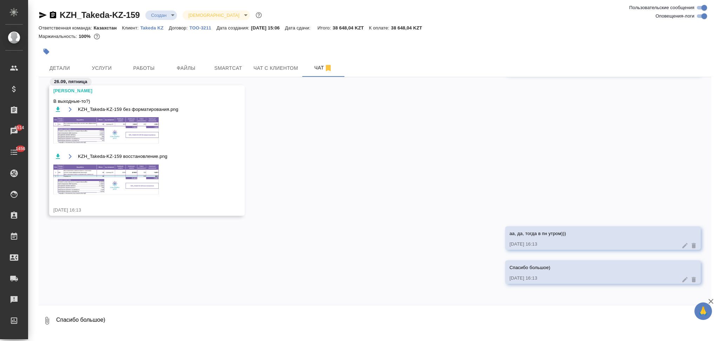
click at [104, 175] on img at bounding box center [105, 180] width 105 height 30
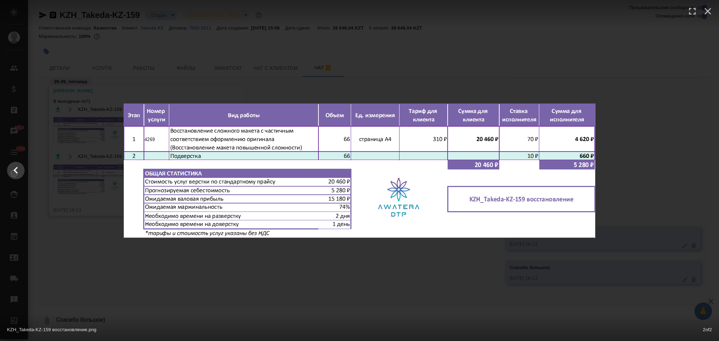
click at [187, 250] on div "KZH_Takeda-KZ-159 восстановление.png 2 of 2" at bounding box center [359, 170] width 719 height 341
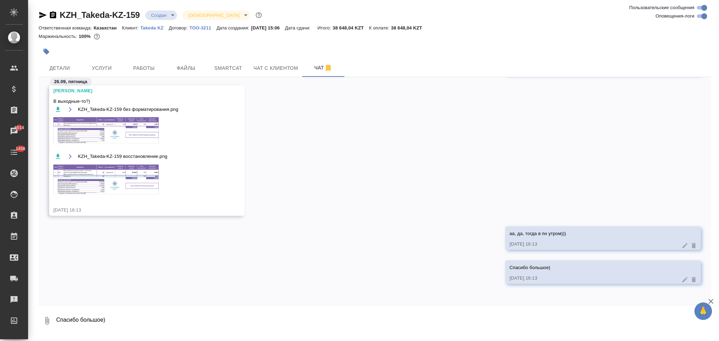
click at [87, 127] on img at bounding box center [105, 130] width 105 height 26
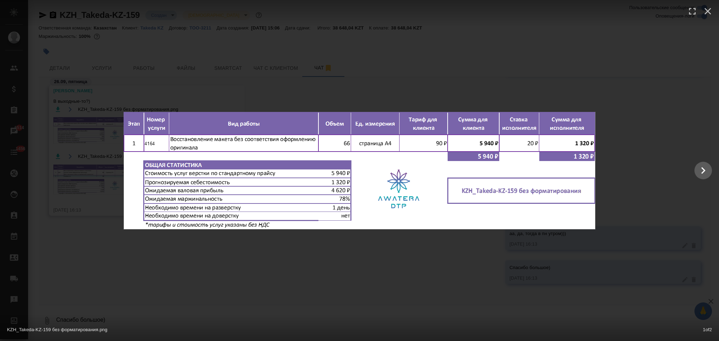
click at [66, 202] on div at bounding box center [359, 171] width 719 height 118
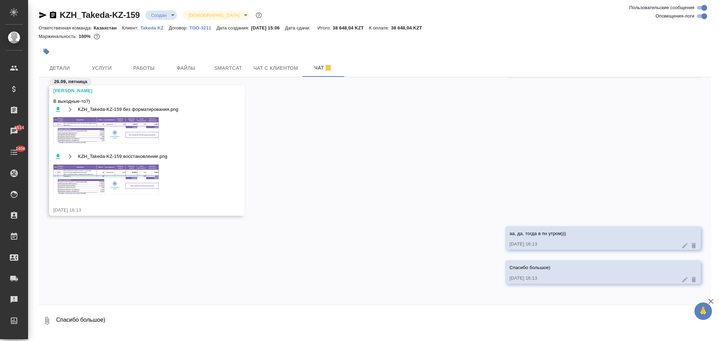
click at [71, 183] on img at bounding box center [105, 180] width 105 height 30
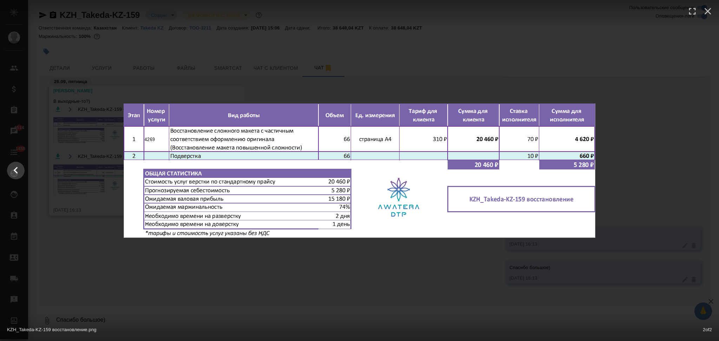
click at [73, 198] on div at bounding box center [359, 171] width 719 height 134
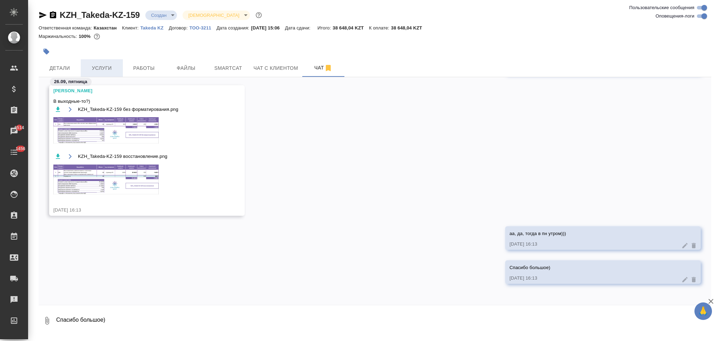
click at [102, 64] on span "Услуги" at bounding box center [102, 68] width 34 height 9
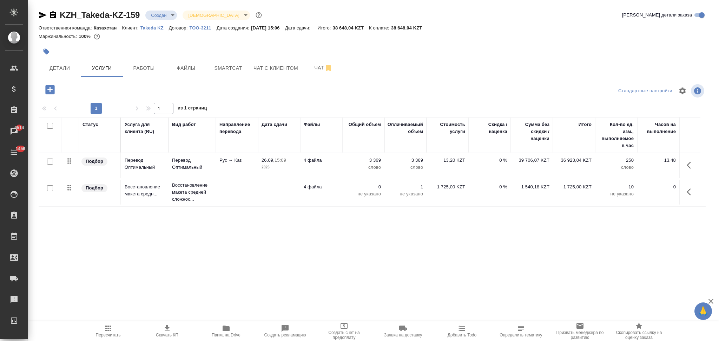
click at [687, 193] on icon "button" at bounding box center [688, 191] width 4 height 7
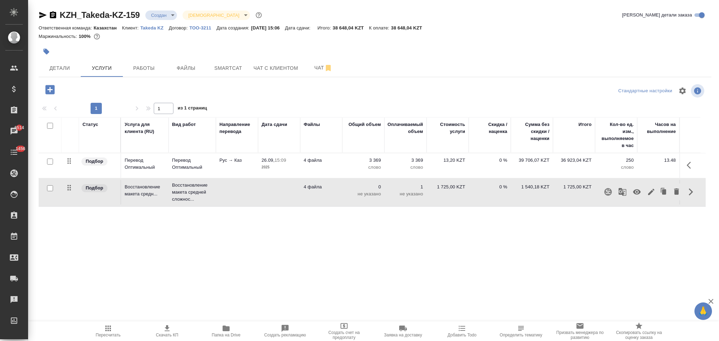
click at [636, 192] on icon "button" at bounding box center [637, 192] width 8 height 5
click at [44, 86] on icon "button" at bounding box center [50, 90] width 12 height 12
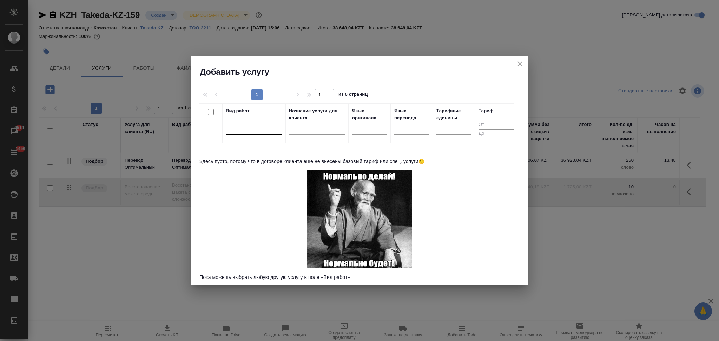
click at [246, 129] on div at bounding box center [254, 127] width 56 height 10
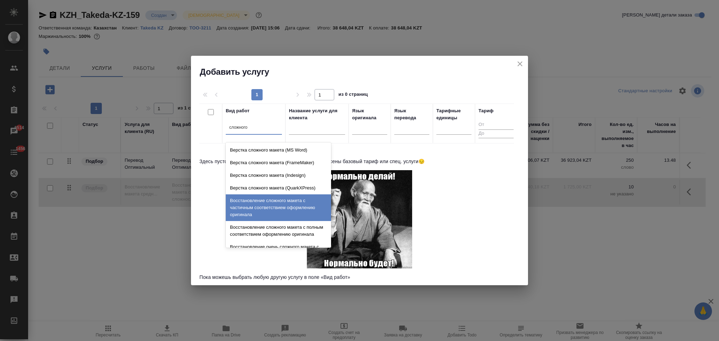
type input "сложного"
click at [523, 62] on icon "close" at bounding box center [520, 64] width 8 height 8
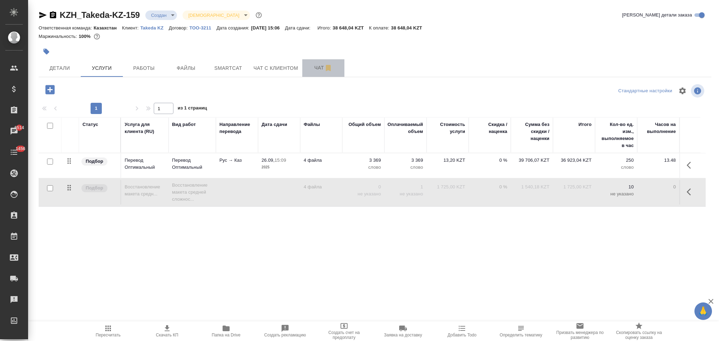
click at [314, 66] on span "Чат" at bounding box center [323, 68] width 34 height 9
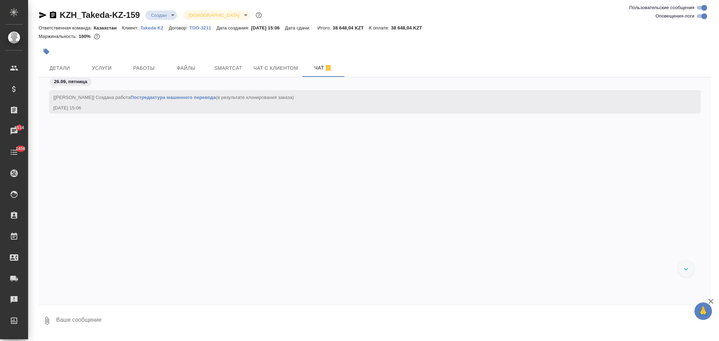
scroll to position [549, 0]
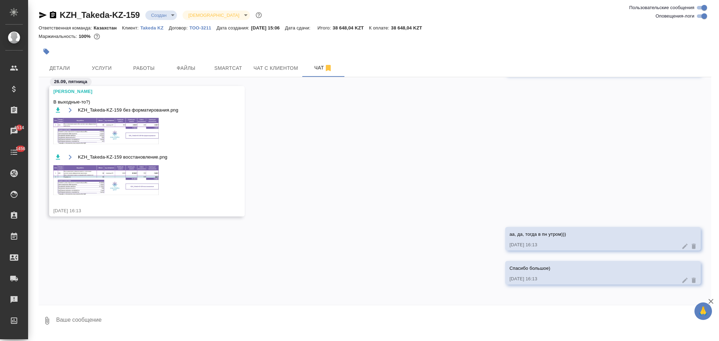
click at [107, 177] on img at bounding box center [105, 180] width 105 height 30
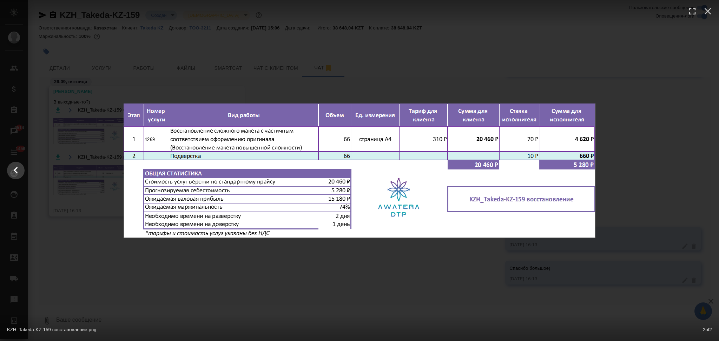
click at [91, 222] on div at bounding box center [359, 171] width 719 height 134
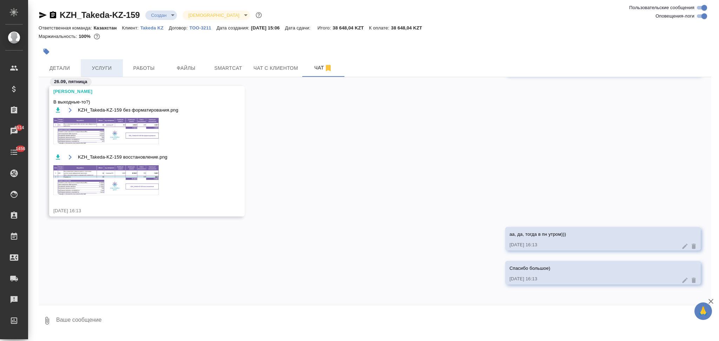
click at [99, 60] on button "Услуги" at bounding box center [102, 68] width 42 height 18
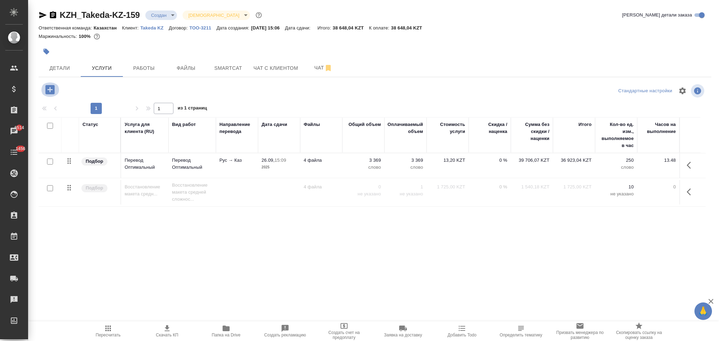
click at [53, 91] on icon "button" at bounding box center [49, 89] width 9 height 9
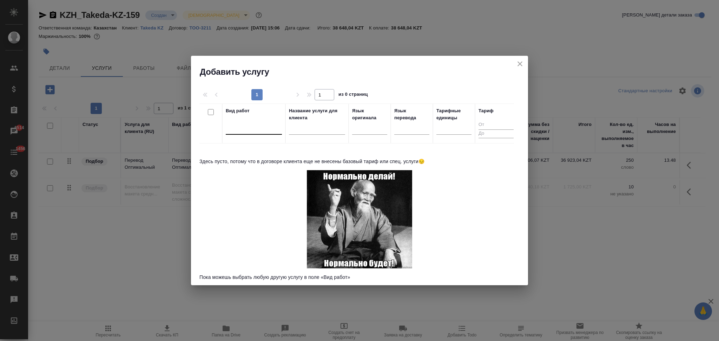
click at [256, 124] on div at bounding box center [254, 127] width 56 height 10
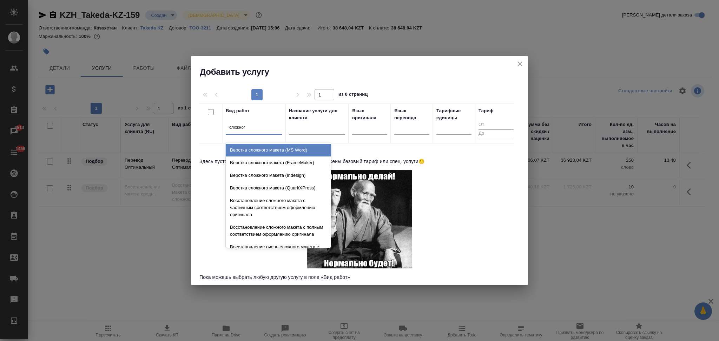
type input "сложного"
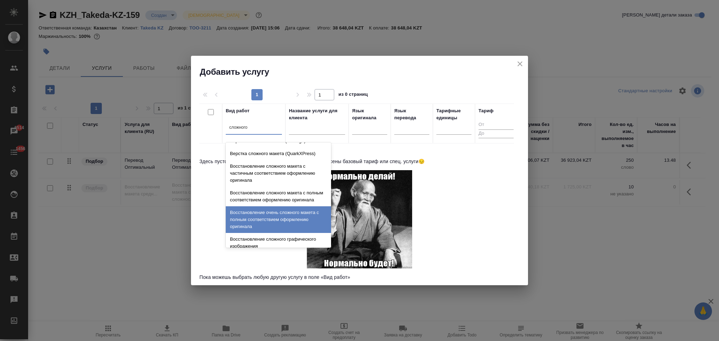
scroll to position [47, 0]
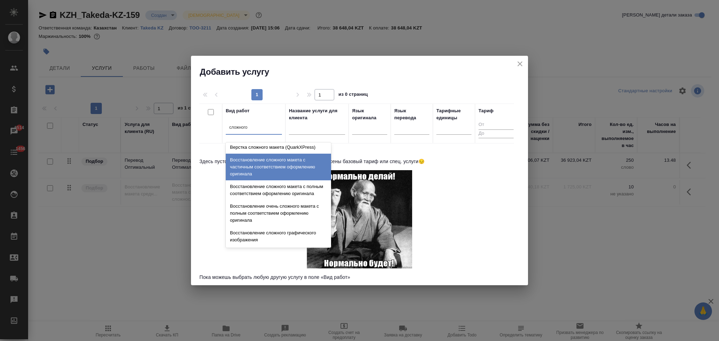
click at [284, 165] on div "Восстановление сложного макета с частичным соответствием оформлению оригинала" at bounding box center [278, 167] width 105 height 27
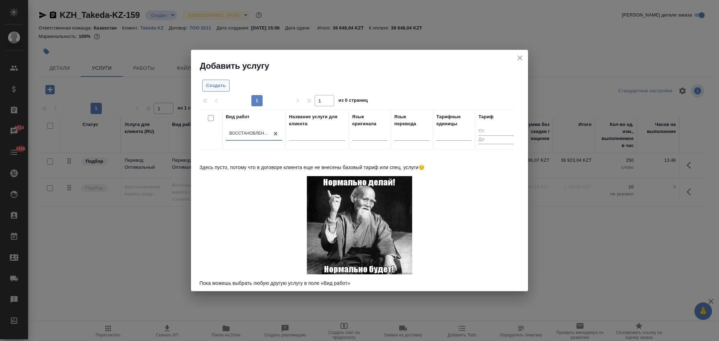
click at [218, 89] on span "Создать" at bounding box center [216, 86] width 20 height 8
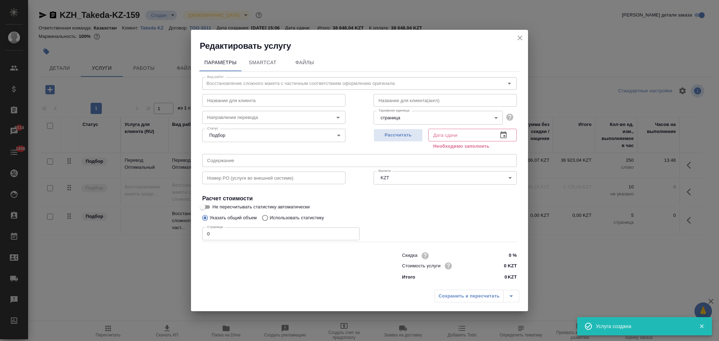
click at [519, 38] on icon "close" at bounding box center [519, 37] width 5 height 5
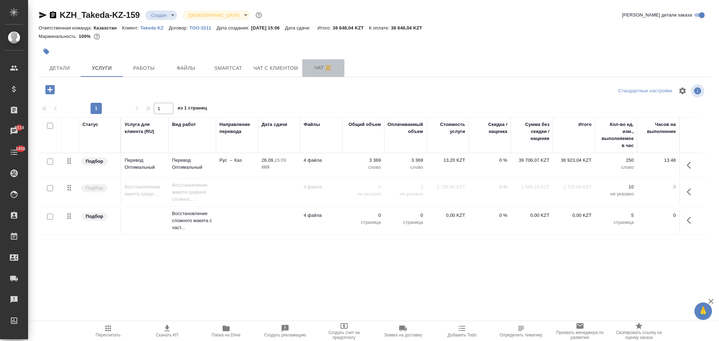
click at [317, 67] on span "Чат" at bounding box center [323, 68] width 34 height 9
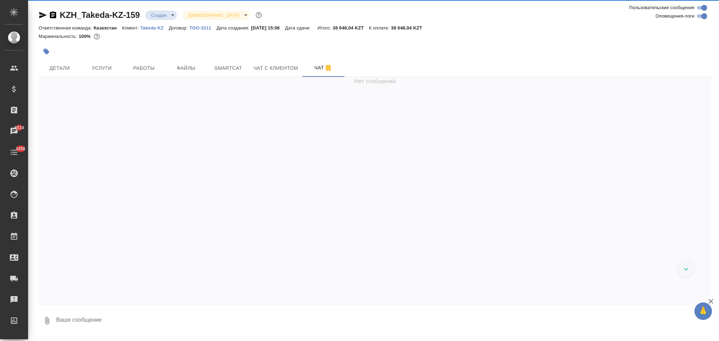
scroll to position [549, 0]
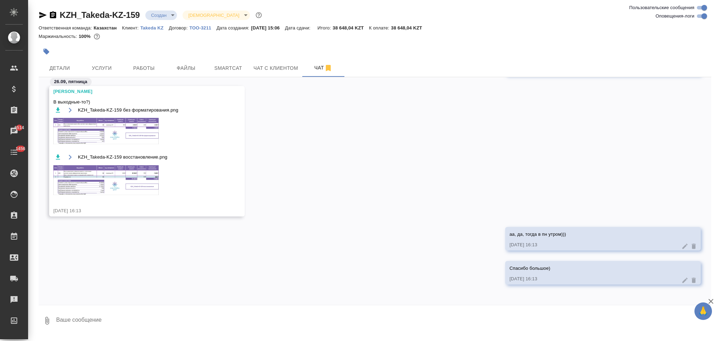
click at [75, 180] on img at bounding box center [105, 180] width 105 height 30
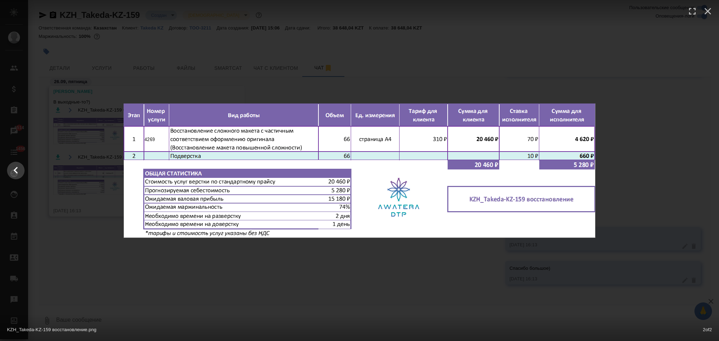
click at [145, 259] on div "KZH_Takeda-KZ-159 восстановление.png 2 of 2" at bounding box center [359, 170] width 719 height 341
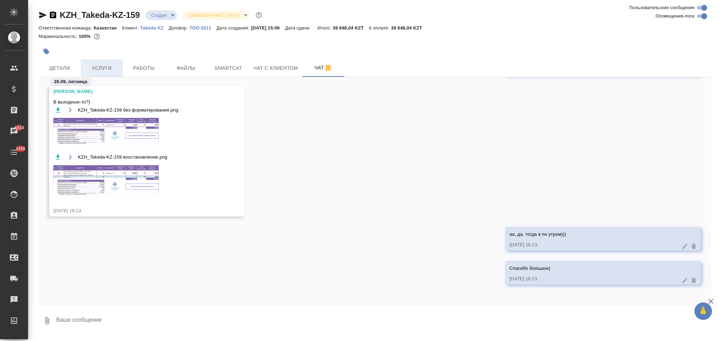
click at [103, 68] on span "Услуги" at bounding box center [102, 68] width 34 height 9
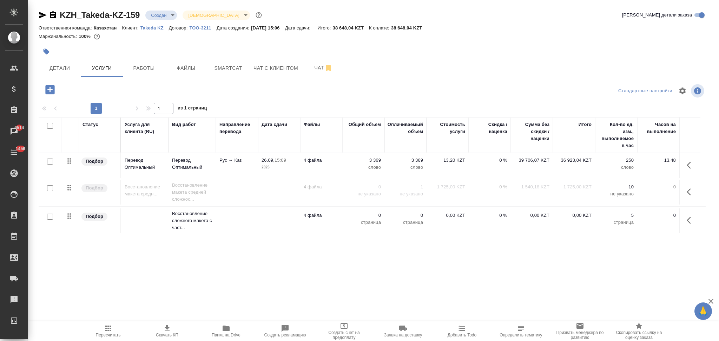
click at [228, 224] on td at bounding box center [237, 220] width 42 height 25
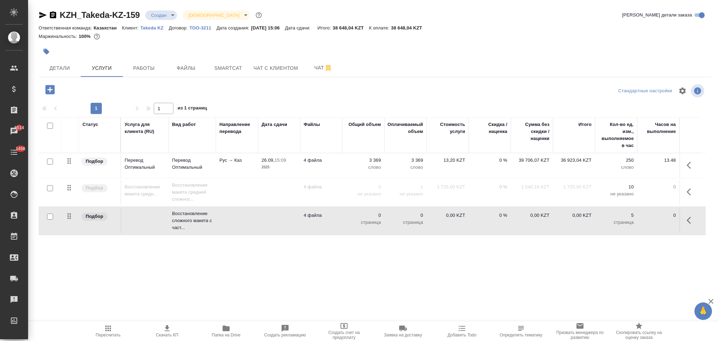
click at [228, 224] on td at bounding box center [237, 220] width 42 height 25
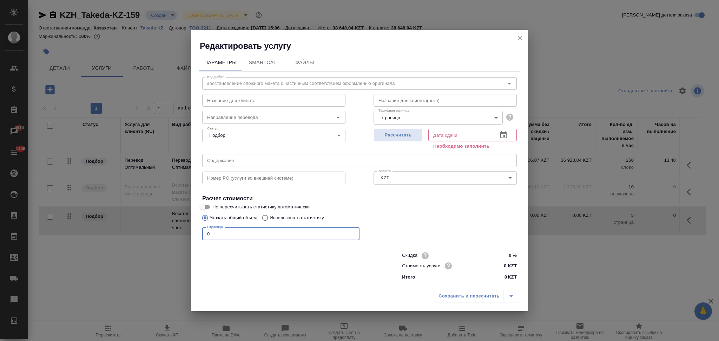
click at [193, 230] on div "Параметры SmartCat Файлы Вид работ Восстановление сложного макета с частичным с…" at bounding box center [359, 169] width 337 height 235
type input "66"
click at [390, 136] on span "Рассчитать" at bounding box center [397, 135] width 41 height 8
type input "30.09.2025 13:29"
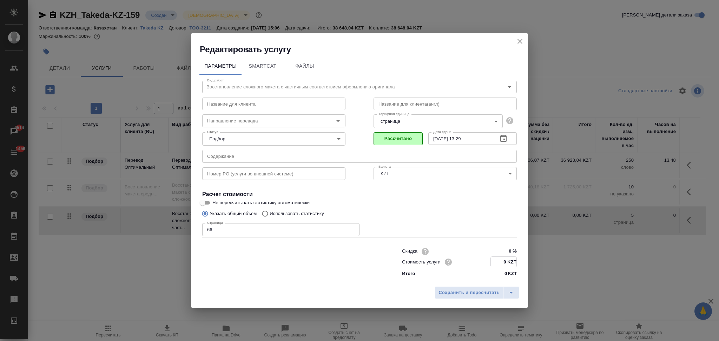
drag, startPoint x: 506, startPoint y: 261, endPoint x: 501, endPoint y: 261, distance: 4.9
click at [501, 261] on input "0 KZT" at bounding box center [504, 262] width 26 height 10
type input "2325 KZT"
click at [481, 288] on button "Сохранить и пересчитать" at bounding box center [468, 292] width 69 height 13
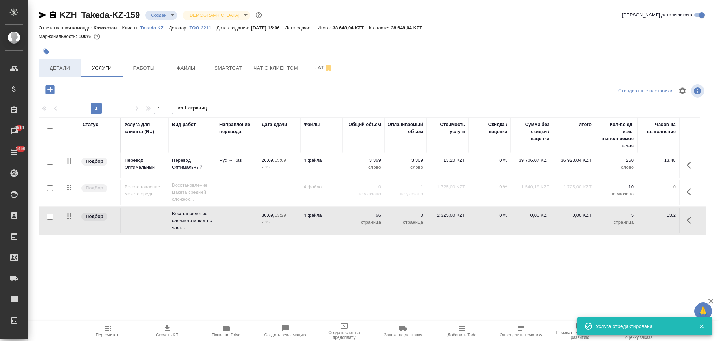
click at [64, 70] on span "Детали" at bounding box center [60, 68] width 34 height 9
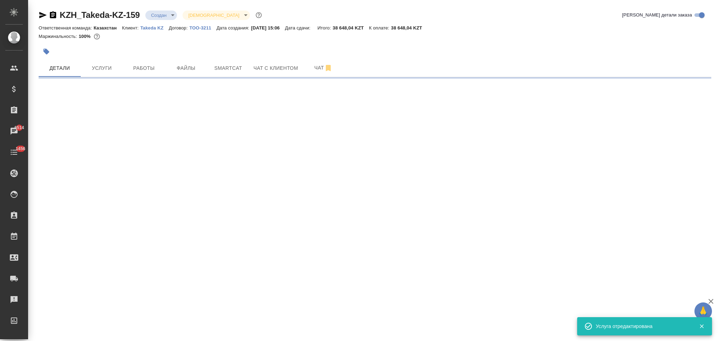
select select "RU"
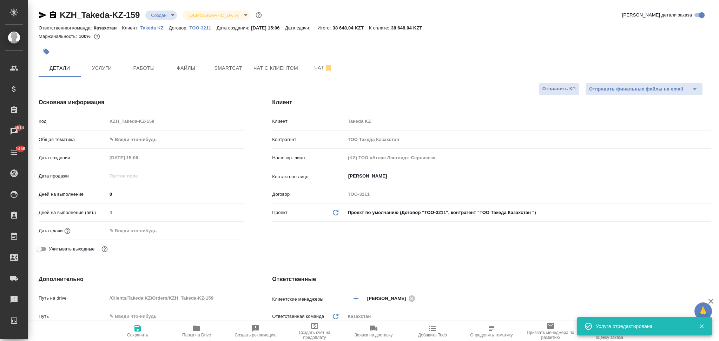
type textarea "x"
drag, startPoint x: 139, startPoint y: 230, endPoint x: 167, endPoint y: 231, distance: 28.1
click at [139, 230] on input "text" at bounding box center [137, 231] width 61 height 10
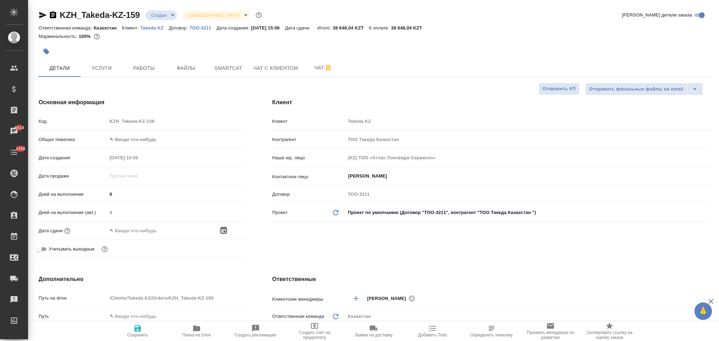
click at [222, 231] on icon "button" at bounding box center [223, 230] width 8 height 8
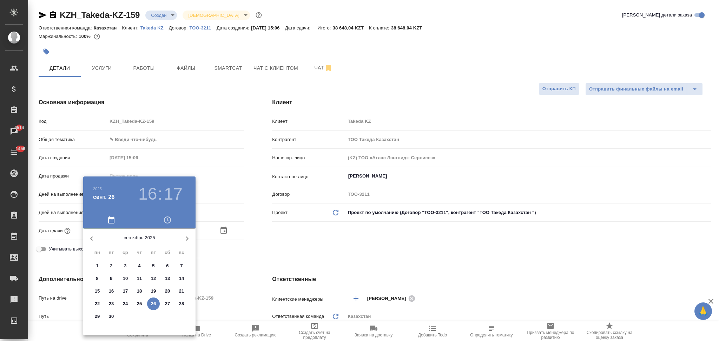
click at [112, 314] on p "30" at bounding box center [111, 316] width 5 height 7
type input "30.09.2025 16:17"
type textarea "x"
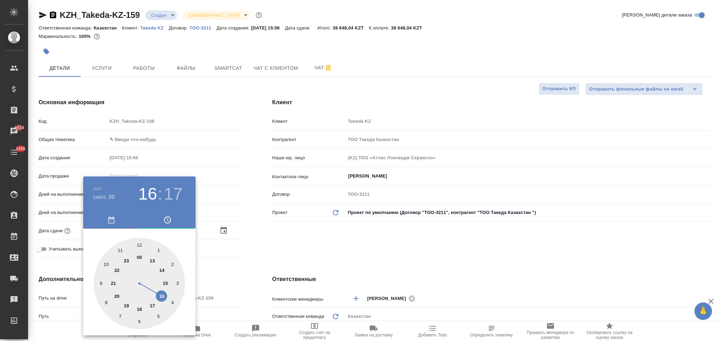
click at [140, 245] on div at bounding box center [139, 283] width 91 height 91
type input "30.09.2025 12:17"
type textarea "x"
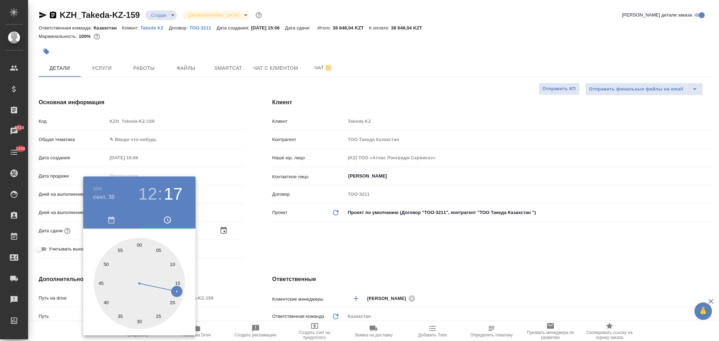
click at [140, 245] on div at bounding box center [139, 283] width 91 height 91
type input "30.09.2025 12:00"
type textarea "x"
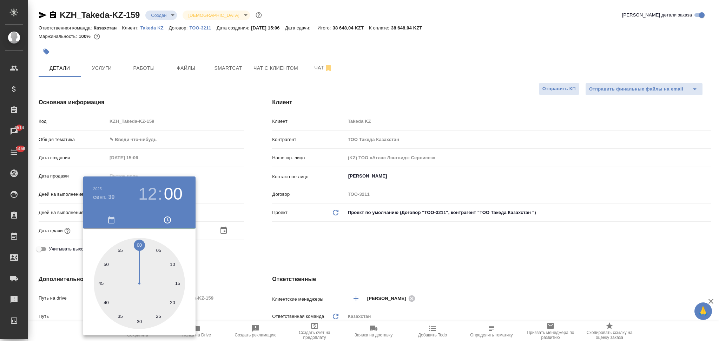
drag, startPoint x: 237, startPoint y: 277, endPoint x: 197, endPoint y: 310, distance: 51.4
click at [238, 279] on div at bounding box center [359, 170] width 719 height 341
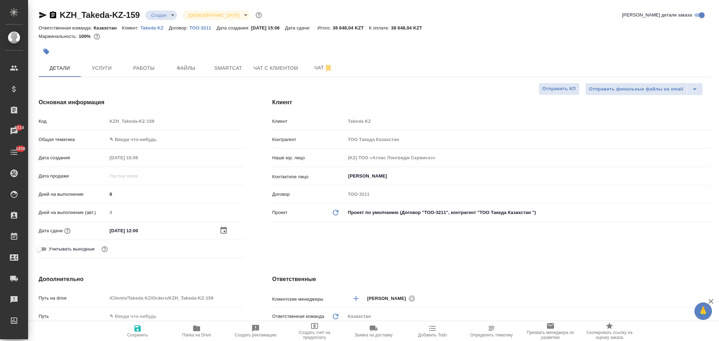
click at [136, 329] on icon "button" at bounding box center [137, 328] width 6 height 6
type textarea "x"
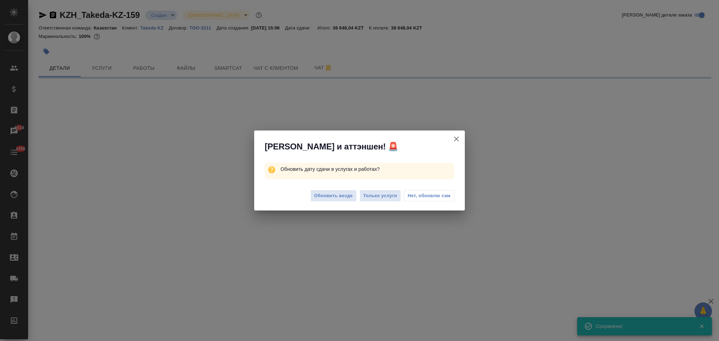
type input "urgent"
select select "RU"
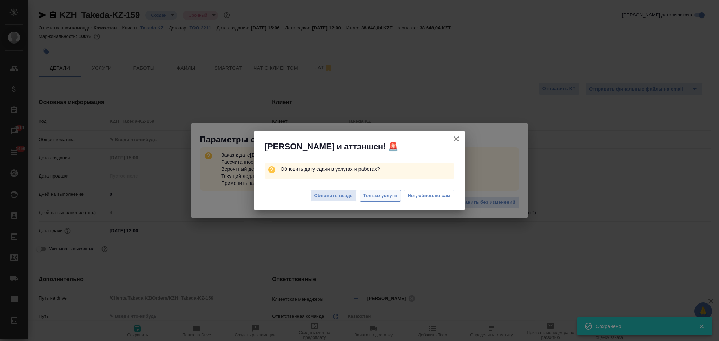
type textarea "x"
click at [372, 196] on span "Только услуги" at bounding box center [380, 196] width 34 height 8
type textarea "x"
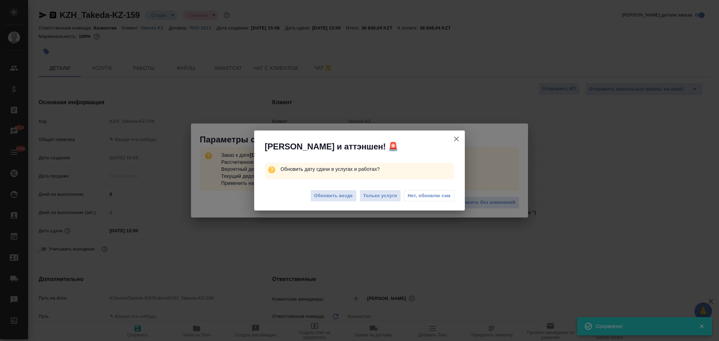
type textarea "x"
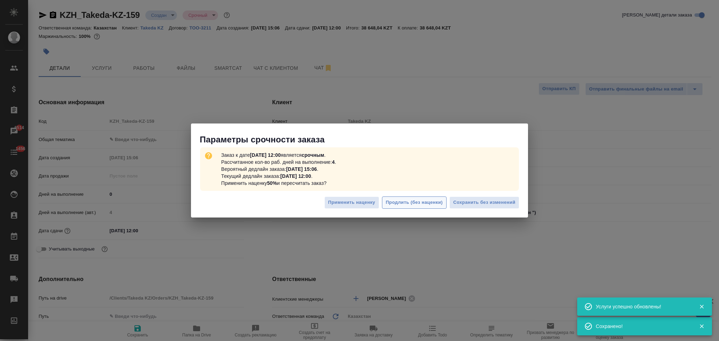
click at [406, 203] on span "Продлить (без наценки)" at bounding box center [414, 203] width 57 height 8
type textarea "x"
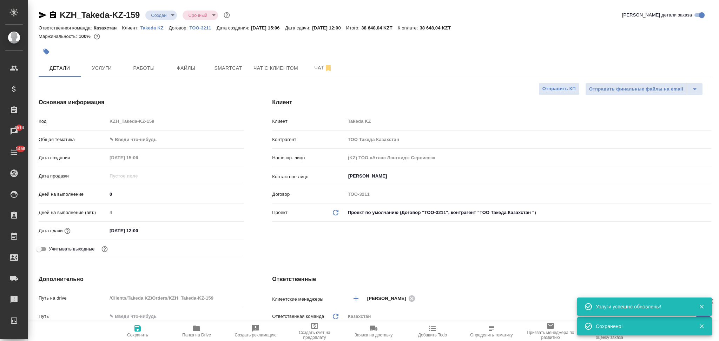
type textarea "x"
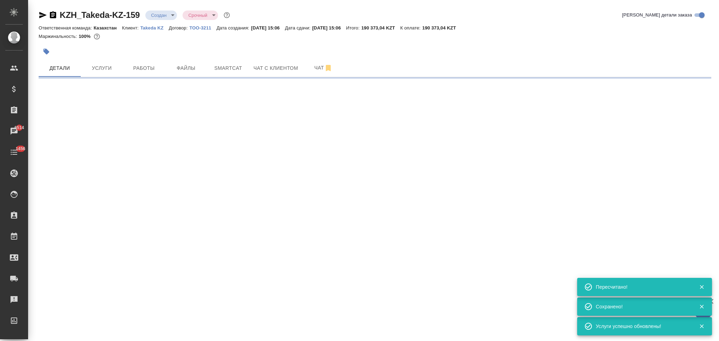
select select "RU"
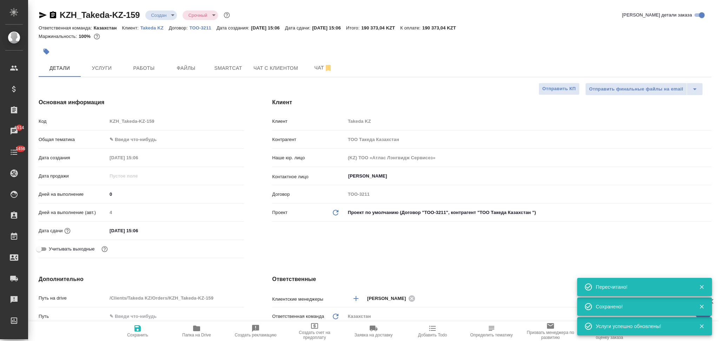
type textarea "x"
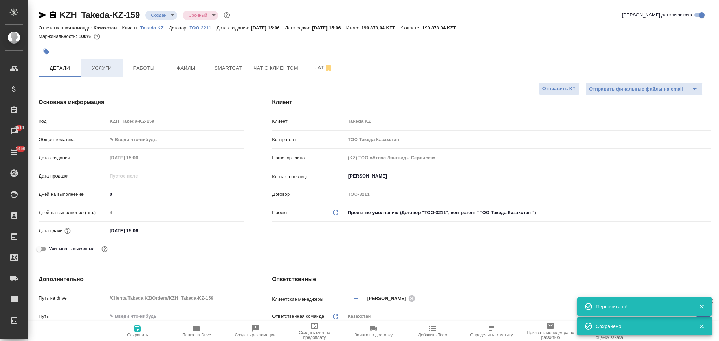
click at [106, 68] on span "Услуги" at bounding box center [102, 68] width 34 height 9
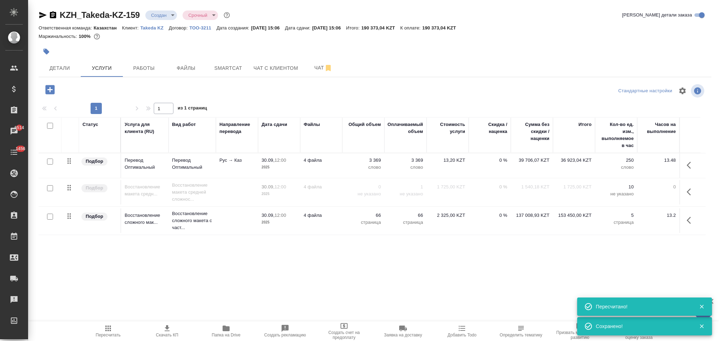
click at [338, 166] on td "4 файла" at bounding box center [321, 165] width 42 height 25
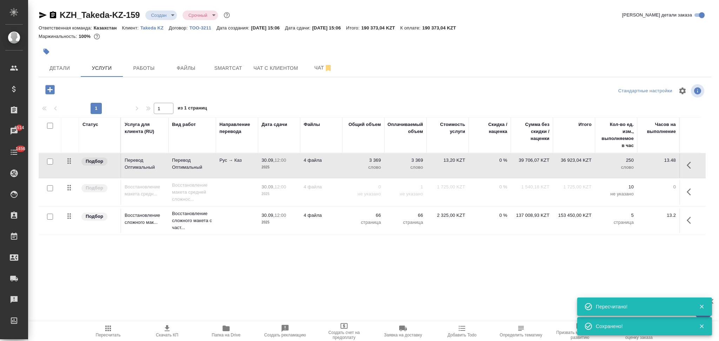
click at [338, 166] on td "4 файла" at bounding box center [321, 165] width 42 height 25
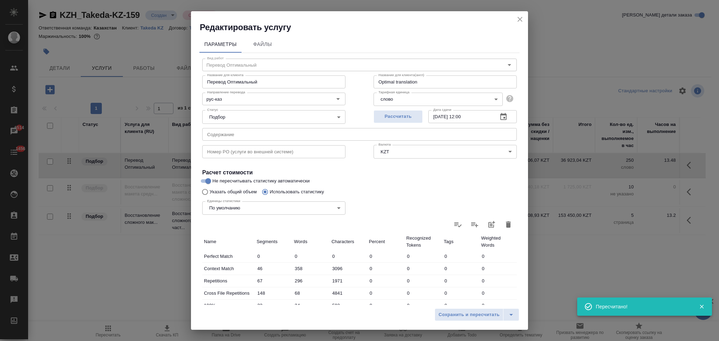
scroll to position [138, 0]
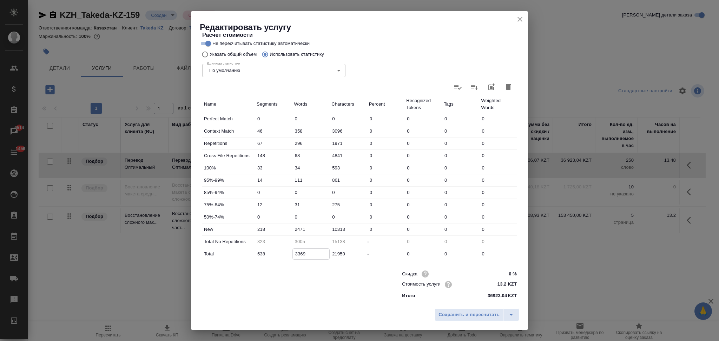
click at [296, 254] on input "3369" at bounding box center [311, 254] width 37 height 10
type input "3105"
type input "3469"
click at [296, 228] on input "2471" at bounding box center [311, 229] width 37 height 10
type input "2571"
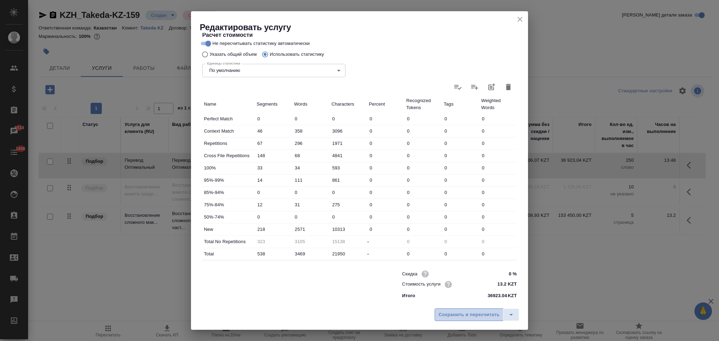
click at [446, 310] on button "Сохранить и пересчитать" at bounding box center [468, 314] width 69 height 13
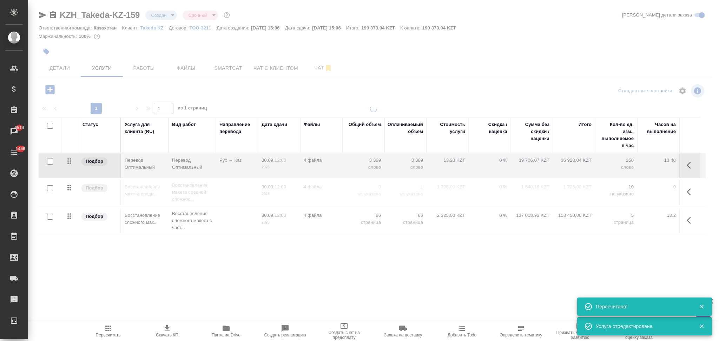
type input "normal"
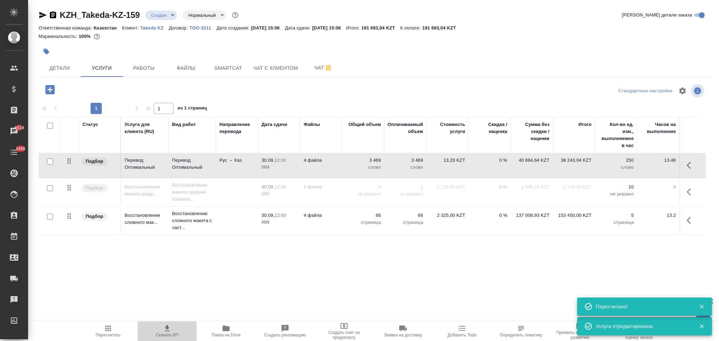
click at [164, 329] on icon "button" at bounding box center [167, 328] width 8 height 8
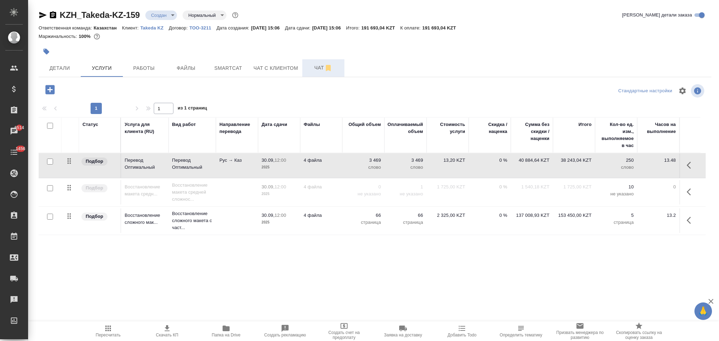
click at [309, 69] on span "Чат" at bounding box center [323, 68] width 34 height 9
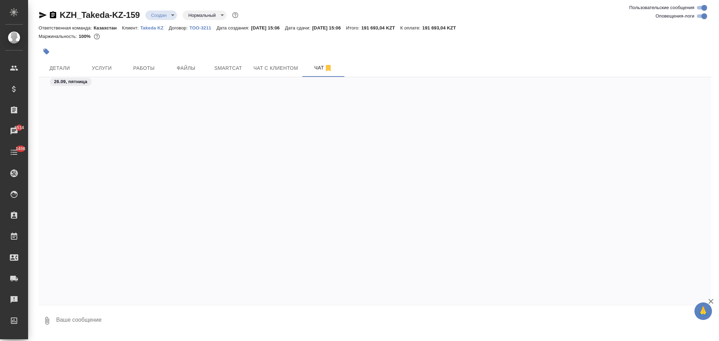
scroll to position [549, 0]
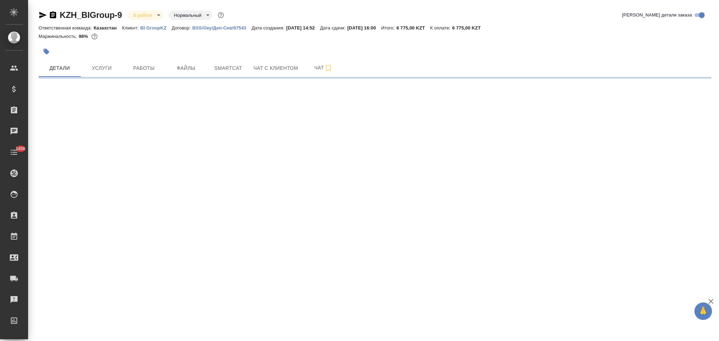
select select "RU"
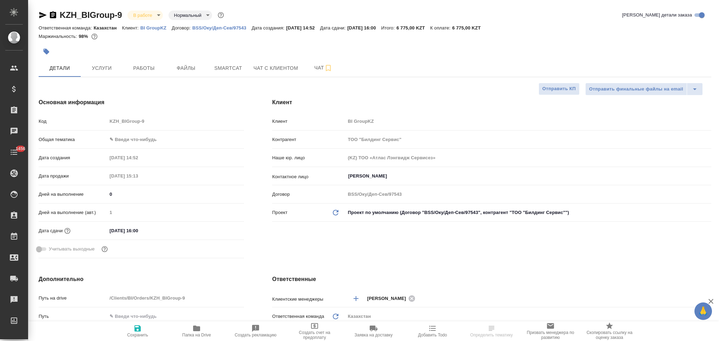
type textarea "x"
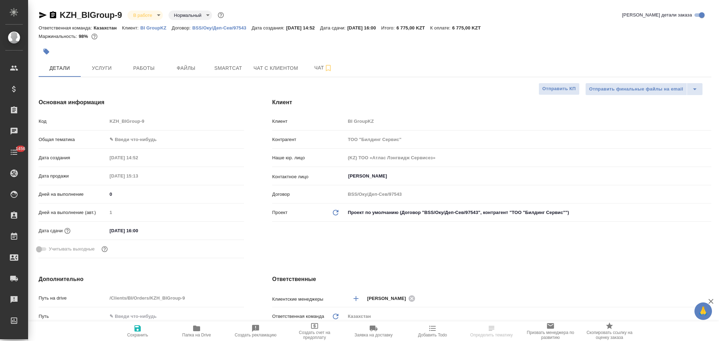
type textarea "x"
